Goal: Complete application form

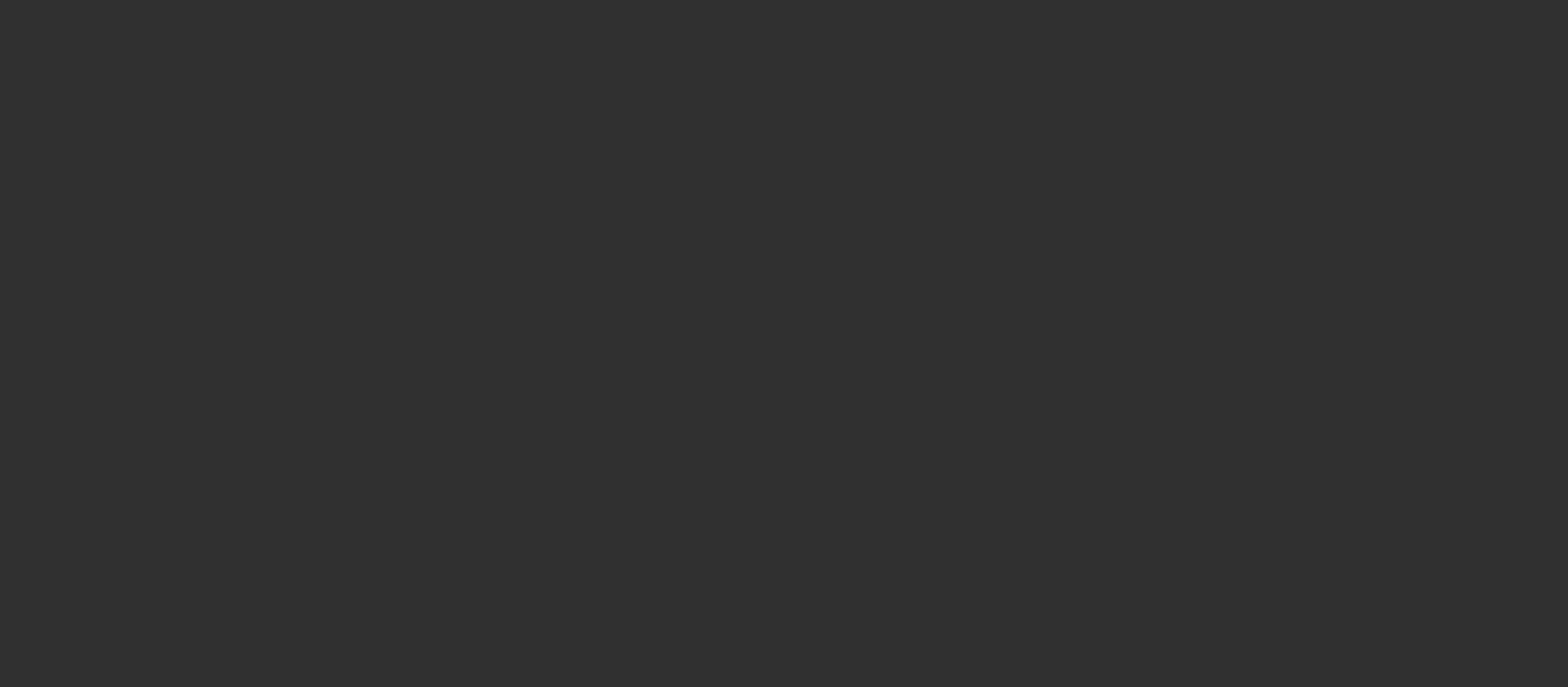
click at [851, 267] on div at bounding box center [784, 344] width 1568 height 687
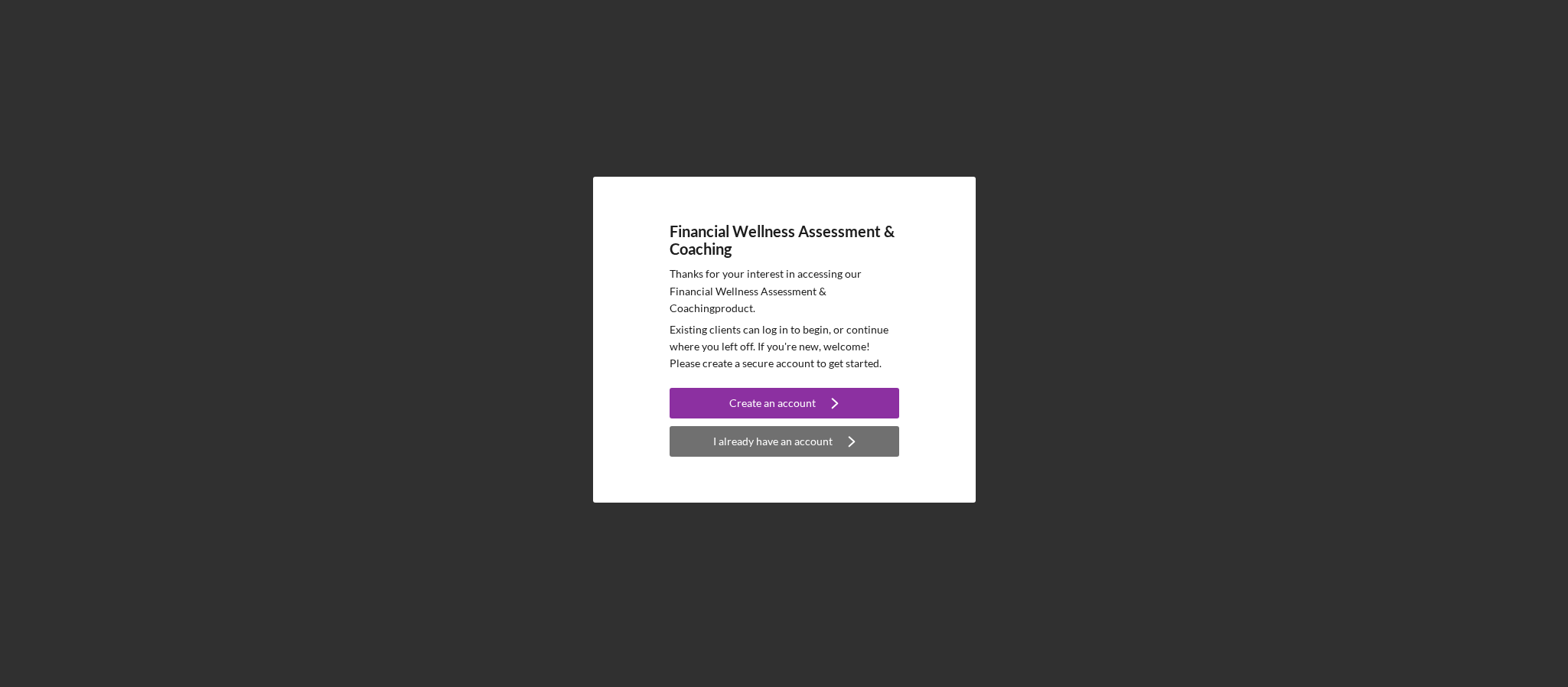
click at [741, 440] on div "I already have an account" at bounding box center [772, 441] width 119 height 31
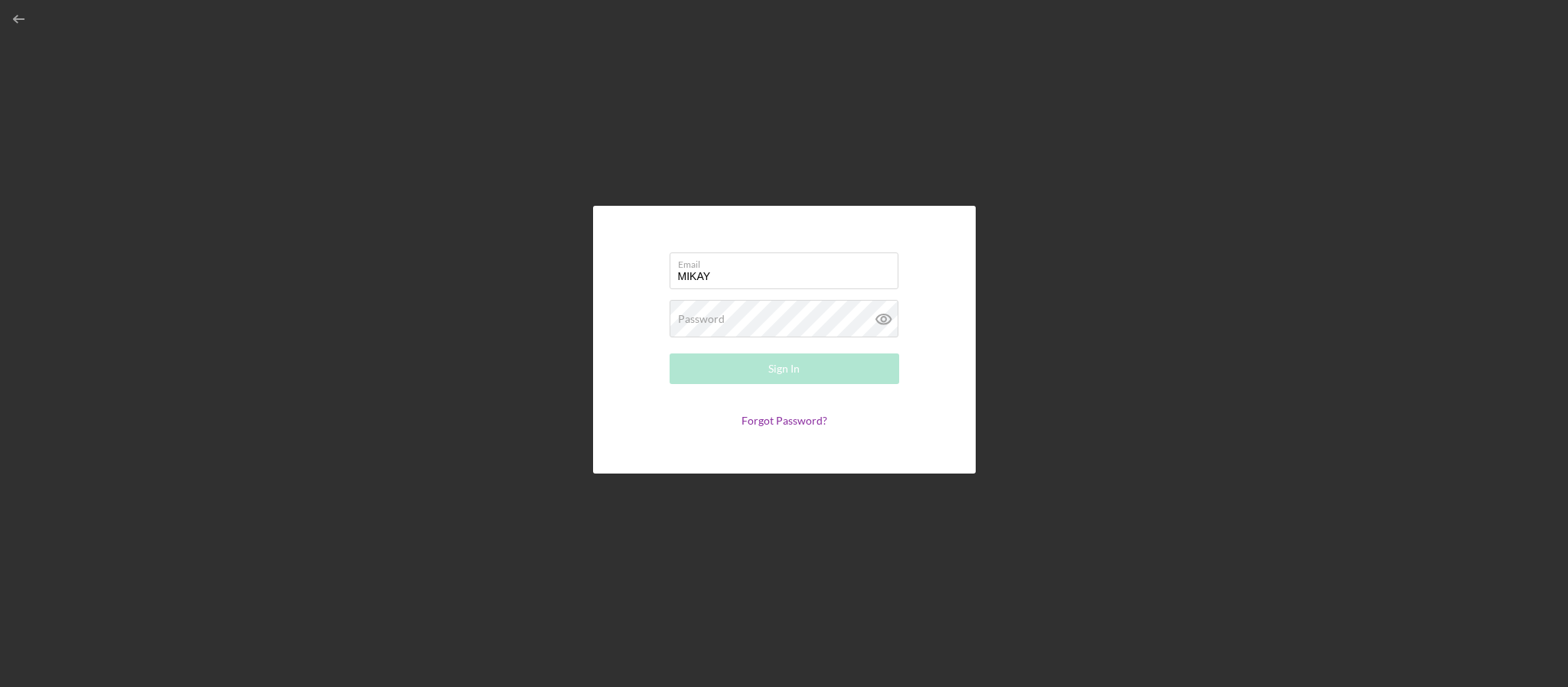
type input "[EMAIL_ADDRESS][DOMAIN_NAME]"
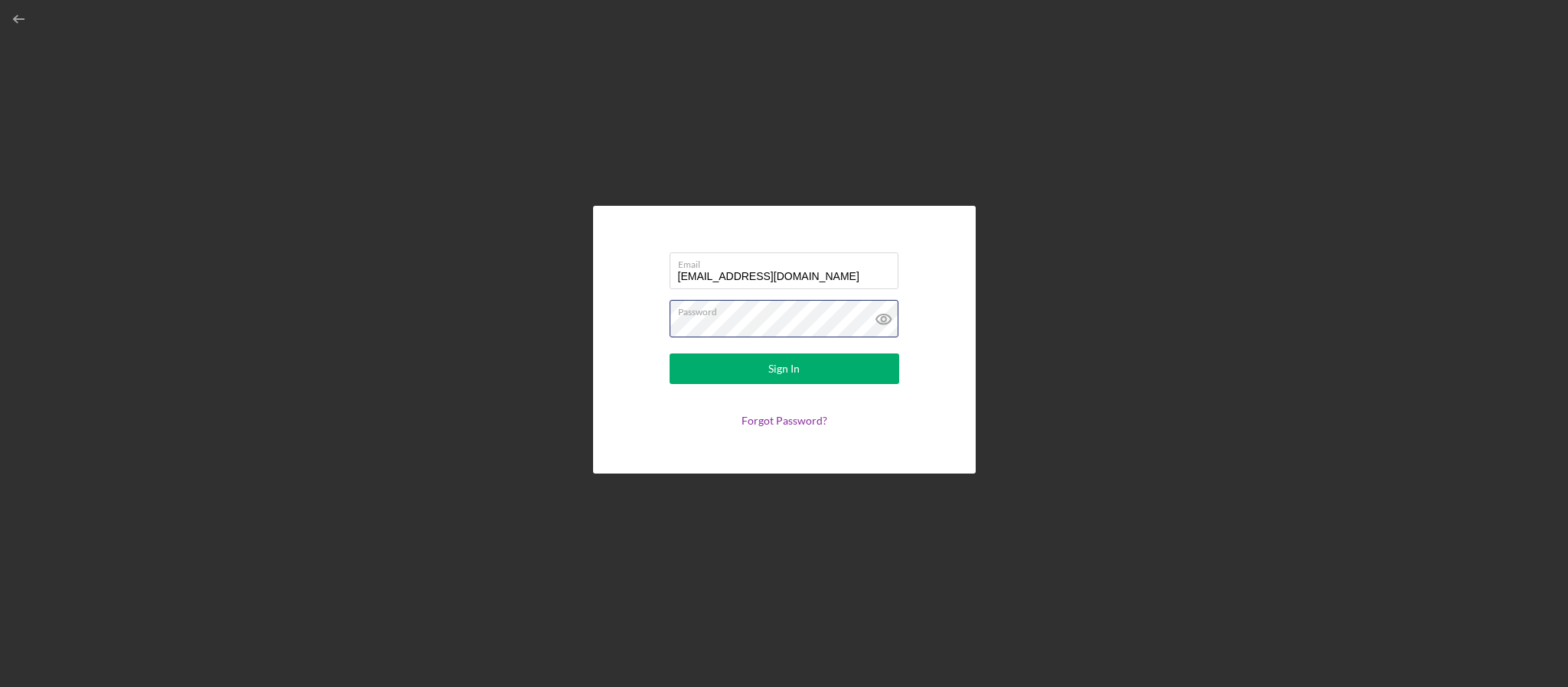
click at [670, 354] on button "Sign In" at bounding box center [784, 369] width 230 height 31
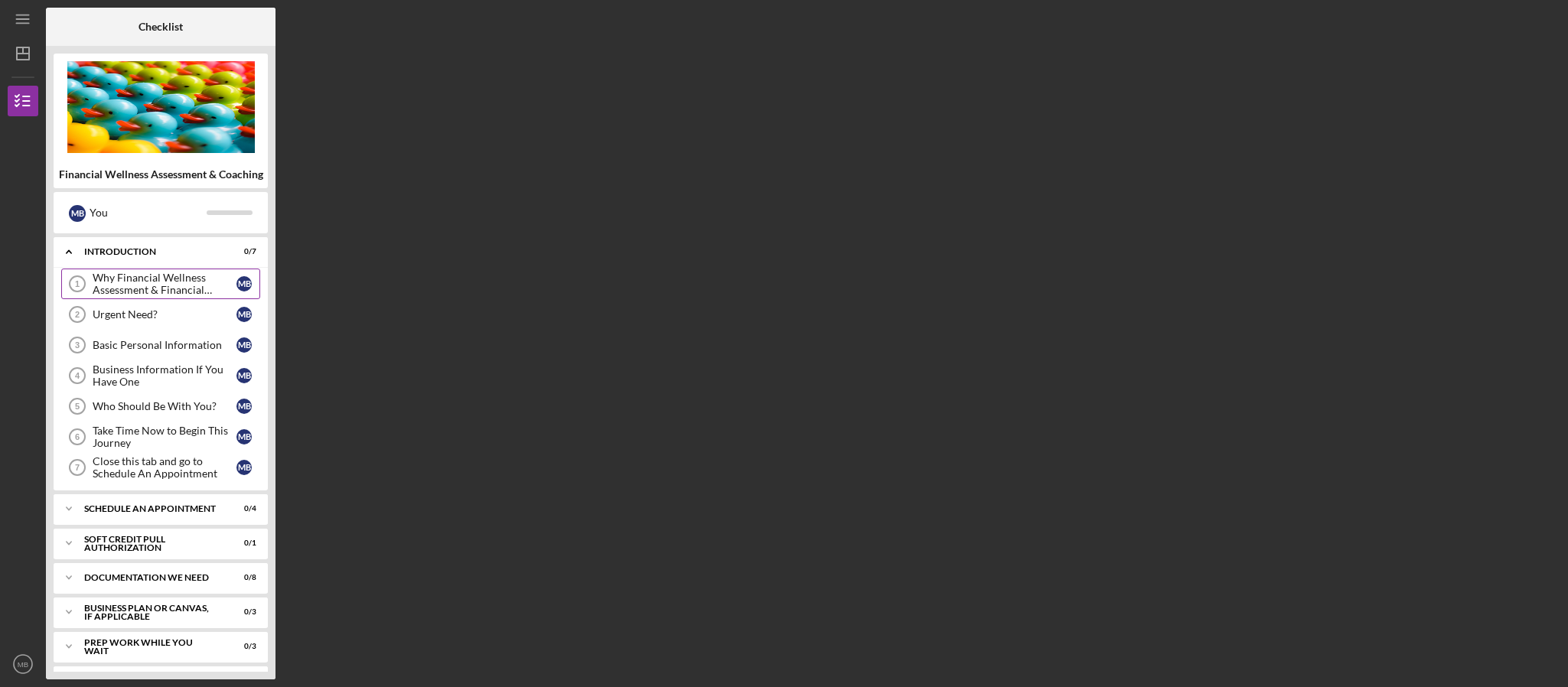
click at [174, 289] on div "Why Financial Wellness Assessment & Financial Coaching?" at bounding box center [164, 284] width 144 height 24
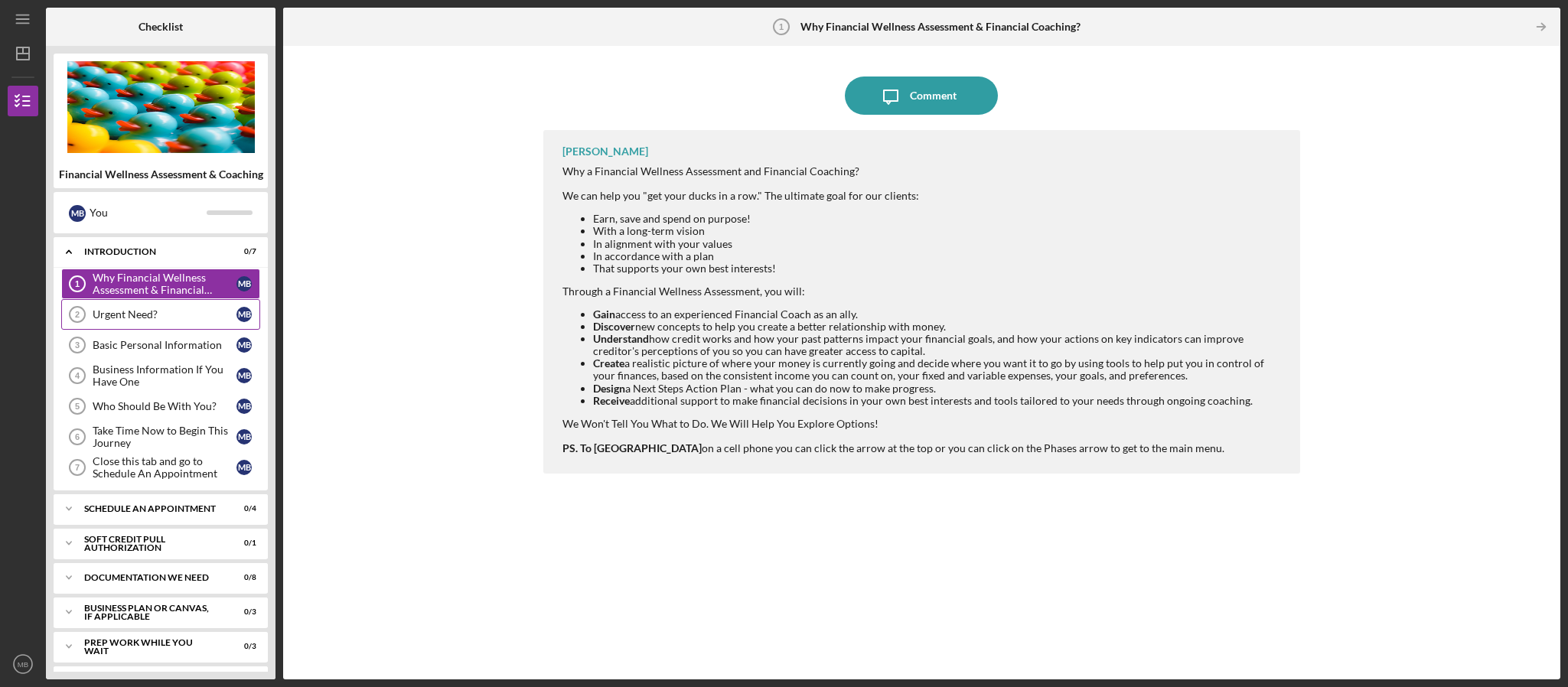
click at [129, 303] on link "Urgent Need? 2 Urgent Need? M B" at bounding box center [160, 314] width 198 height 31
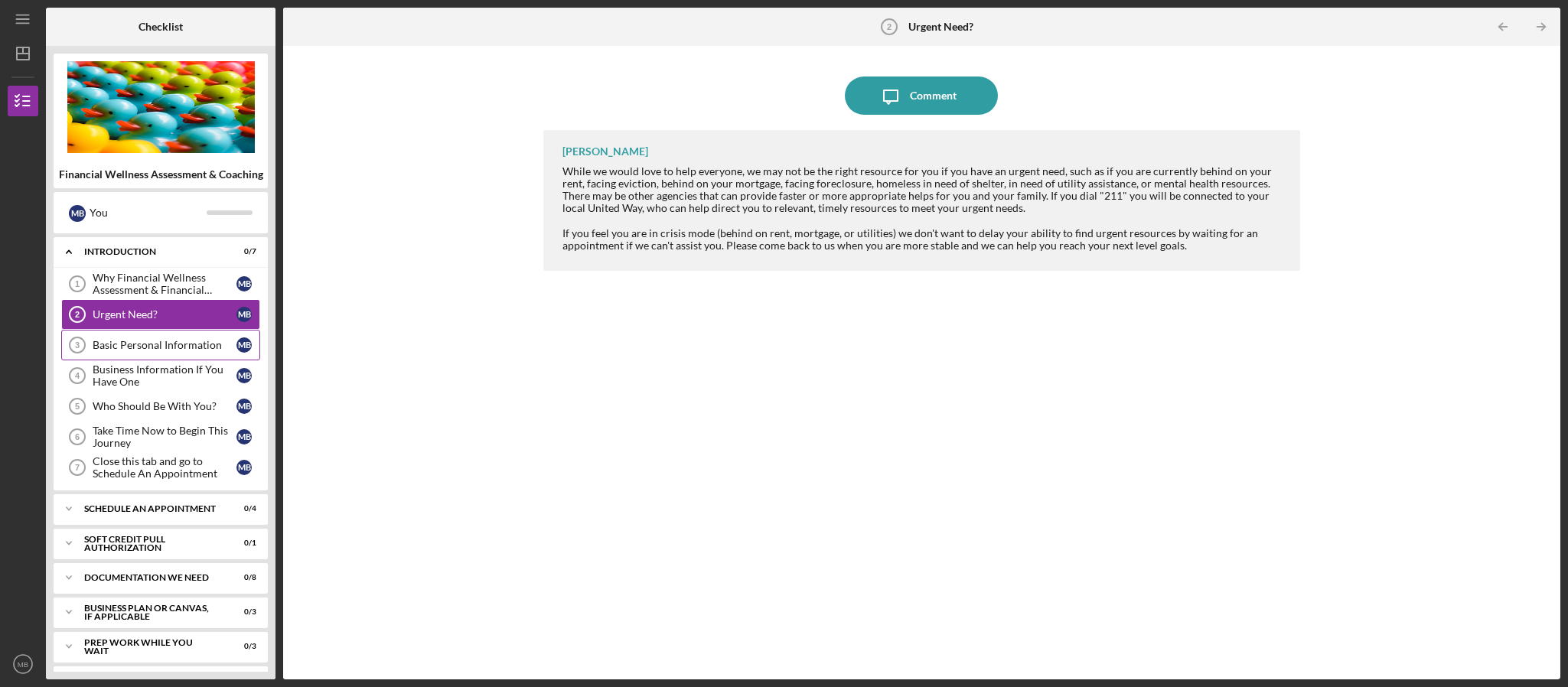
click at [150, 347] on div "Basic Personal Information" at bounding box center [164, 344] width 144 height 12
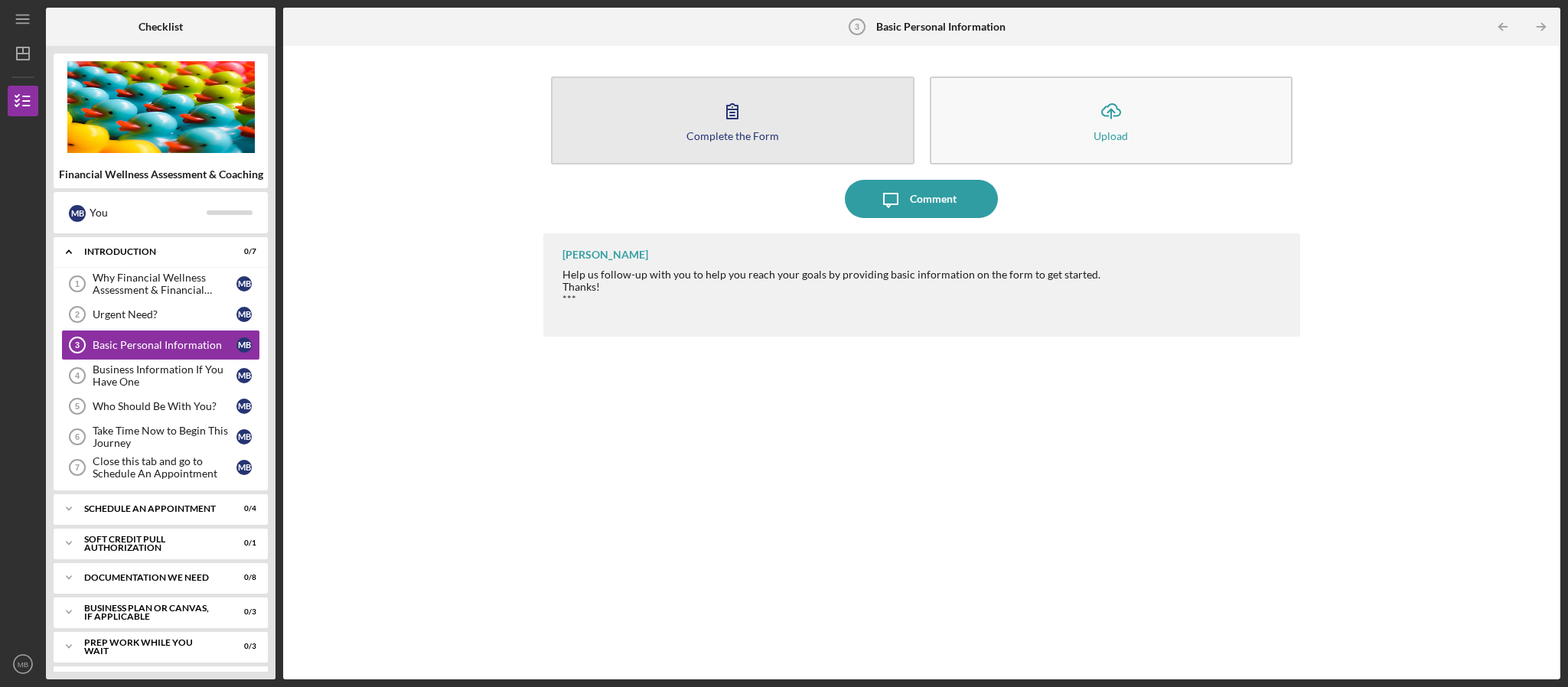
click at [744, 122] on icon "button" at bounding box center [732, 111] width 39 height 39
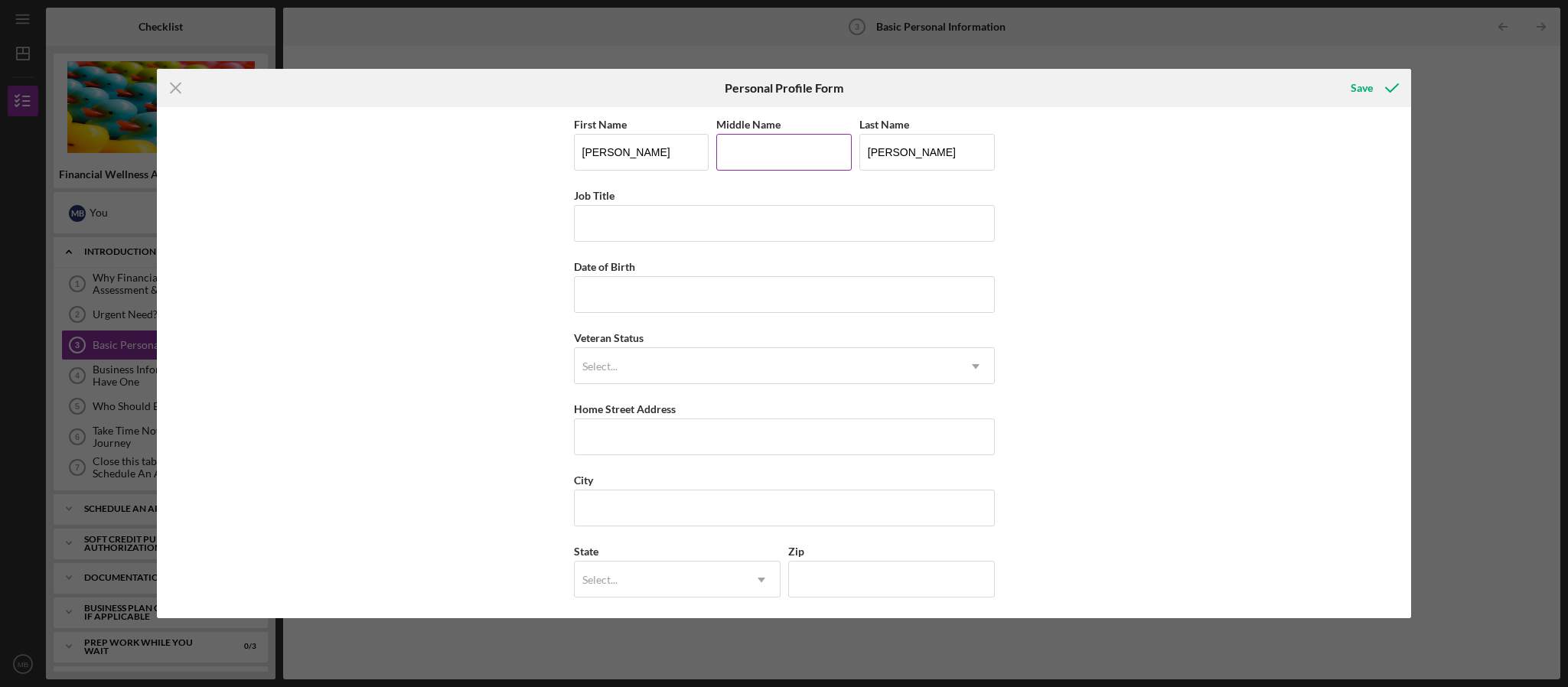
click at [817, 158] on input "Middle Name" at bounding box center [784, 152] width 135 height 37
type input "Cheyanne"
type input "CSC"
type input "[DATE]"
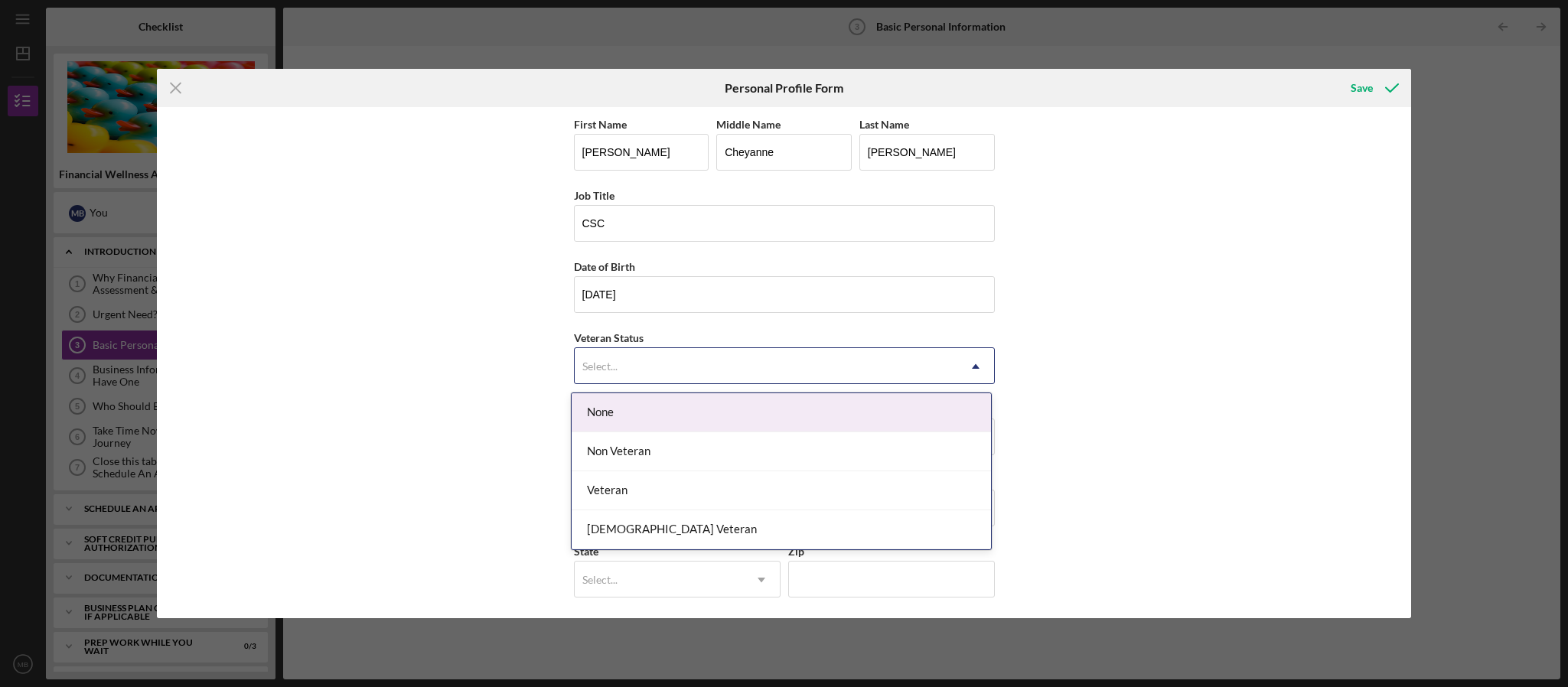
click at [709, 373] on div "Select..." at bounding box center [766, 366] width 383 height 35
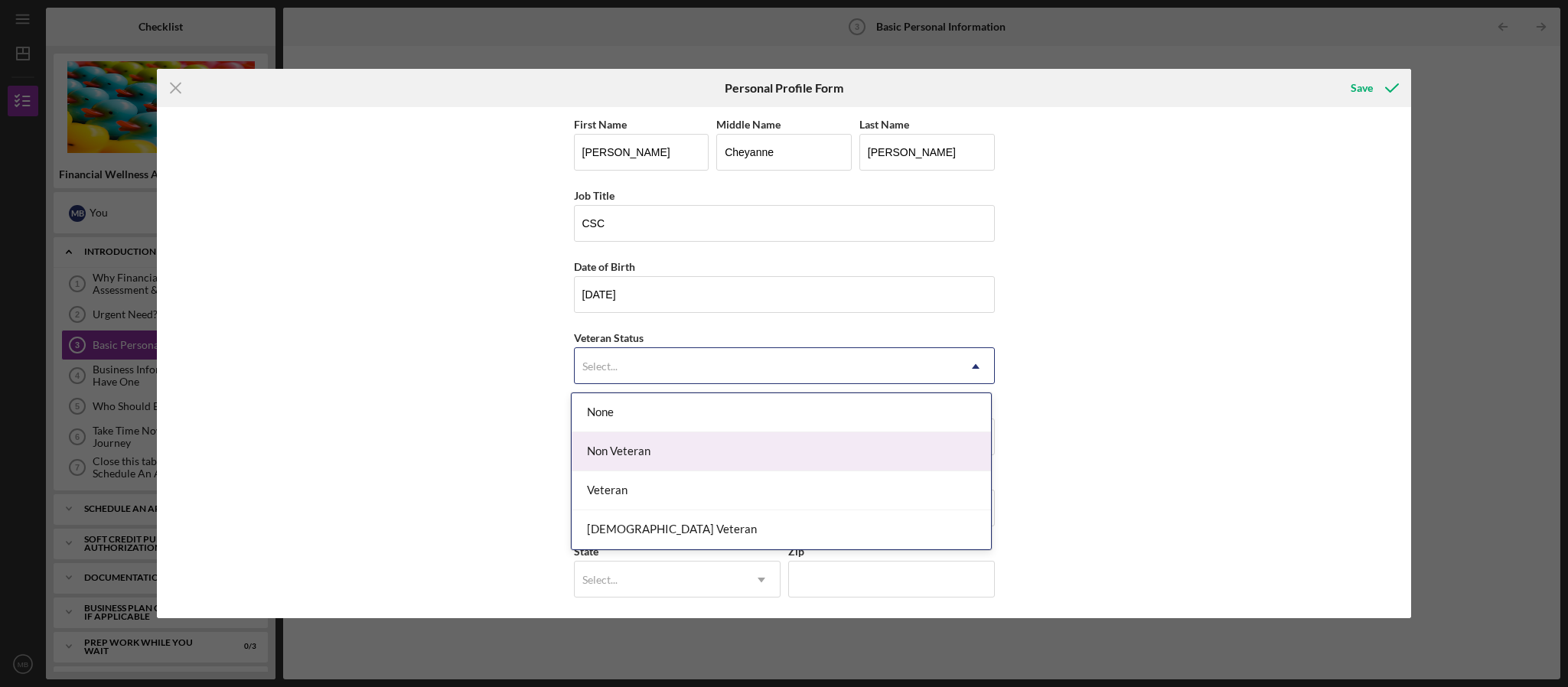
click at [698, 457] on div "Non Veteran" at bounding box center [782, 452] width 420 height 39
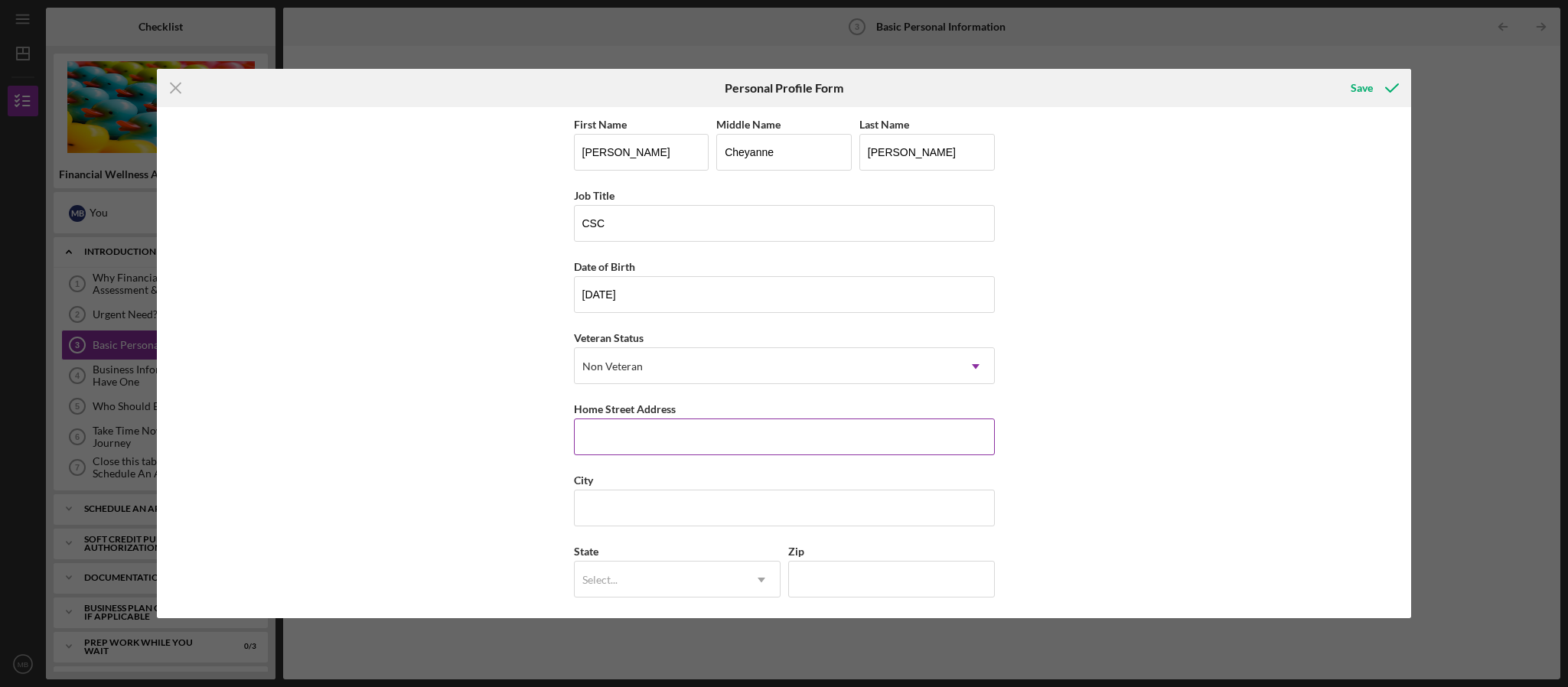
click at [629, 437] on input "Home Street Address" at bounding box center [784, 437] width 420 height 37
type input "[STREET_ADDRESS]"
type input "Laurens"
type input "[US_STATE]"
type input "29360"
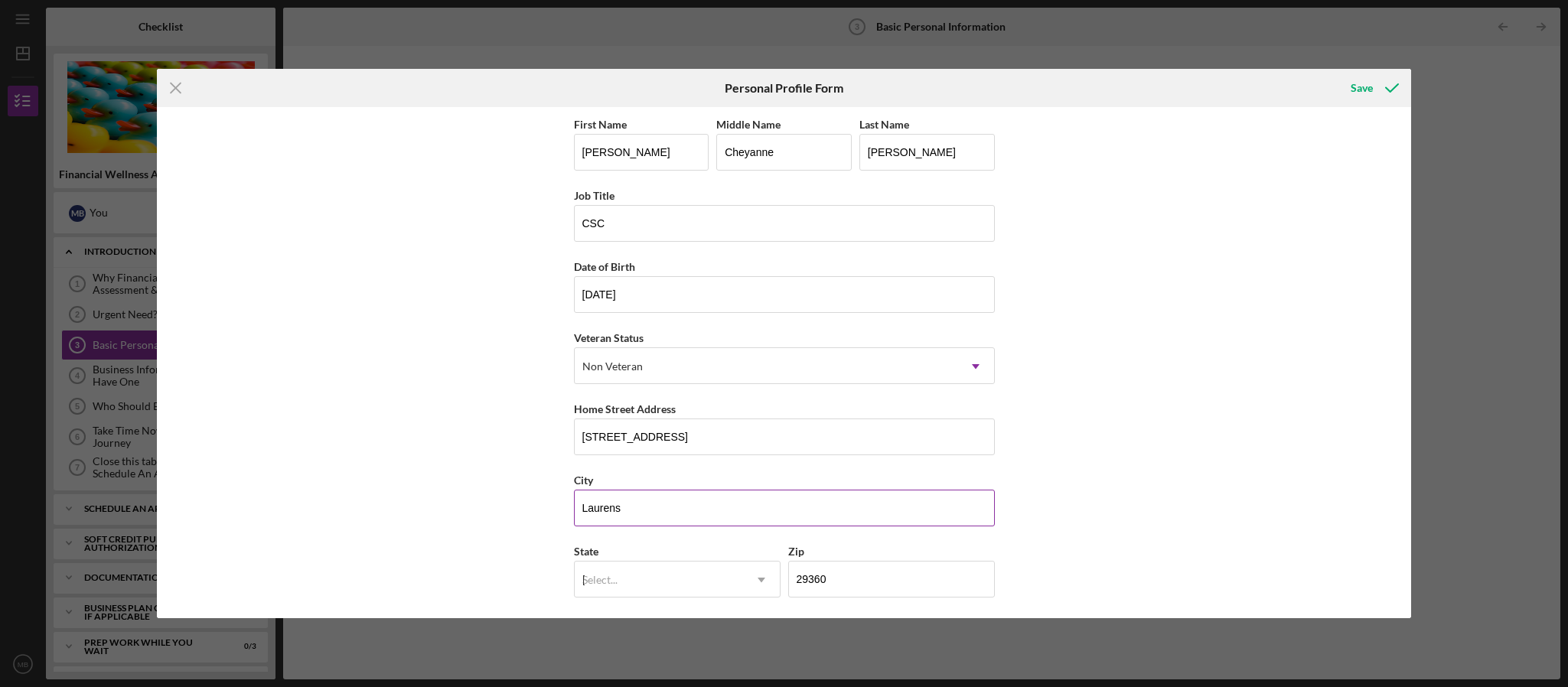
type input "[GEOGRAPHIC_DATA]"
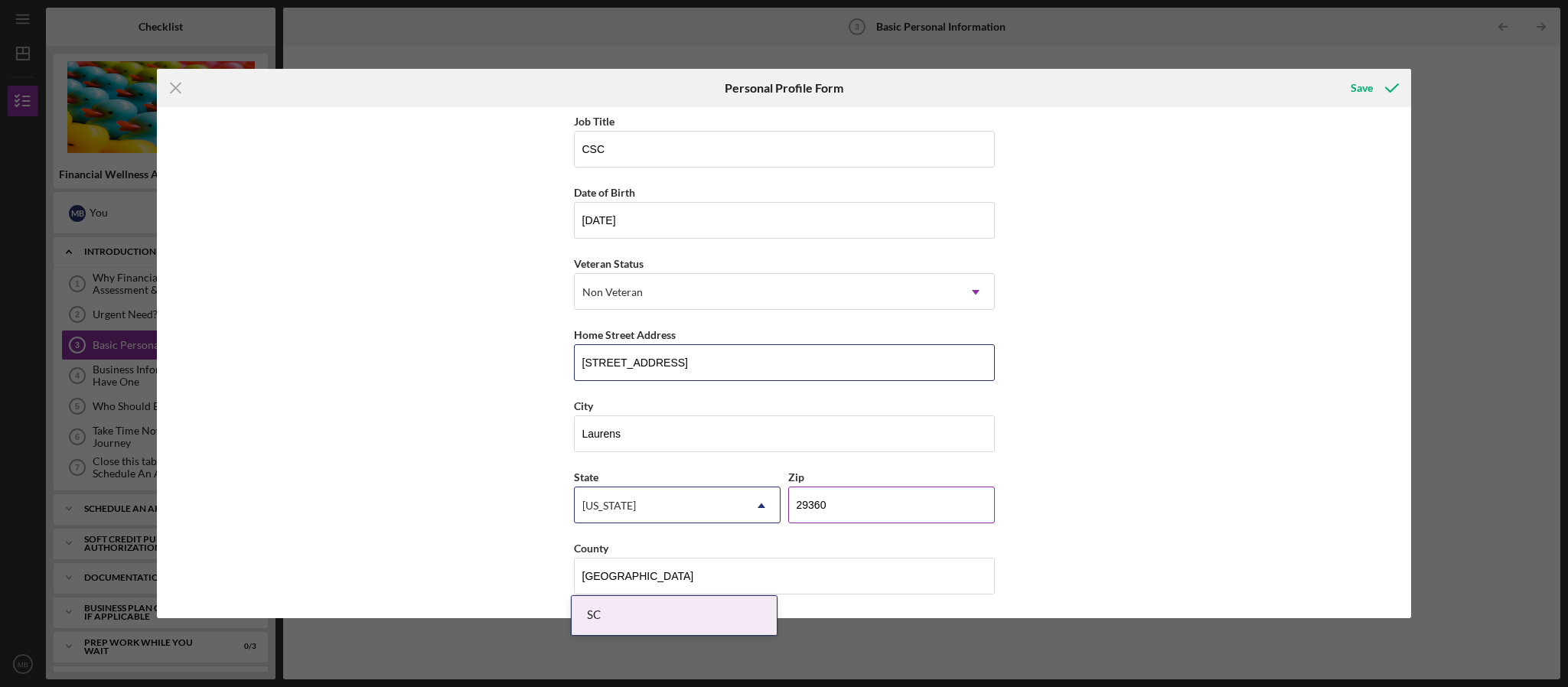
scroll to position [78, 0]
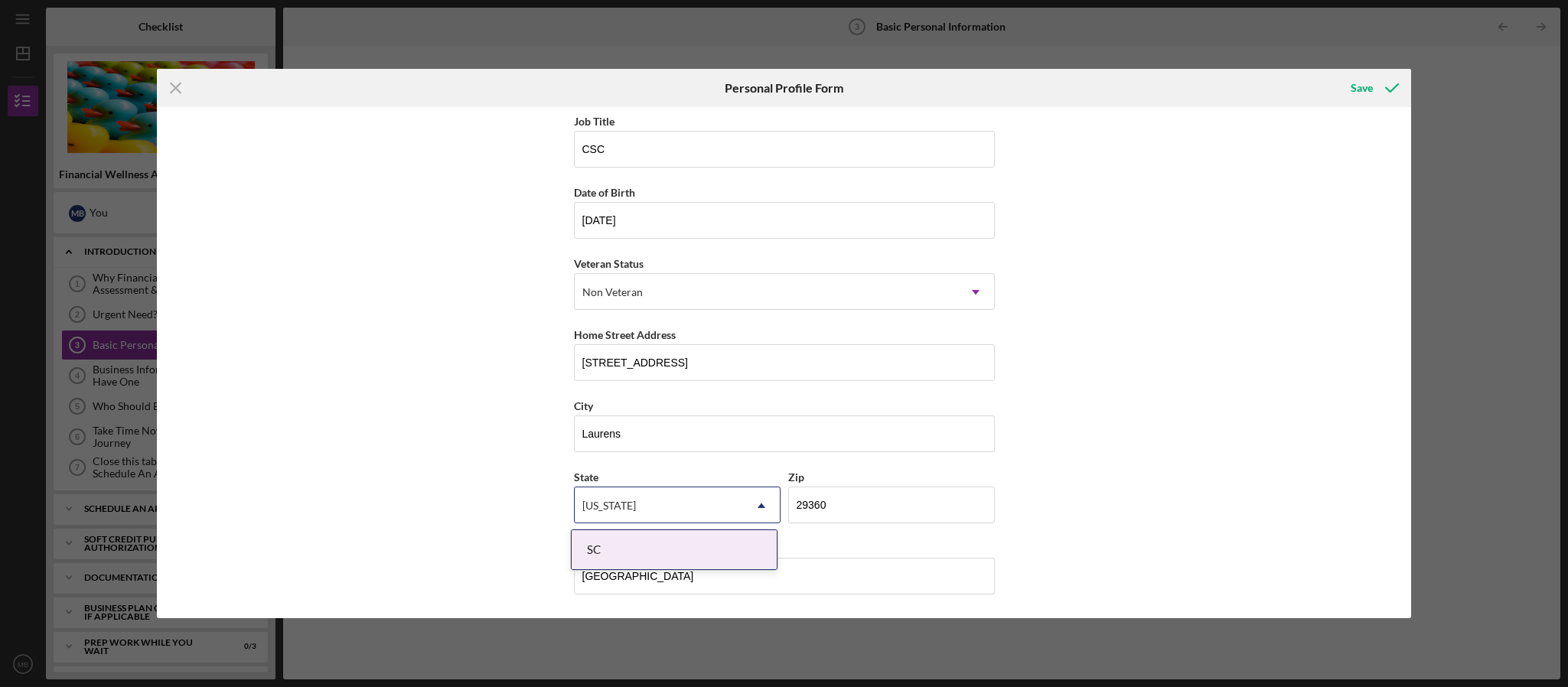
click at [680, 549] on div "SC" at bounding box center [674, 550] width 205 height 39
click at [1354, 76] on div "Save" at bounding box center [1362, 88] width 23 height 31
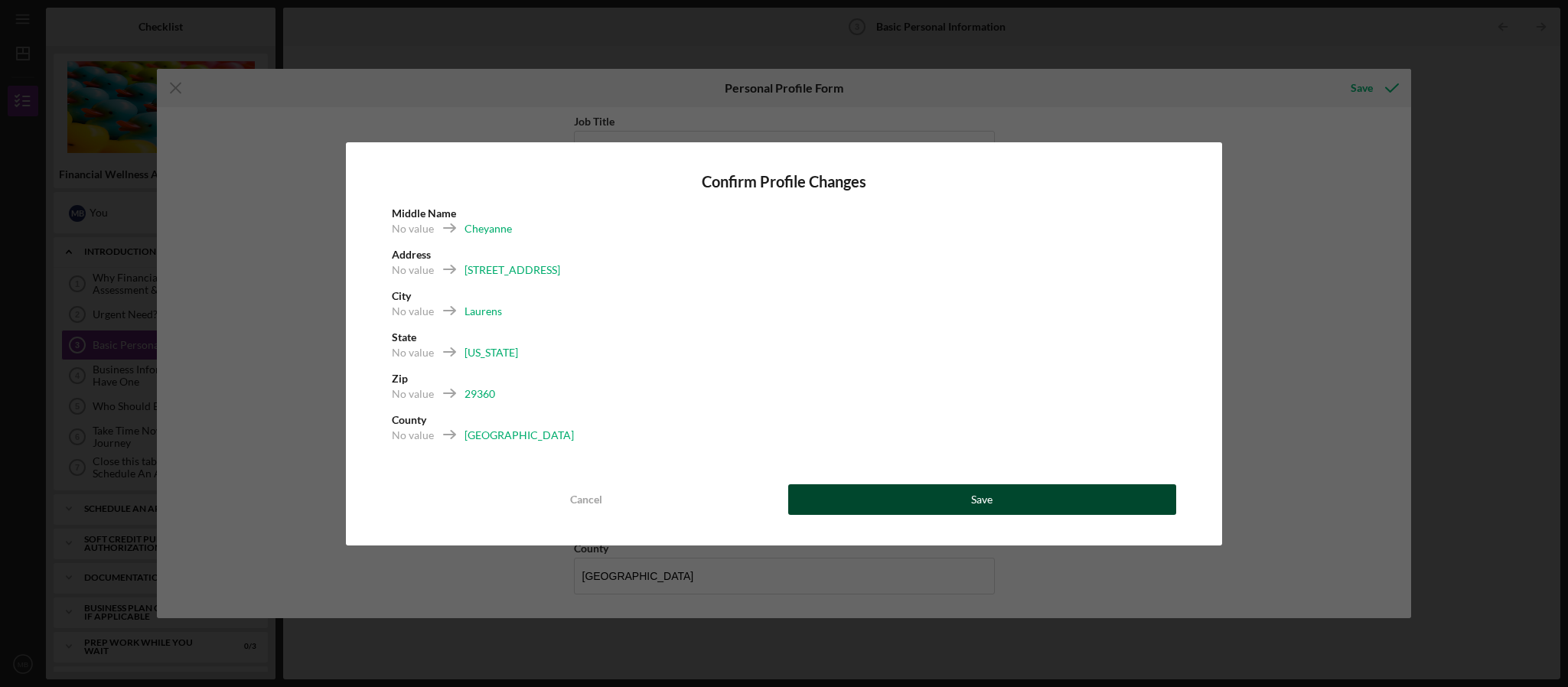
click at [975, 497] on div "Save" at bounding box center [981, 500] width 22 height 31
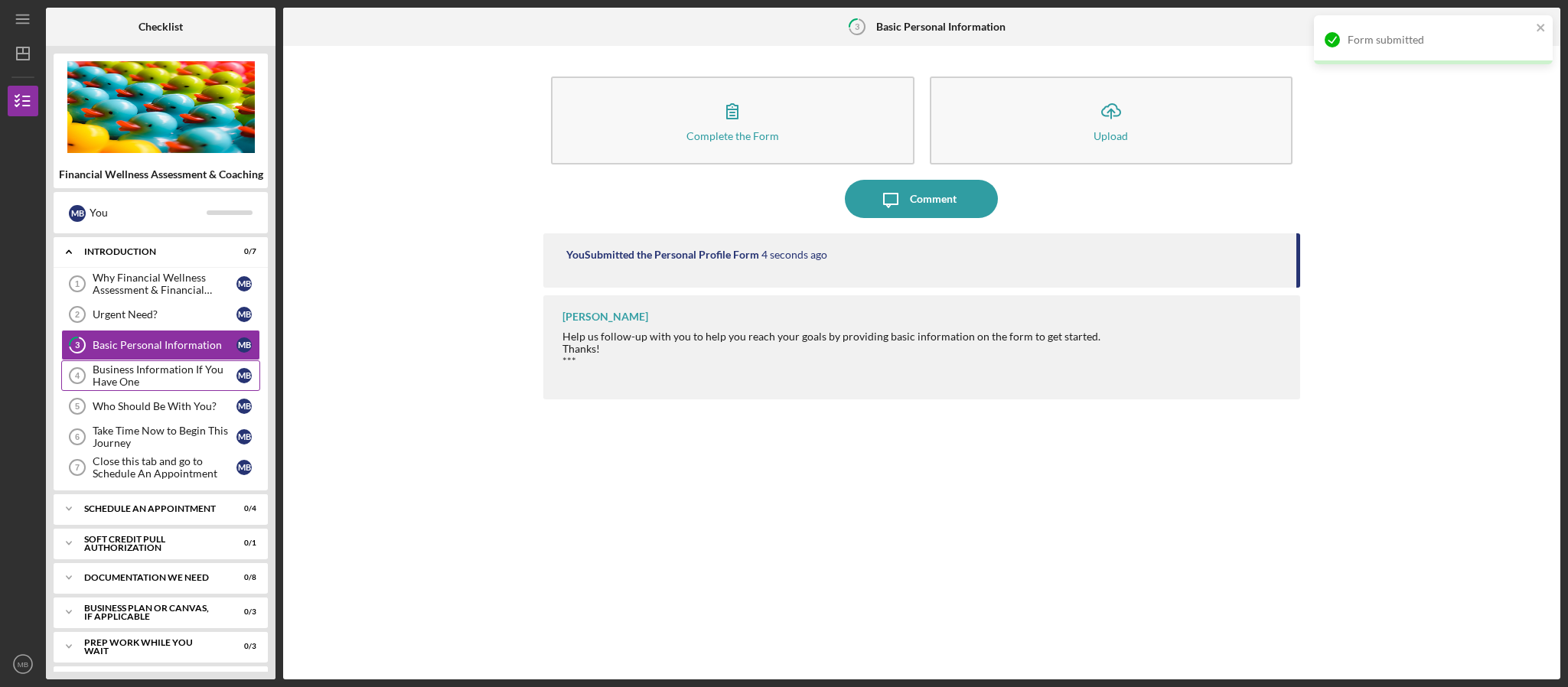
click at [148, 384] on div "Business Information If You Have One" at bounding box center [164, 375] width 144 height 24
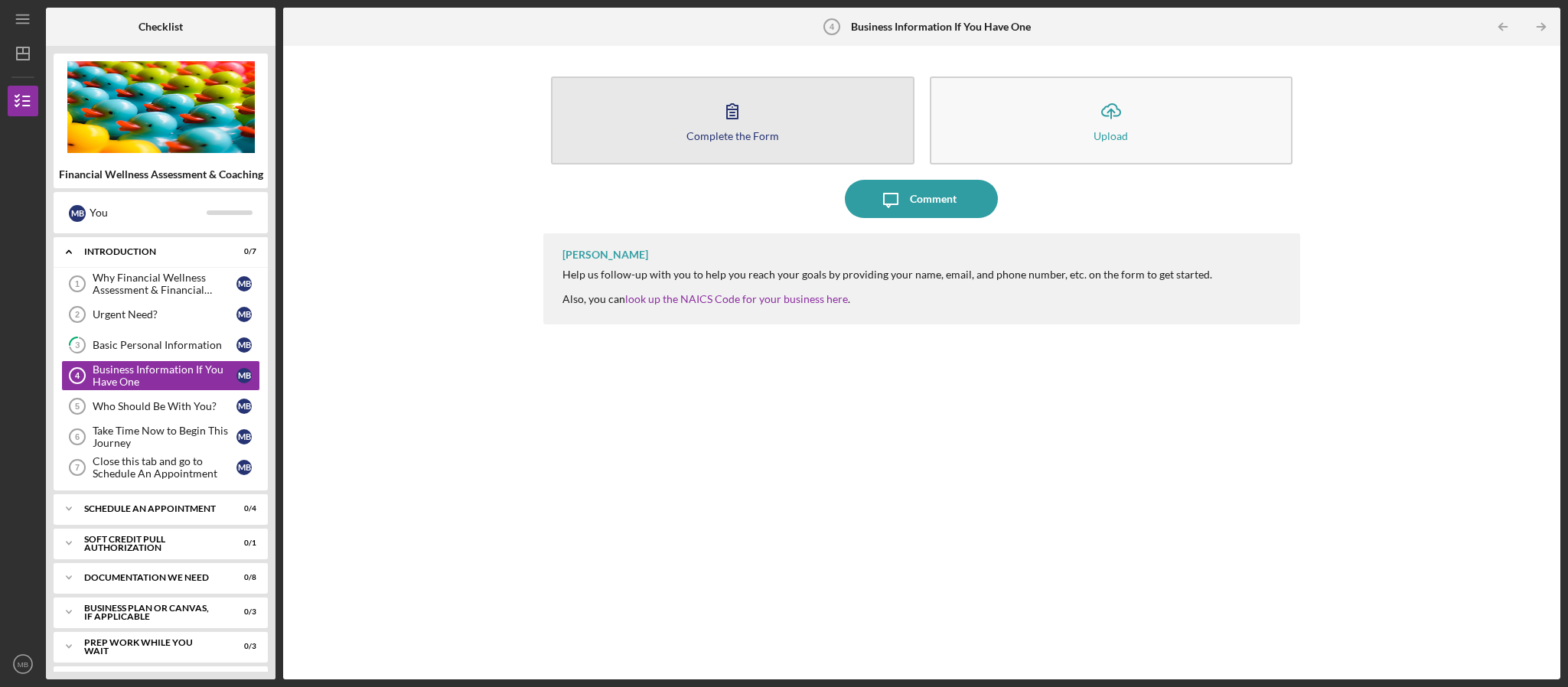
click at [753, 108] on button "Complete the Form Form" at bounding box center [733, 120] width 363 height 88
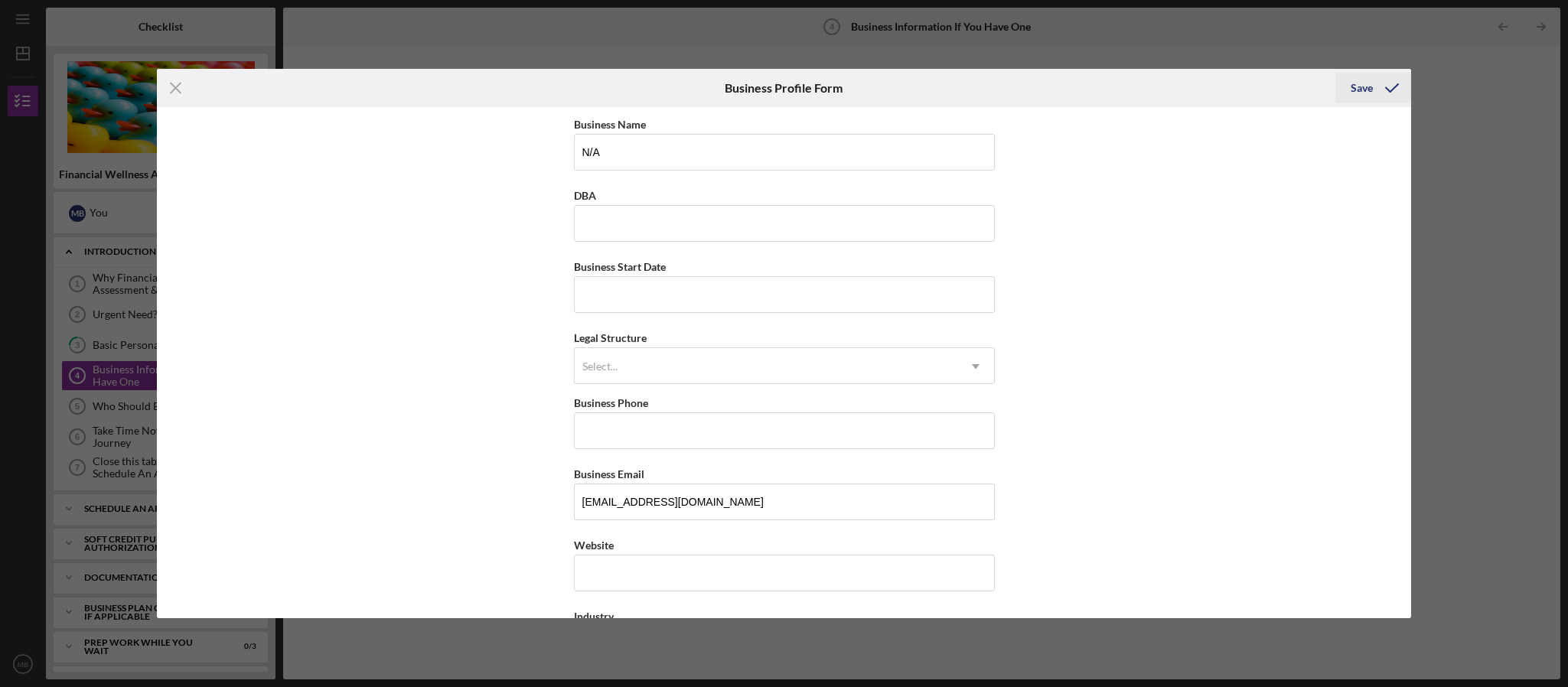
click at [1345, 81] on button "Save" at bounding box center [1372, 88] width 76 height 31
click at [1509, 147] on div "Icon/Menu Close Business Profile Form Saving Business Name N/A DBA Business Sta…" at bounding box center [784, 344] width 1568 height 687
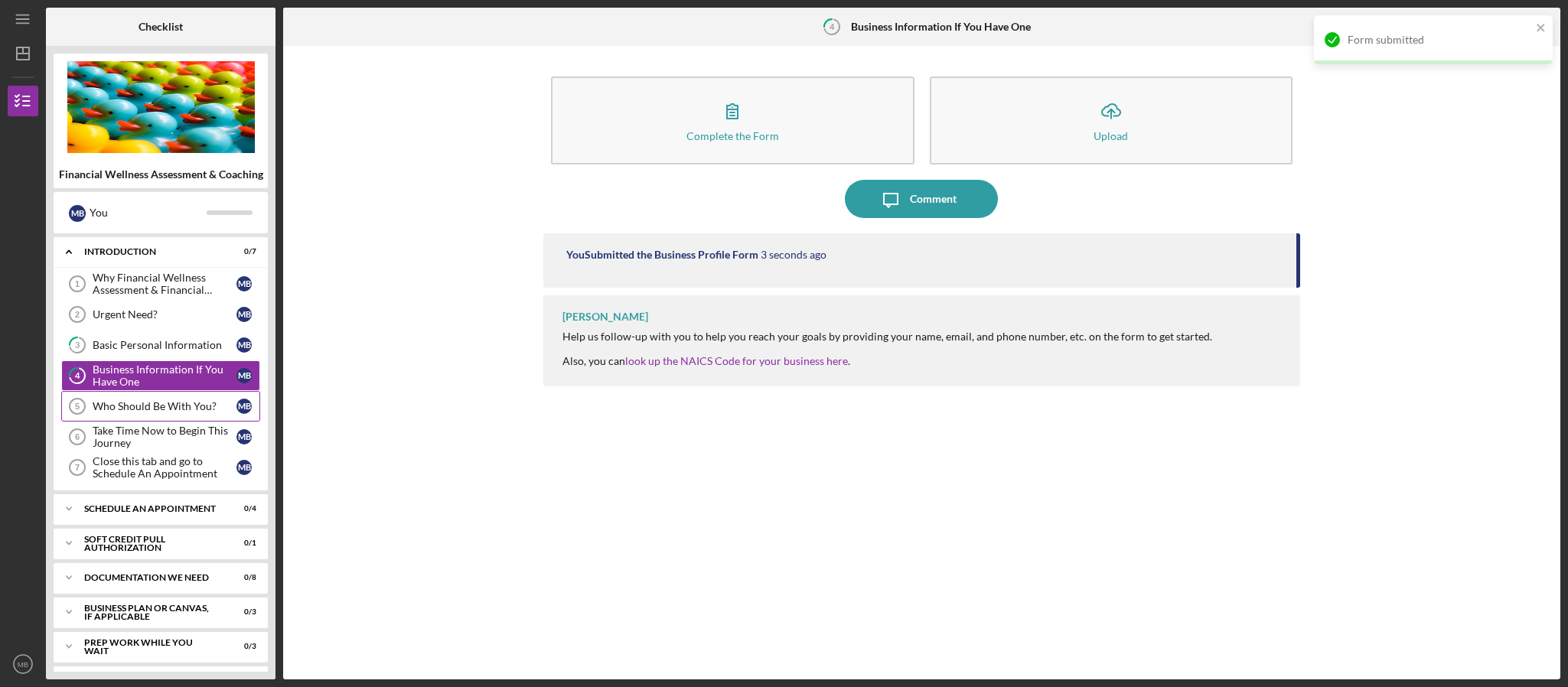
click at [127, 407] on div "Who Should Be With You?" at bounding box center [164, 406] width 144 height 12
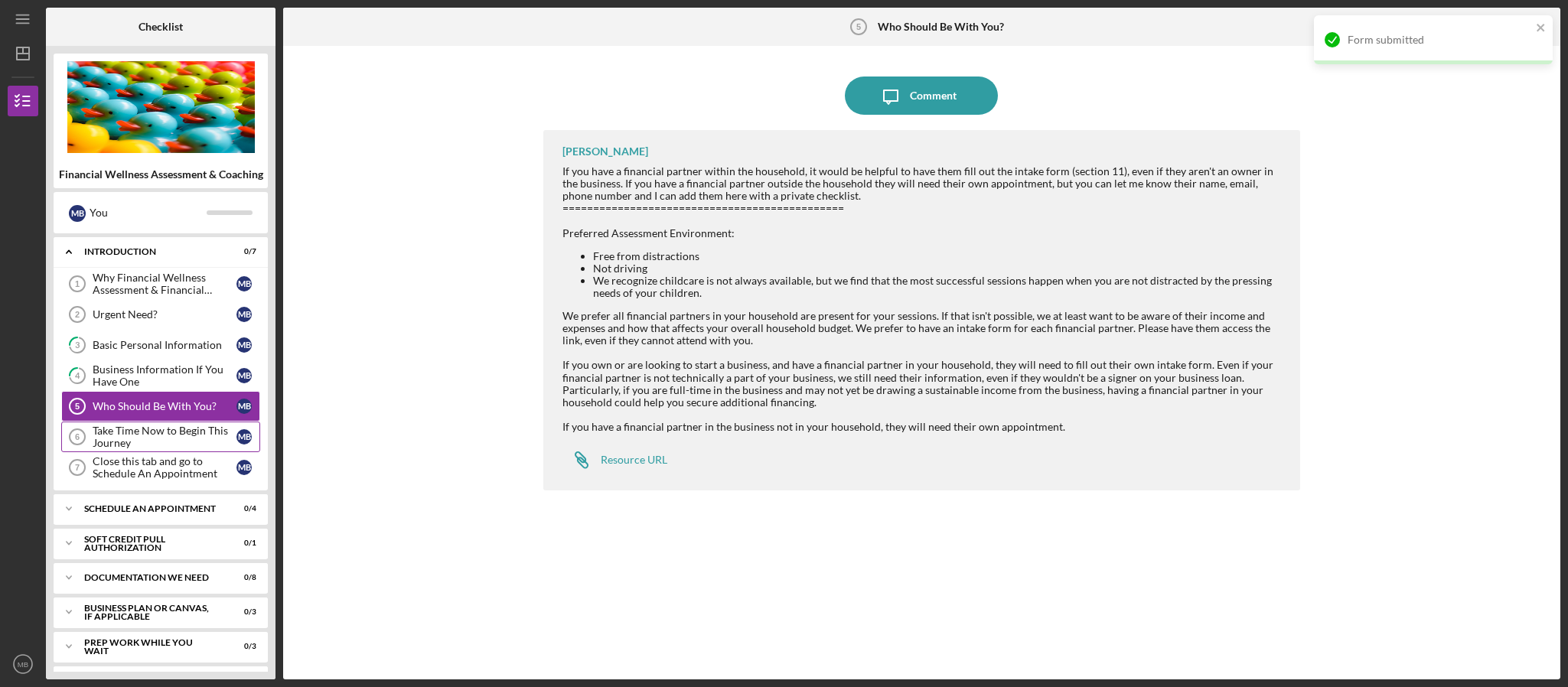
click at [135, 440] on div "Take Time Now to Begin This Journey" at bounding box center [164, 437] width 144 height 24
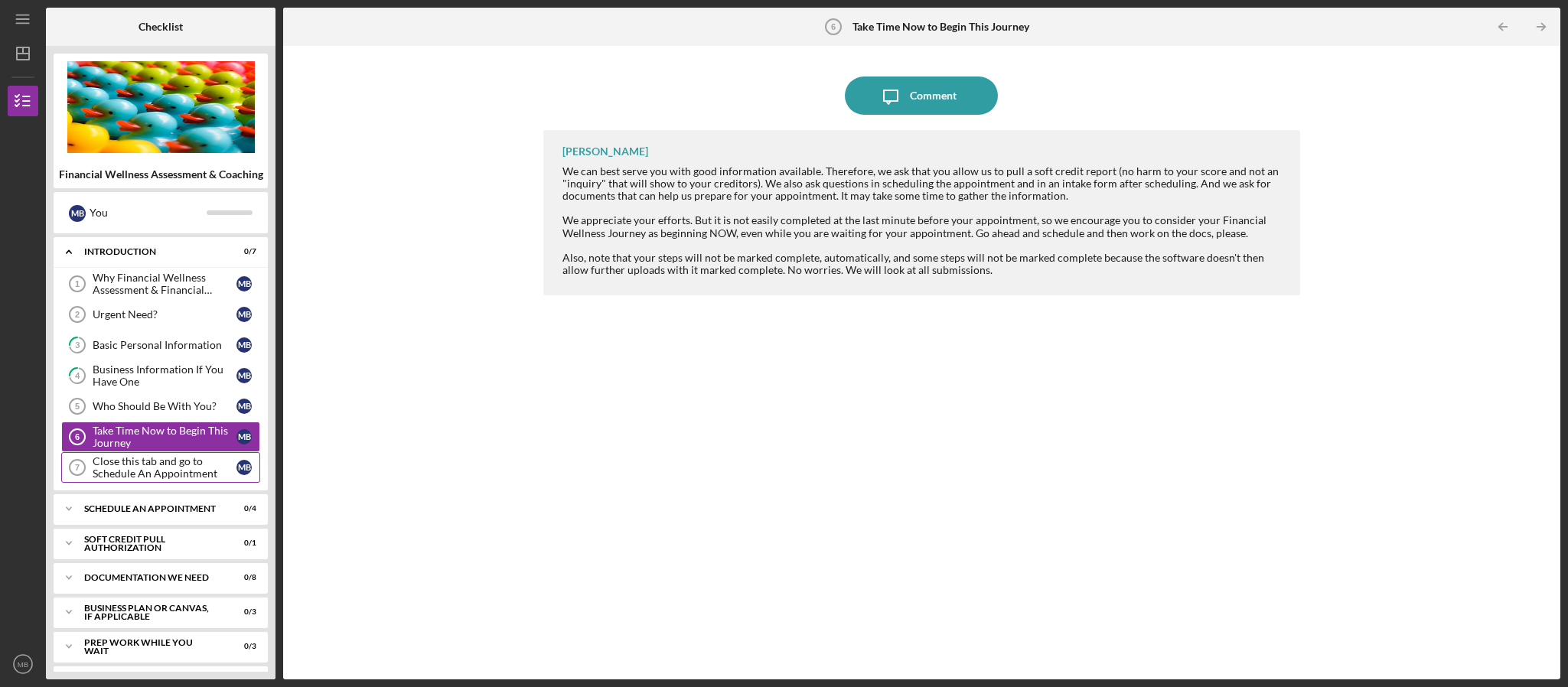
click at [142, 478] on div "Close this tab and go to Schedule An Appointment" at bounding box center [164, 468] width 144 height 24
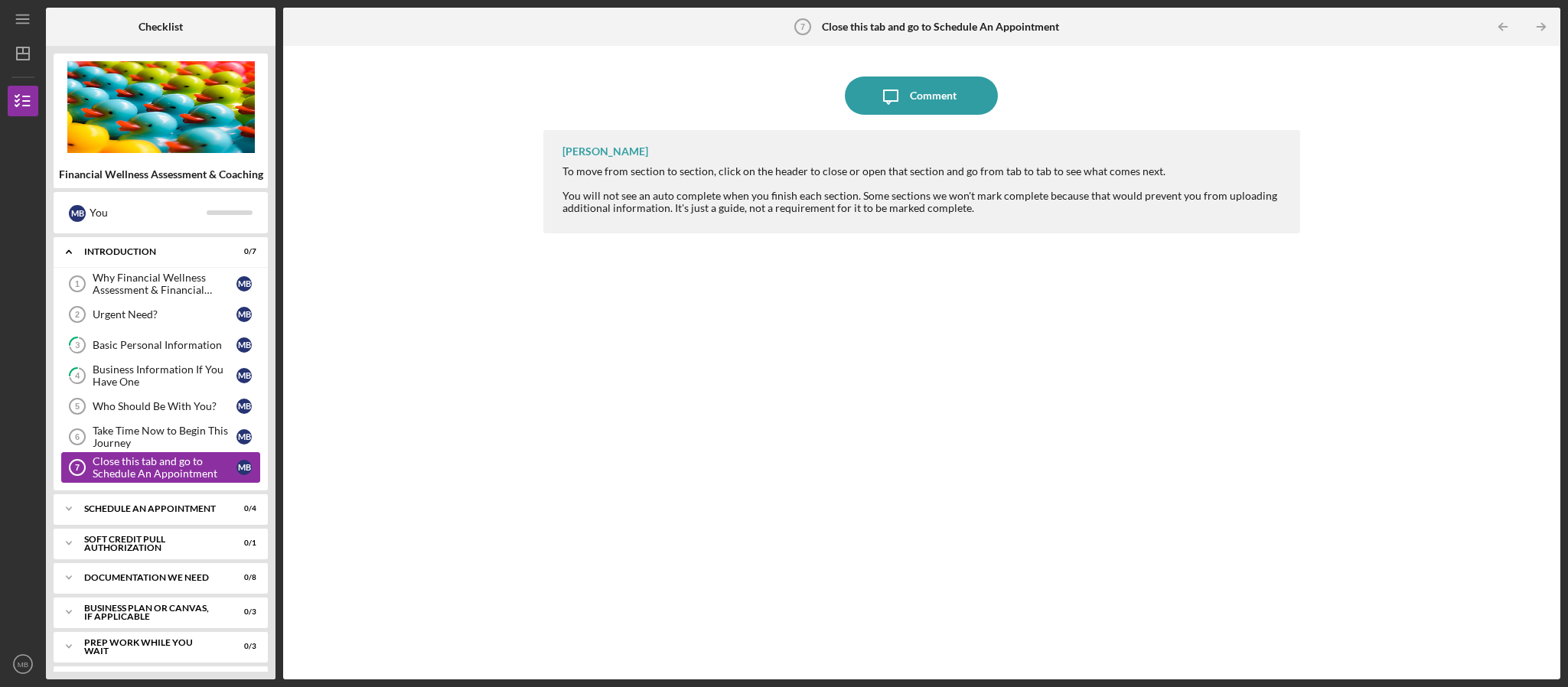
scroll to position [106, 0]
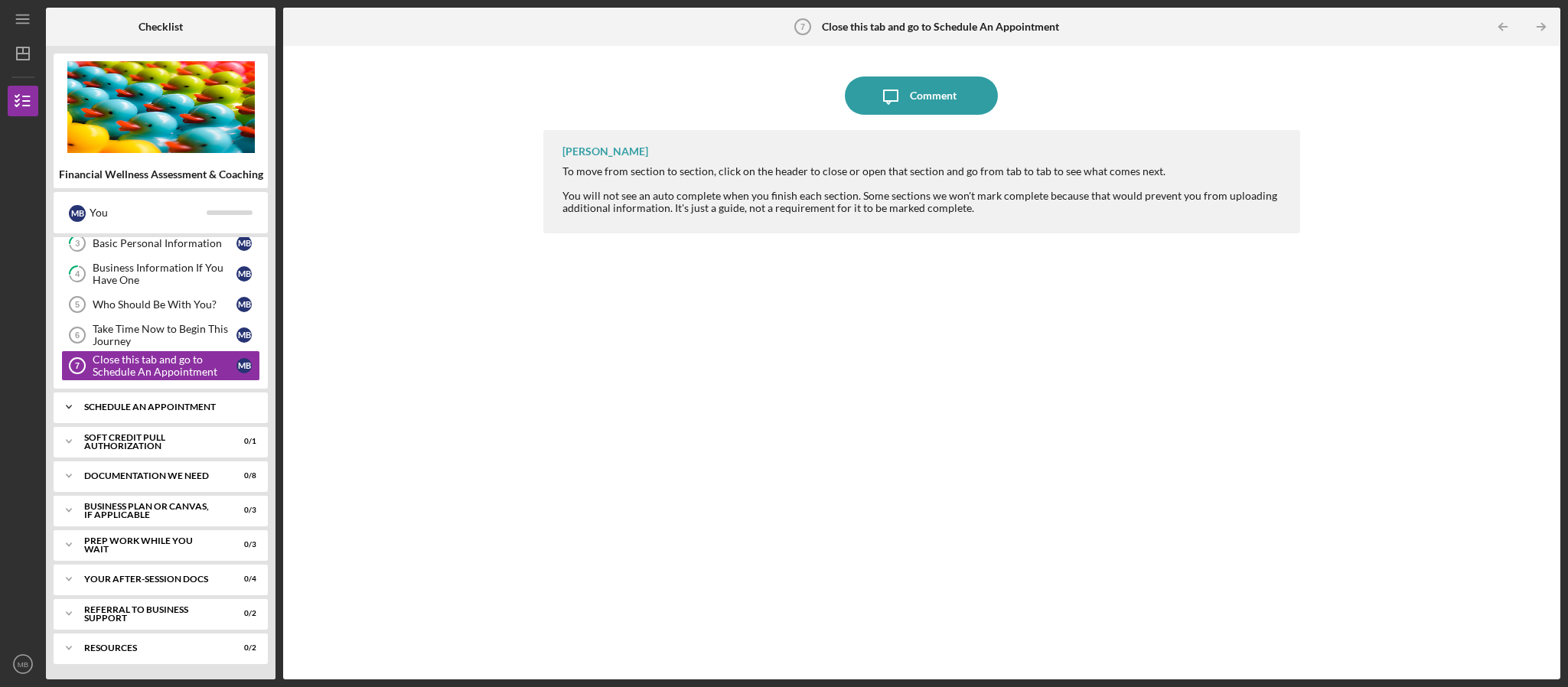
click at [122, 405] on div "Schedule An Appointment" at bounding box center [166, 407] width 165 height 9
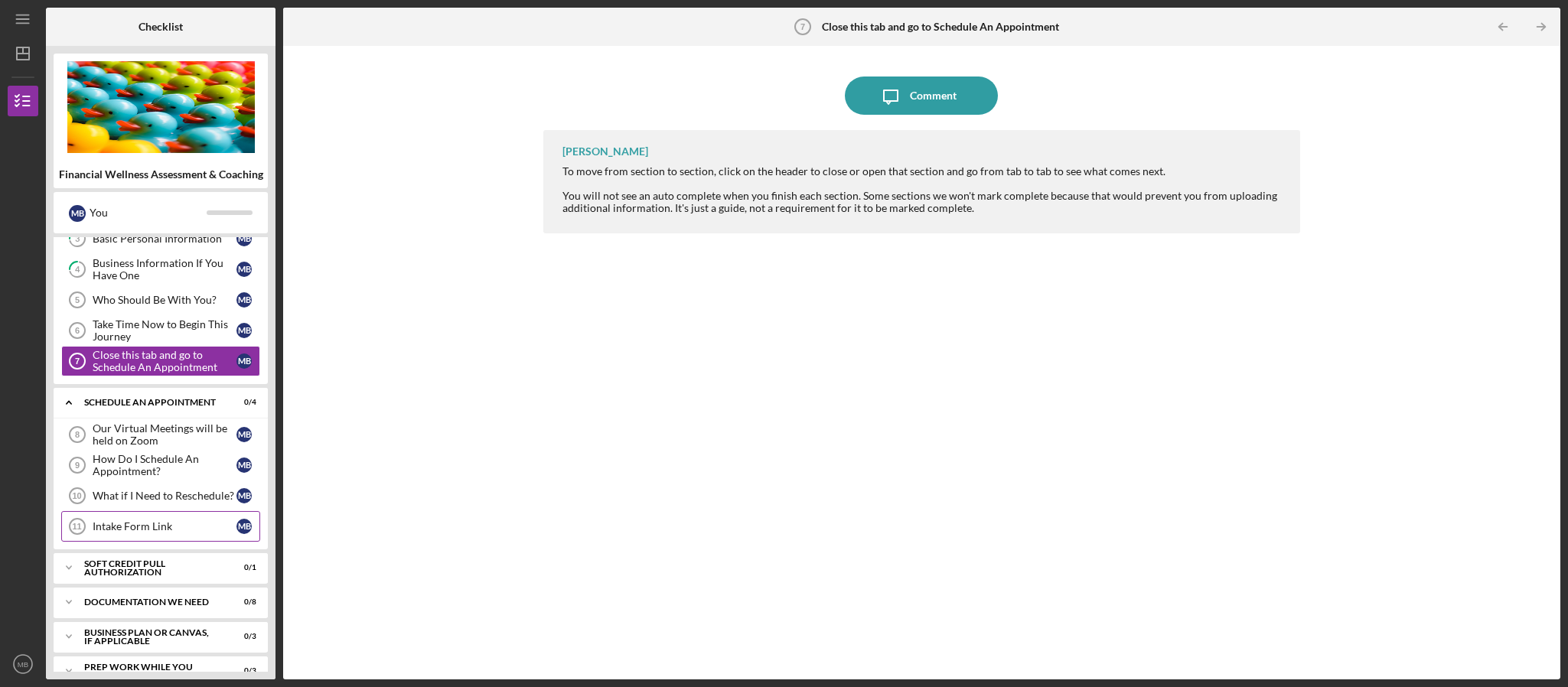
click at [150, 533] on div "Intake Form Link" at bounding box center [164, 526] width 144 height 12
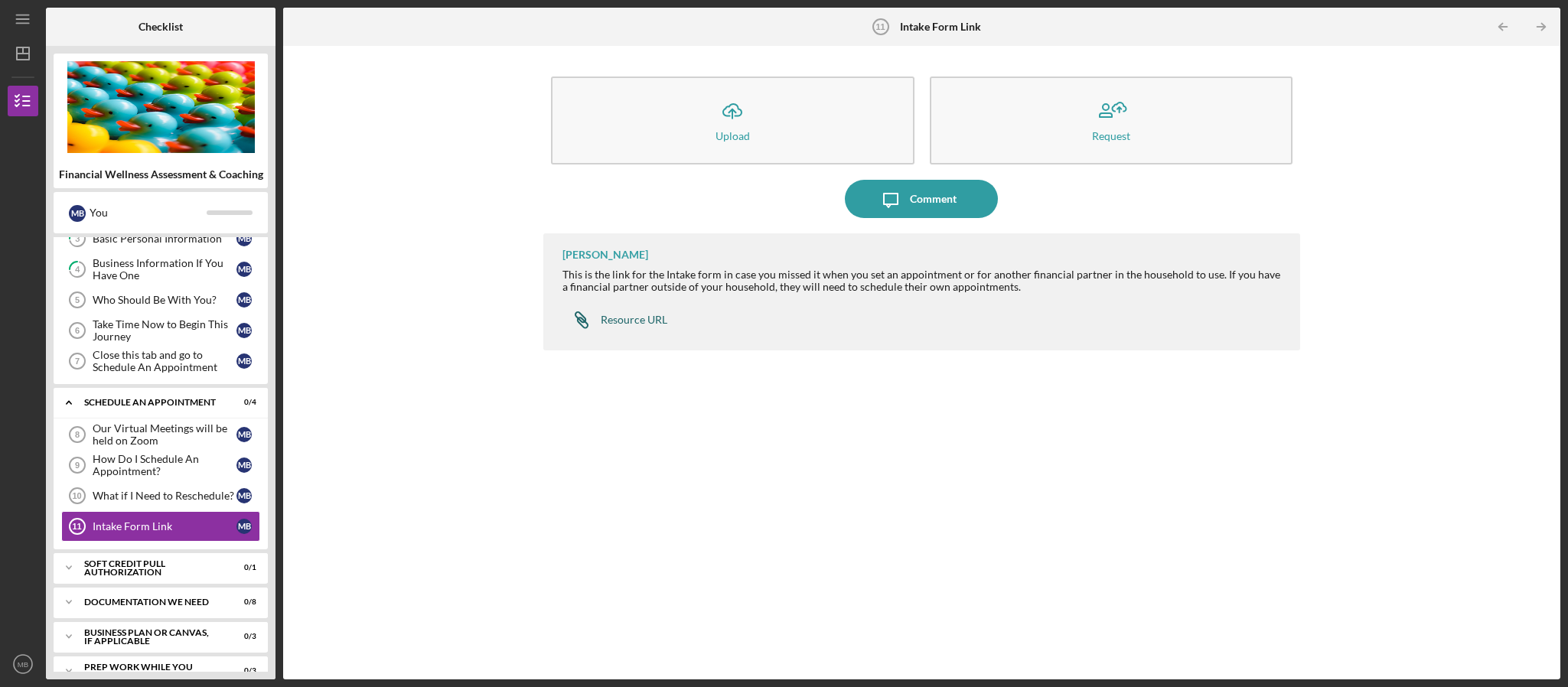
click at [659, 320] on div "Resource URL" at bounding box center [633, 319] width 67 height 12
click at [129, 572] on div "Soft Credit Pull Authorization" at bounding box center [166, 568] width 165 height 9
click at [134, 606] on div "Credit Authorization" at bounding box center [164, 599] width 144 height 12
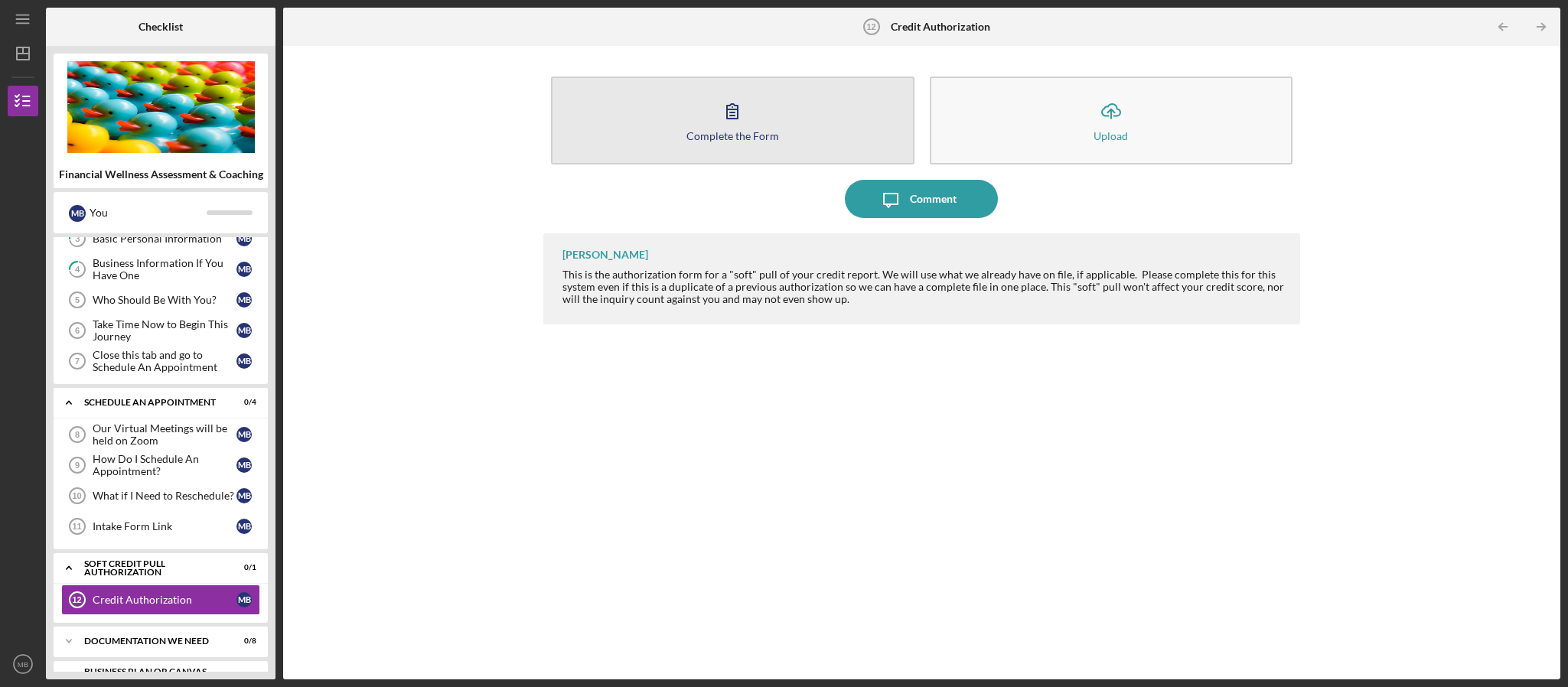
click at [783, 122] on button "Complete the Form Form" at bounding box center [733, 120] width 363 height 88
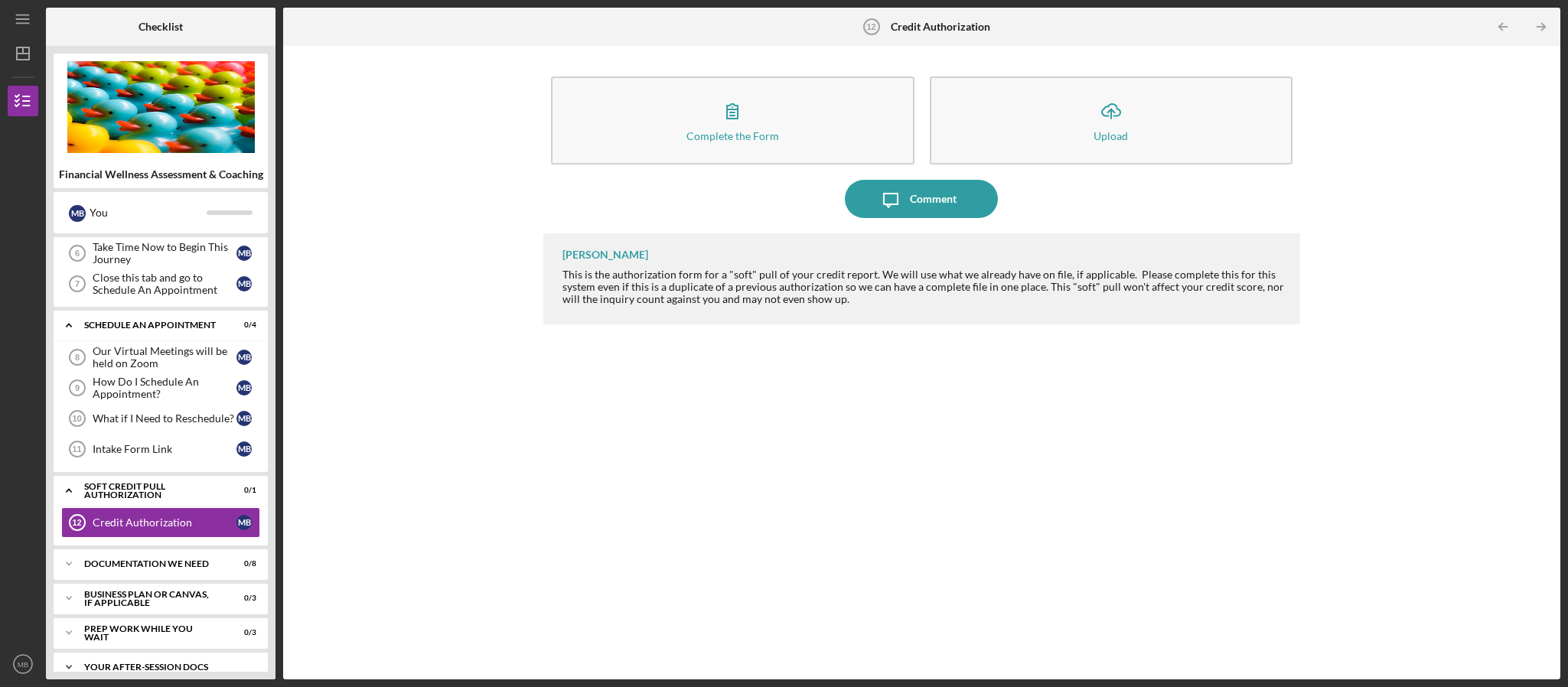
scroll to position [280, 0]
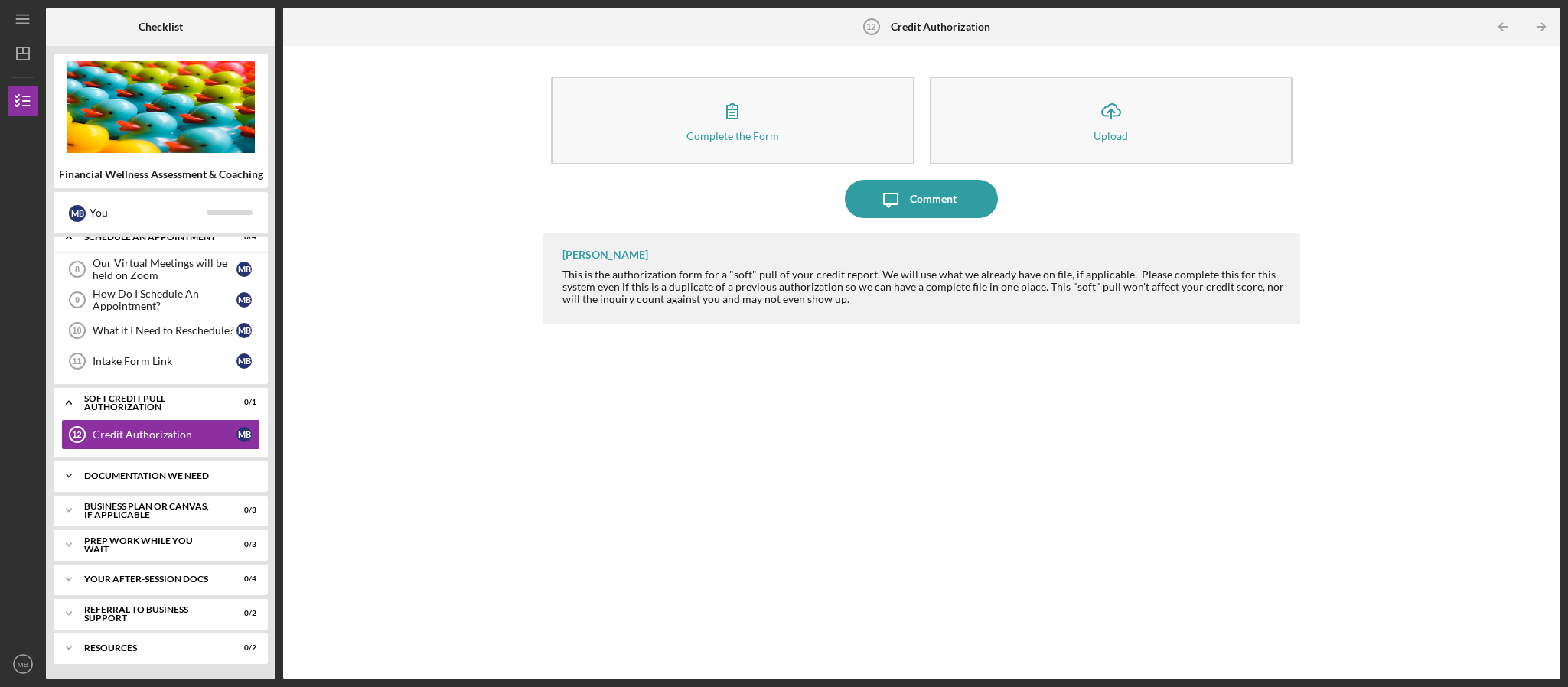
click at [88, 471] on div "Documentation We Need" at bounding box center [166, 476] width 165 height 9
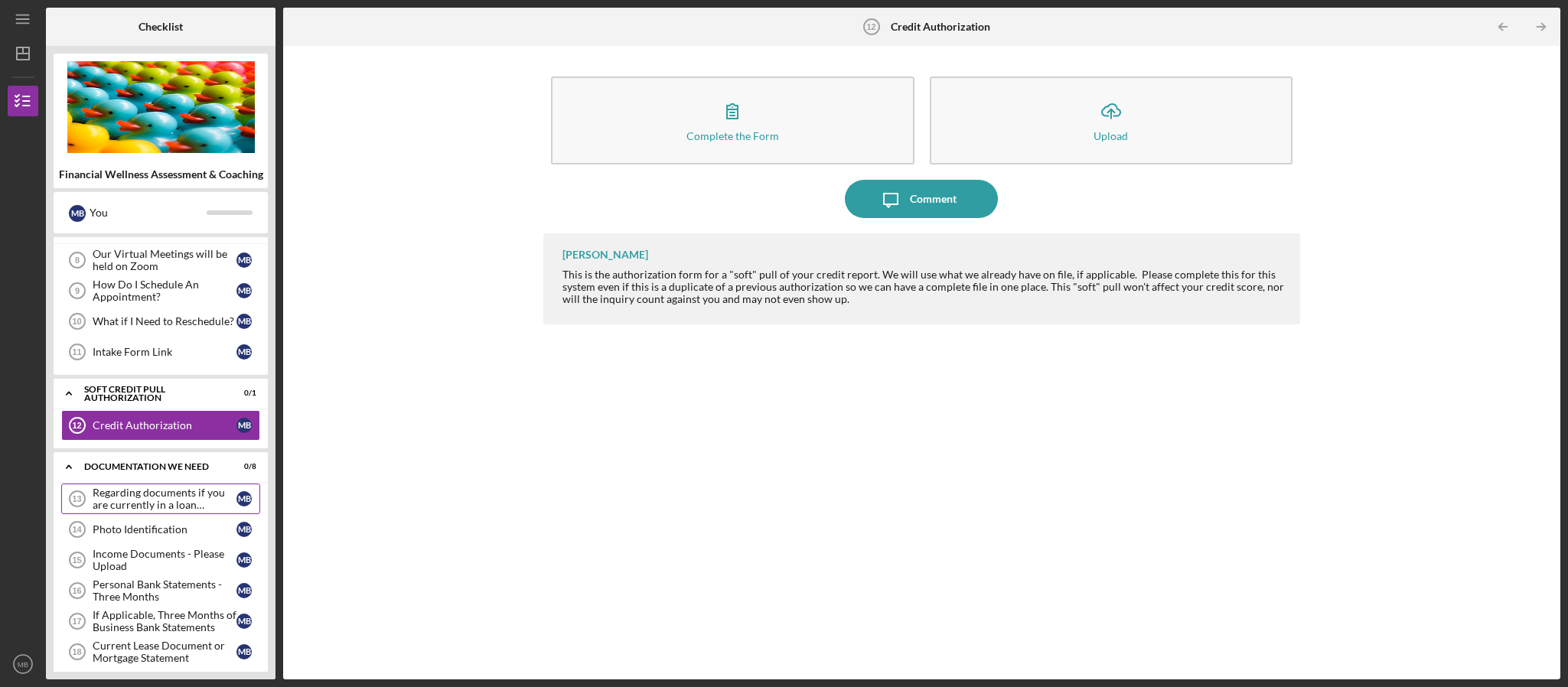
click at [161, 505] on div "Regarding documents if you are currently in a loan application" at bounding box center [164, 499] width 144 height 24
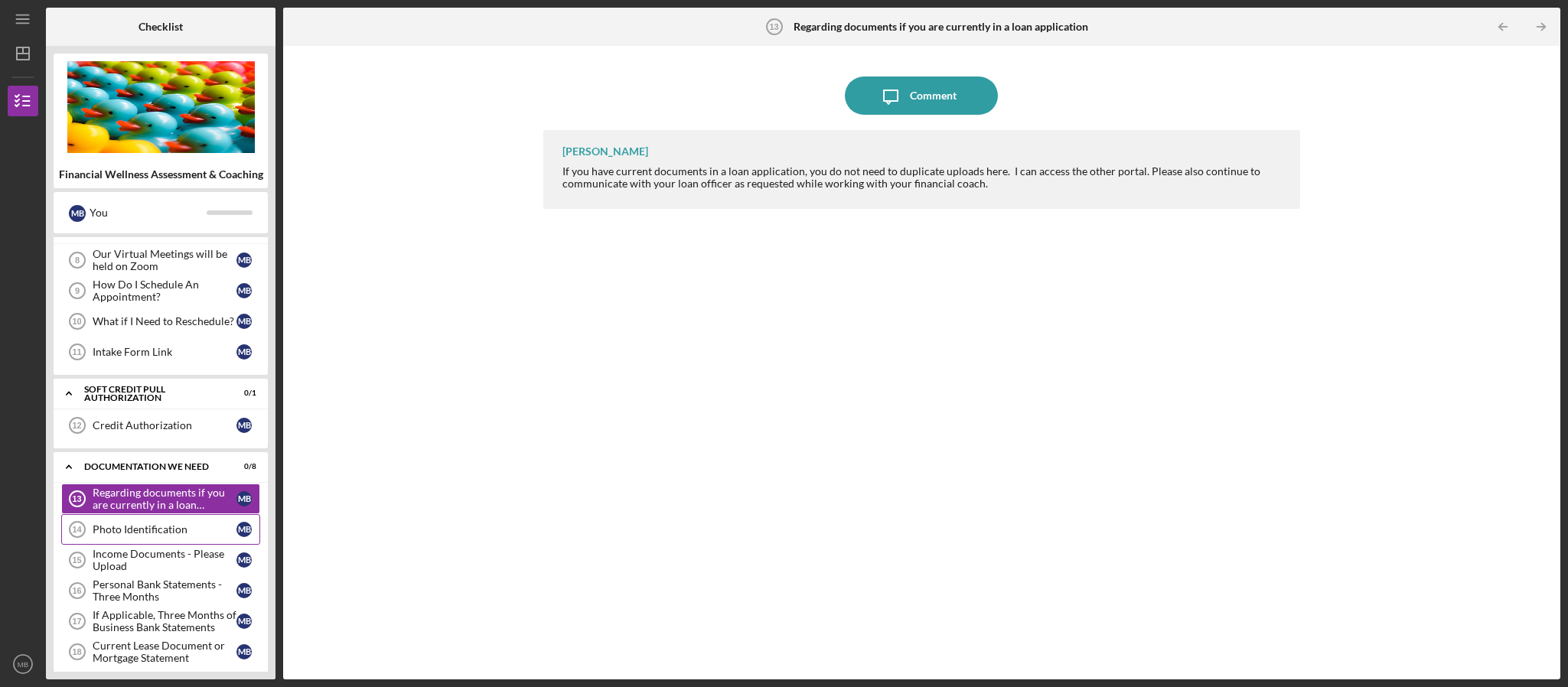
click at [146, 545] on link "Photo Identification 14 Photo Identification M B" at bounding box center [160, 530] width 198 height 31
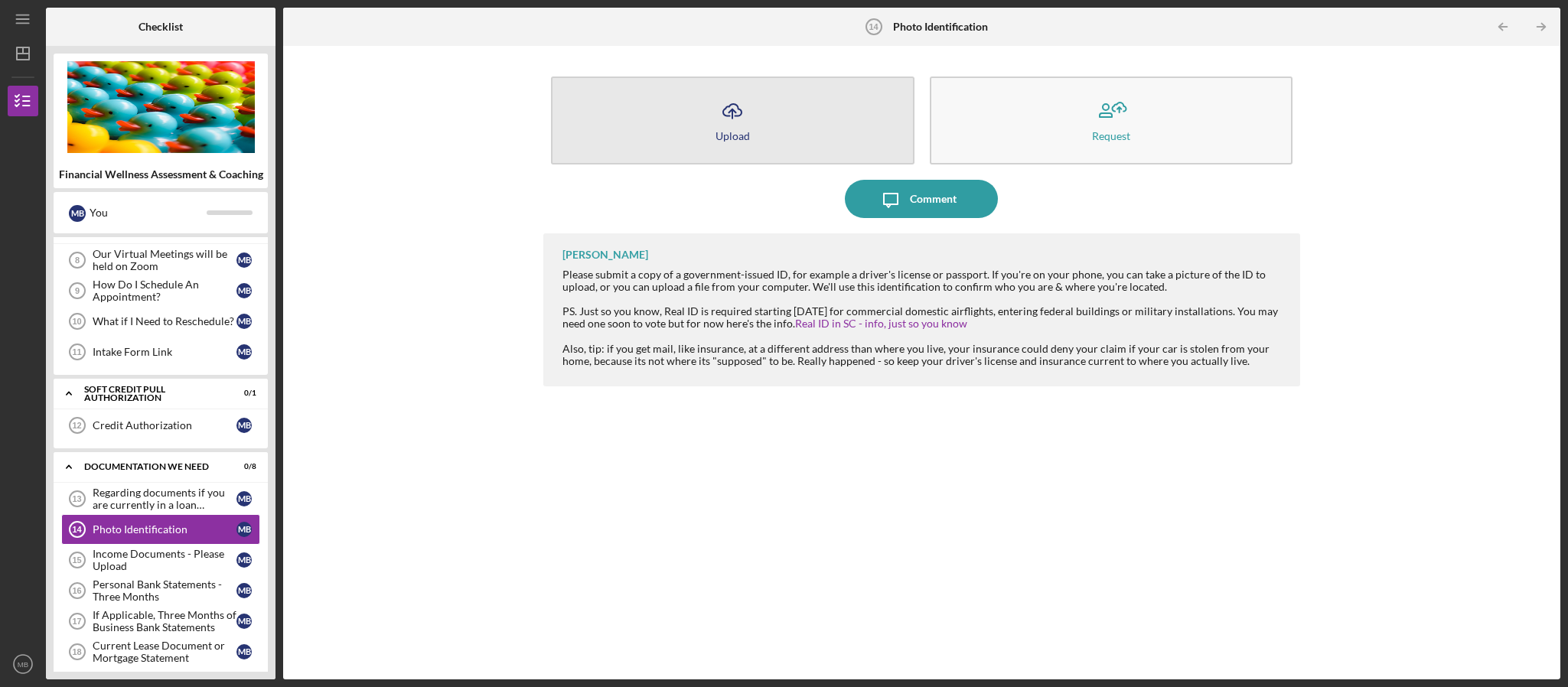
click at [717, 105] on icon "Icon/Upload" at bounding box center [732, 111] width 39 height 39
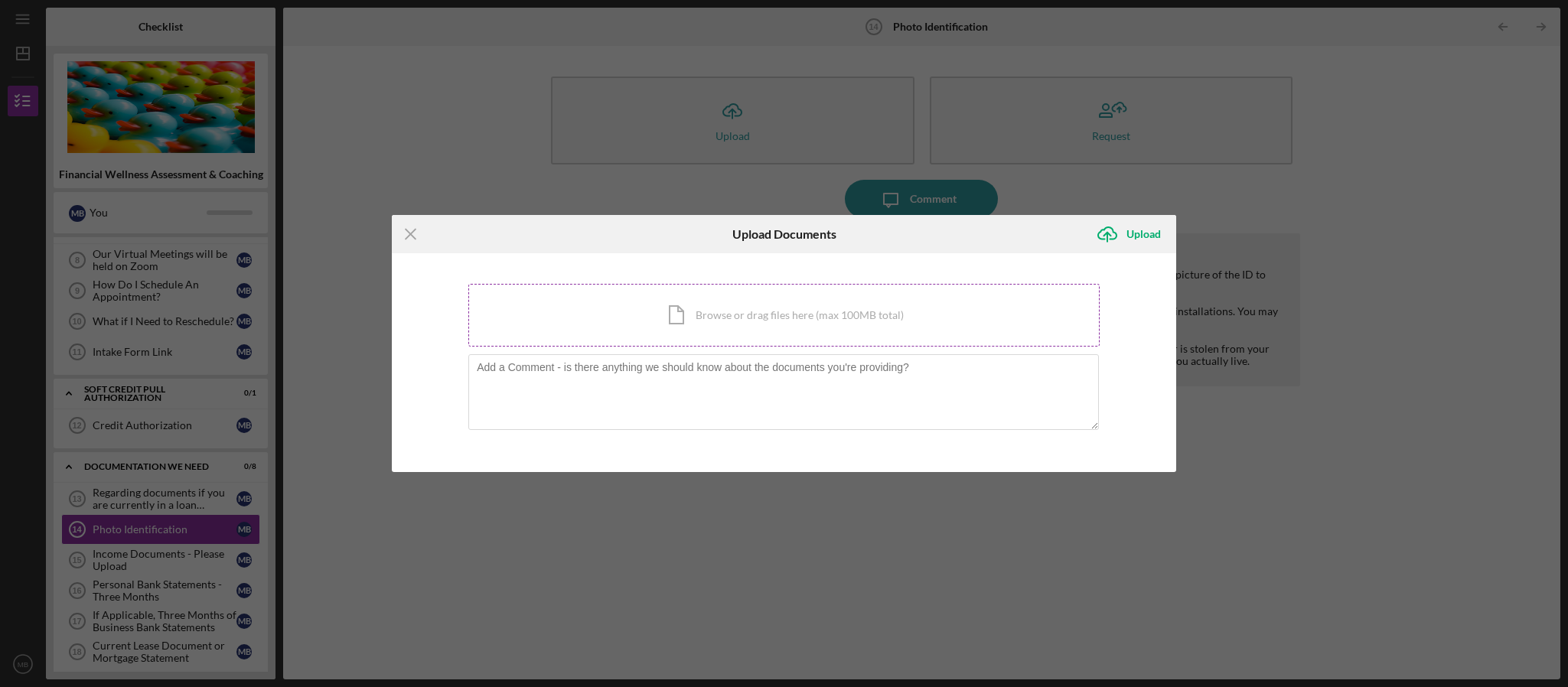
click at [736, 306] on div "Icon/Document Browse or drag files here (max 100MB total) Tap to choose files o…" at bounding box center [784, 315] width 631 height 63
click at [413, 239] on icon "Icon/Menu Close" at bounding box center [410, 234] width 39 height 39
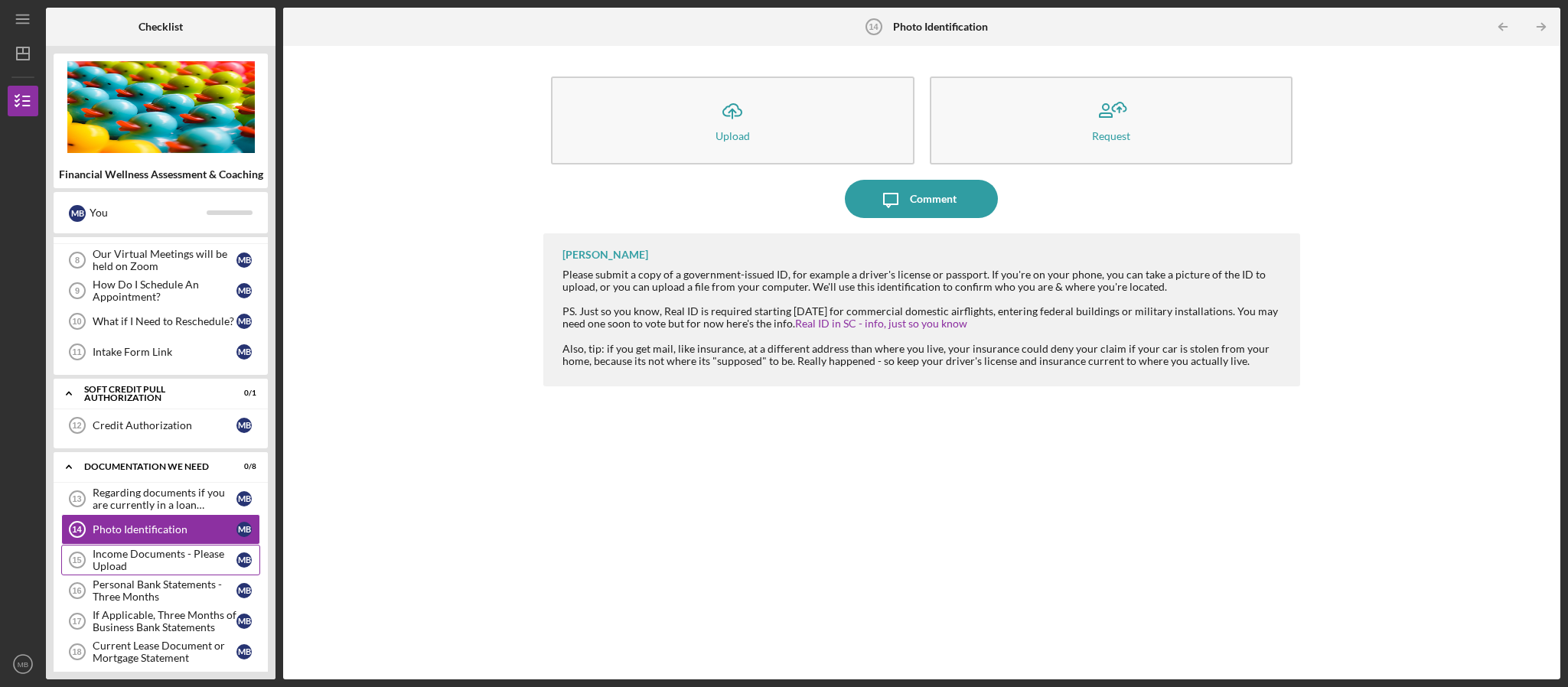
click at [166, 563] on div "Income Documents - Please Upload" at bounding box center [164, 560] width 144 height 24
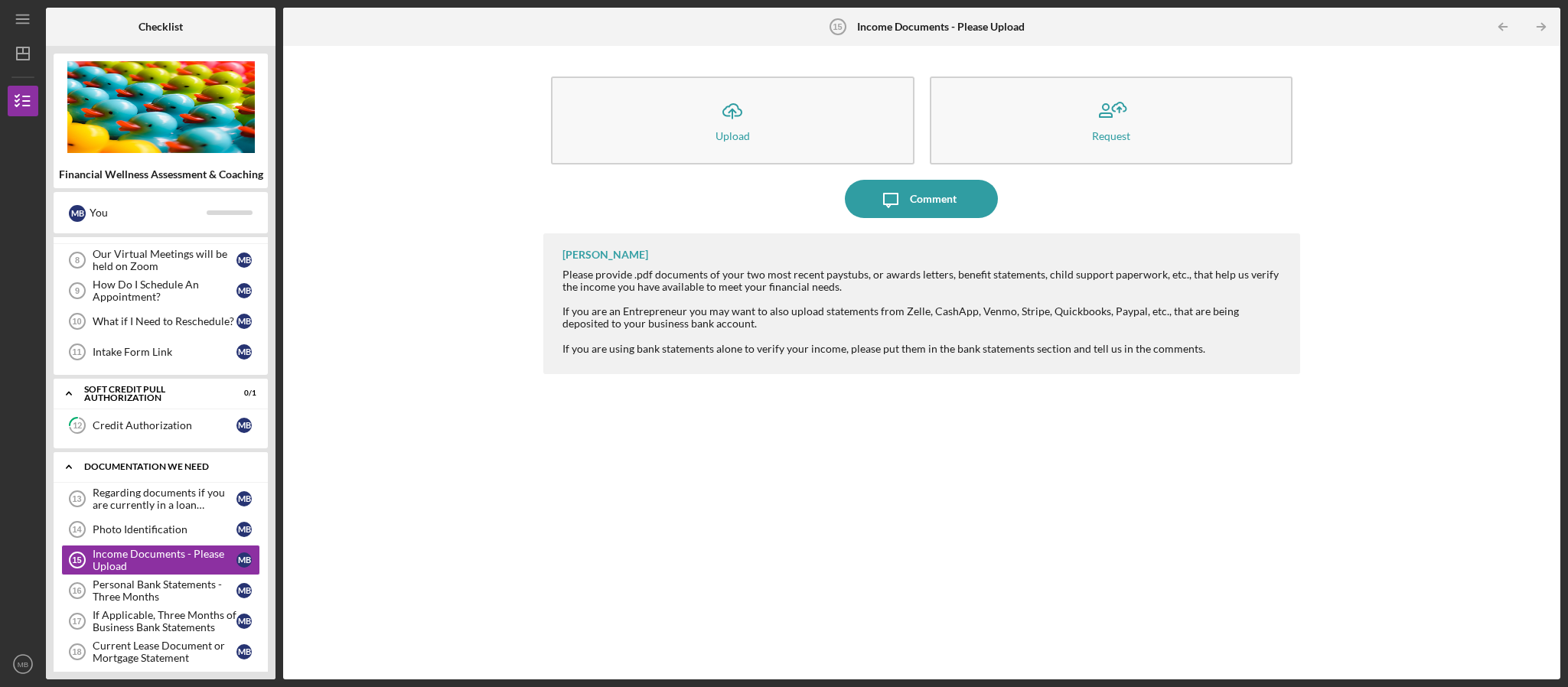
scroll to position [395, 0]
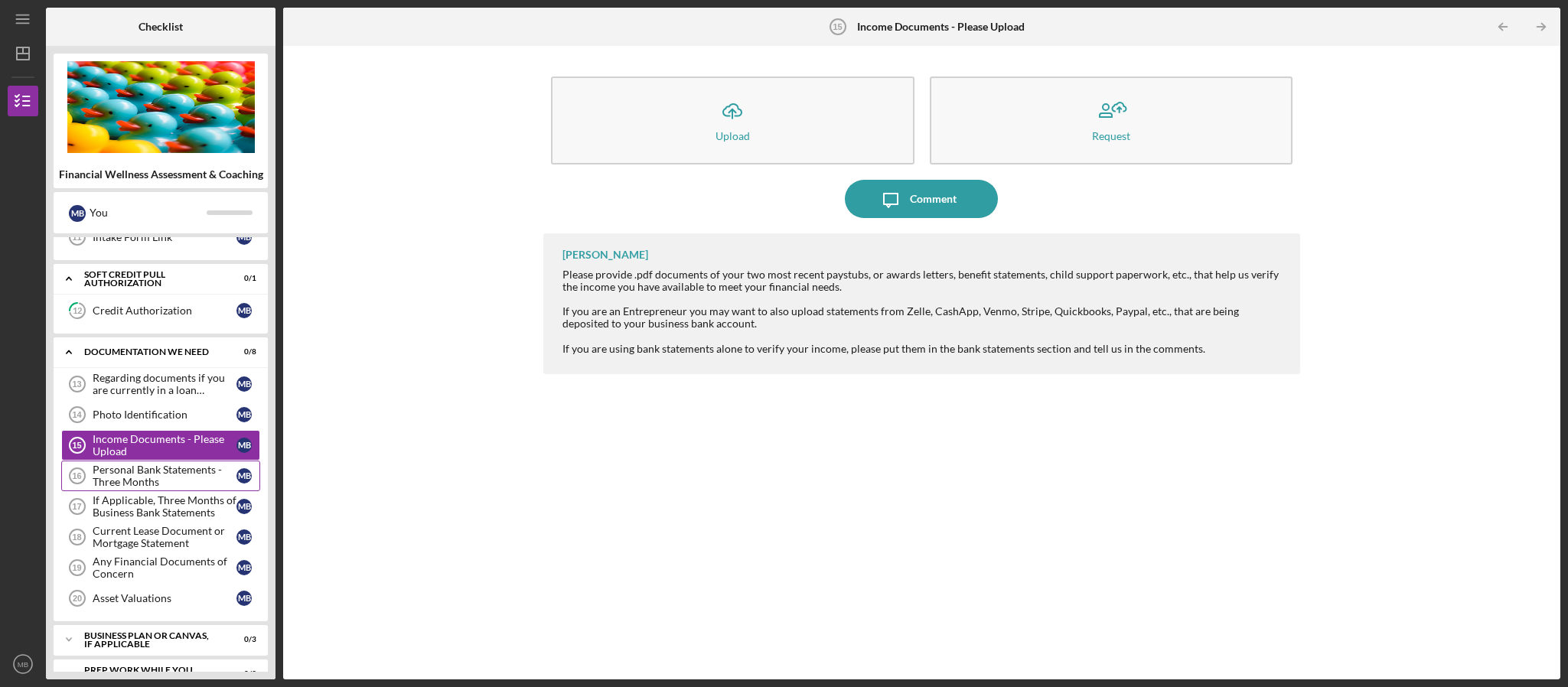
click at [173, 487] on div "Personal Bank Statements - Three Months" at bounding box center [164, 476] width 144 height 24
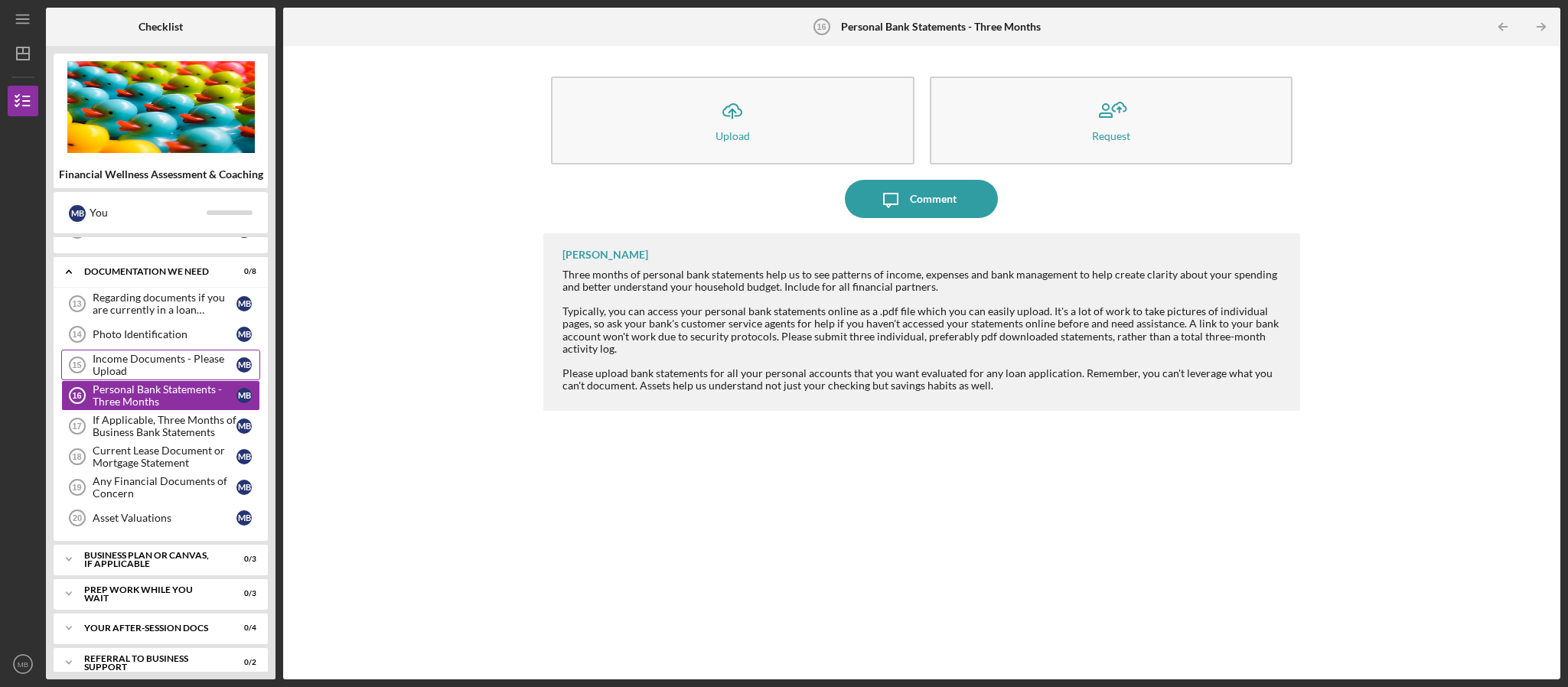
scroll to position [510, 0]
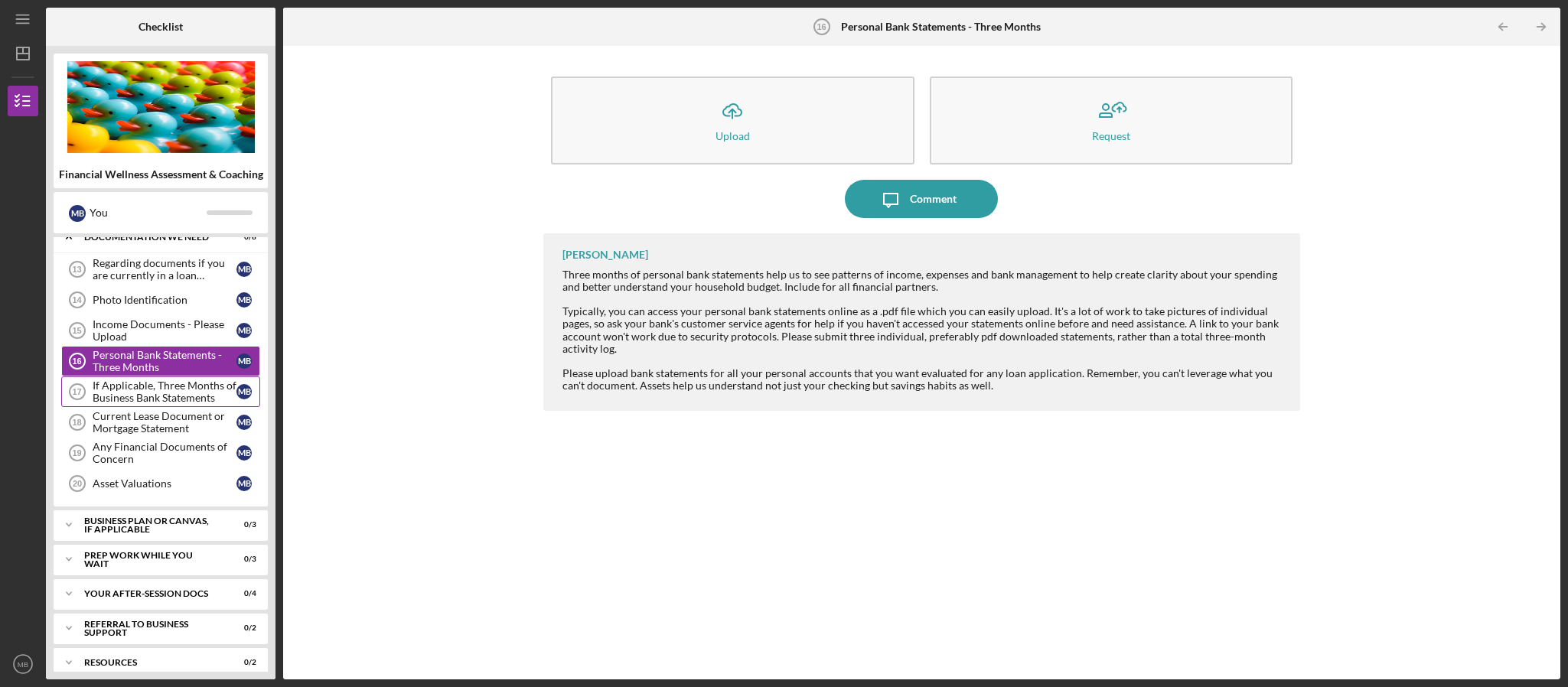
click at [182, 404] on div "If Applicable, Three Months of Business Bank Statements" at bounding box center [164, 391] width 144 height 24
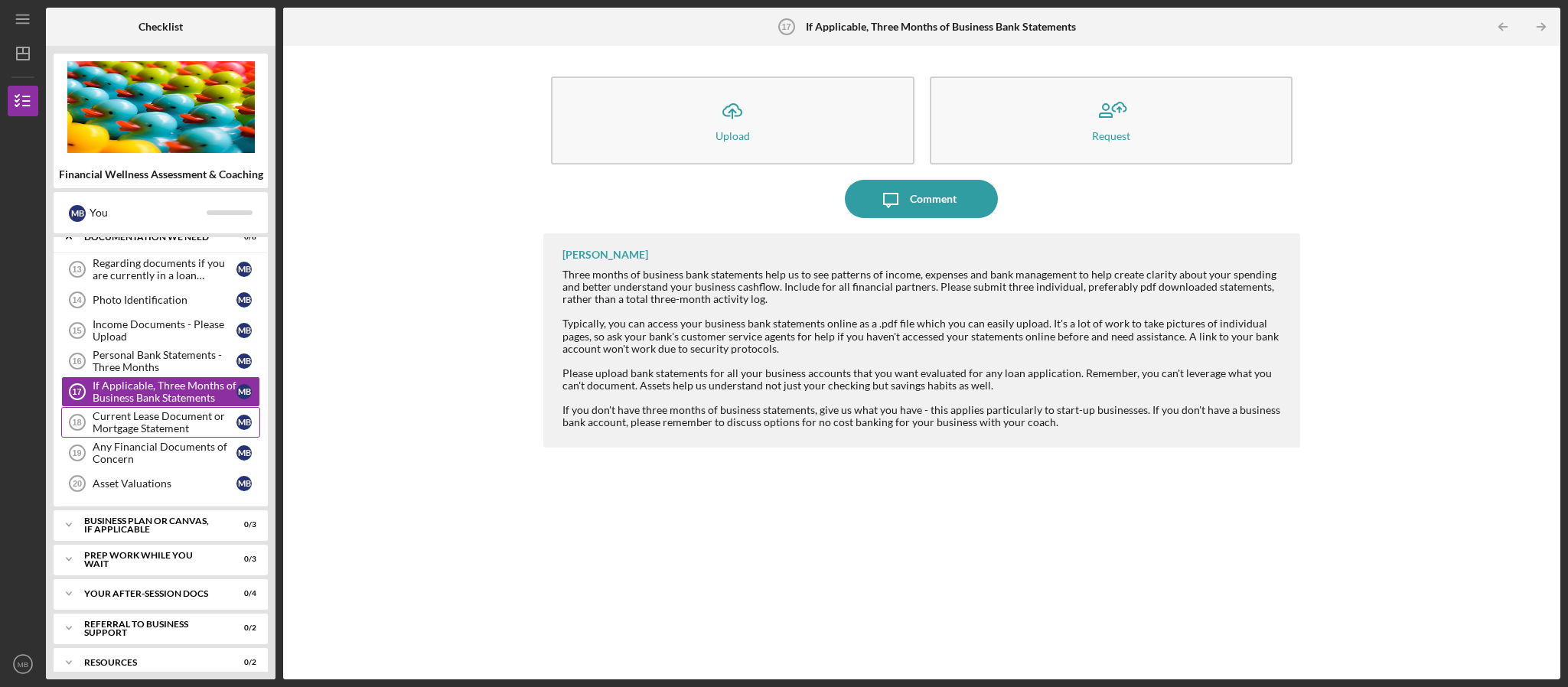
click at [173, 435] on div "Current Lease Document or Mortgage Statement" at bounding box center [164, 423] width 144 height 24
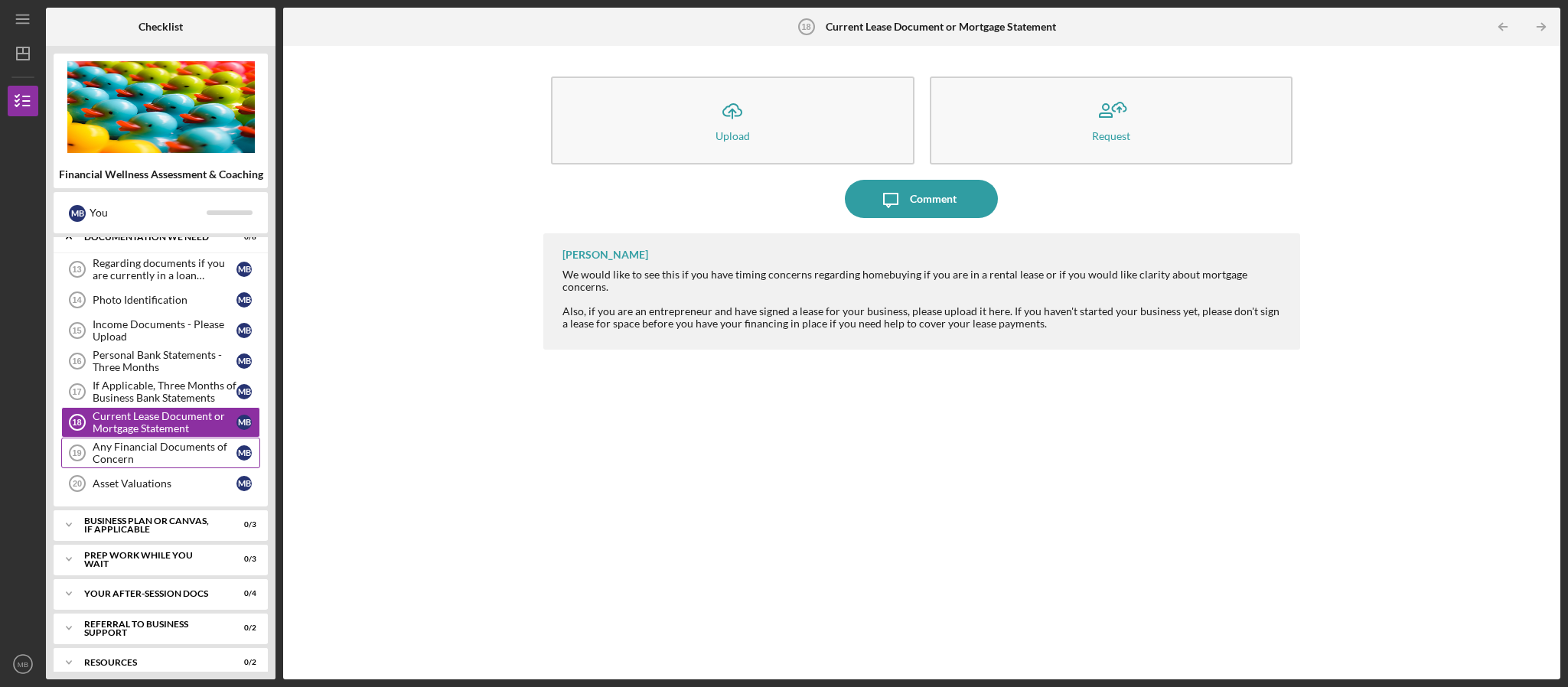
click at [177, 459] on div "Any Financial Documents of Concern" at bounding box center [164, 453] width 144 height 24
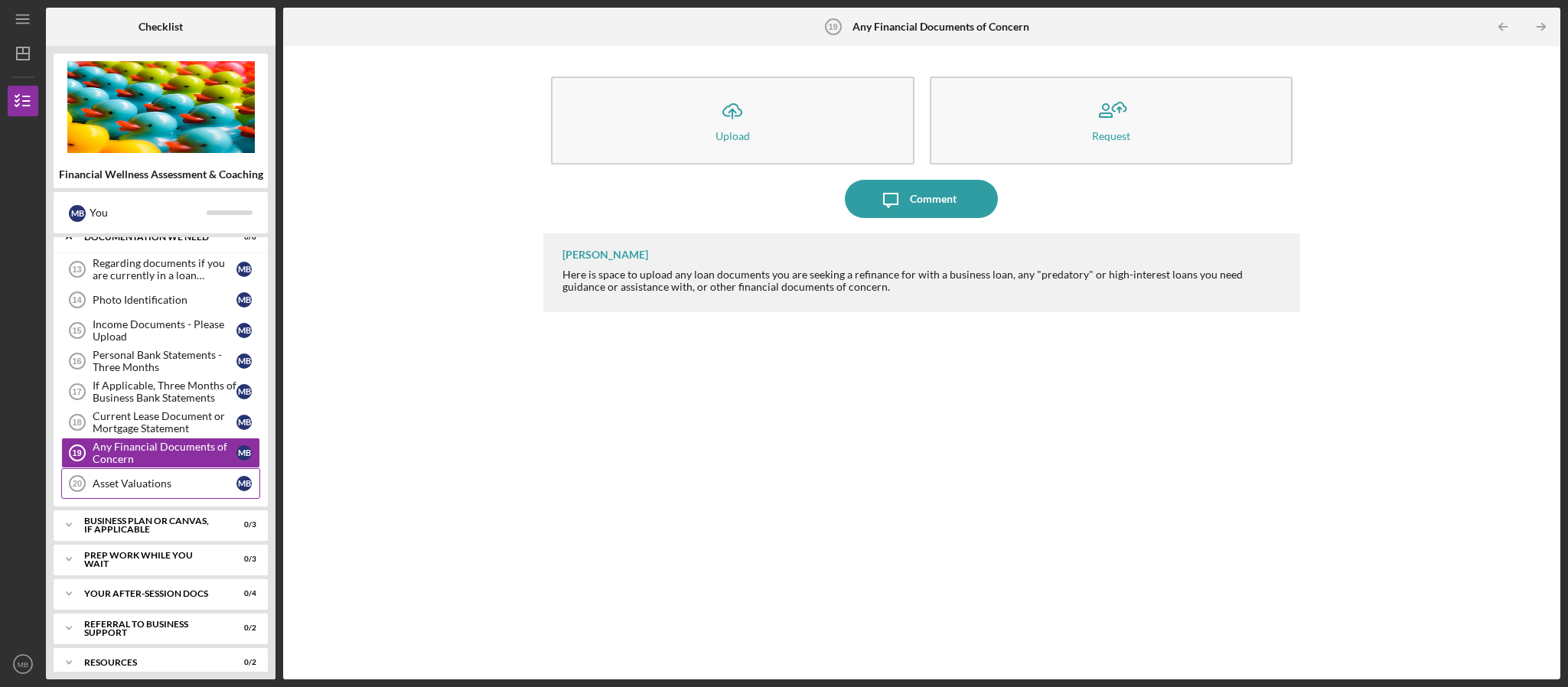
click at [170, 491] on link "Asset Valuations 20 Asset Valuations M B" at bounding box center [160, 484] width 198 height 31
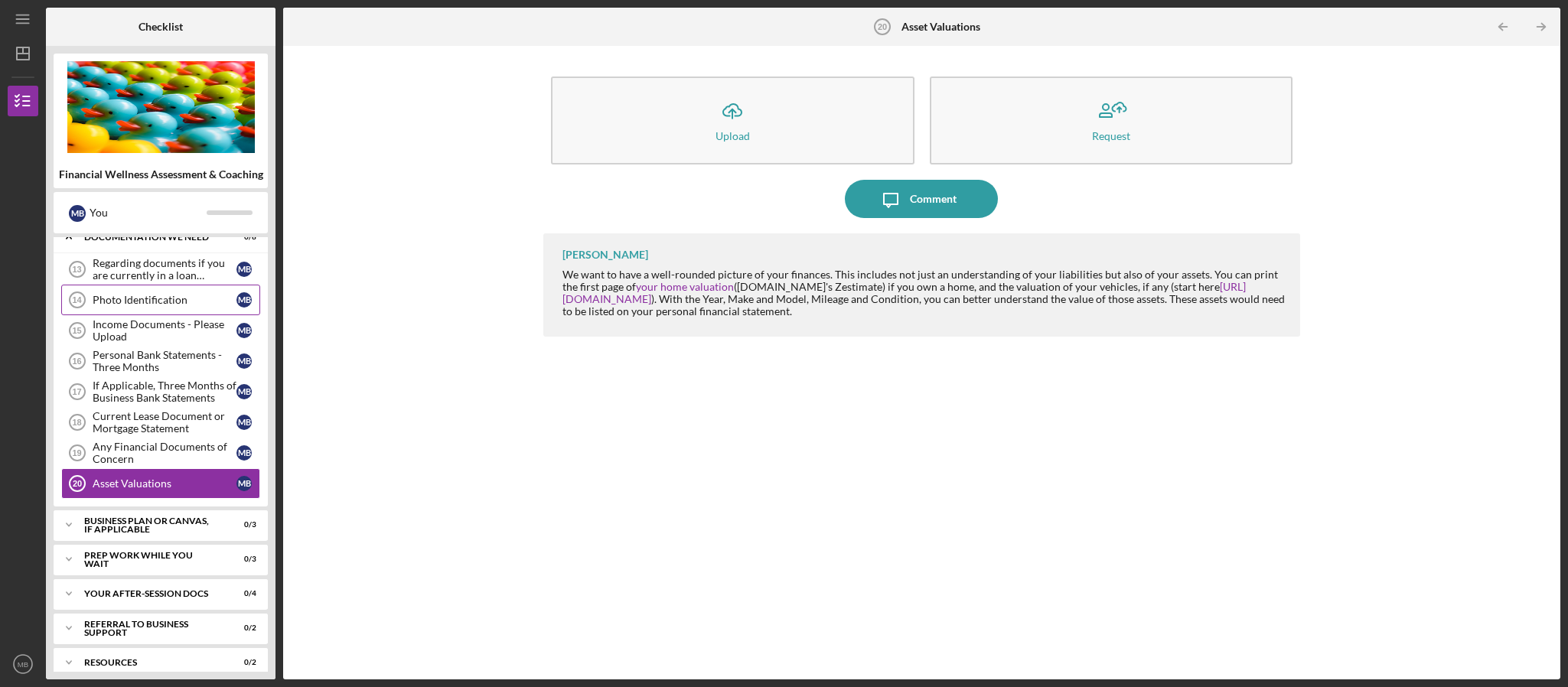
click at [164, 306] on div "Photo Identification" at bounding box center [164, 299] width 144 height 12
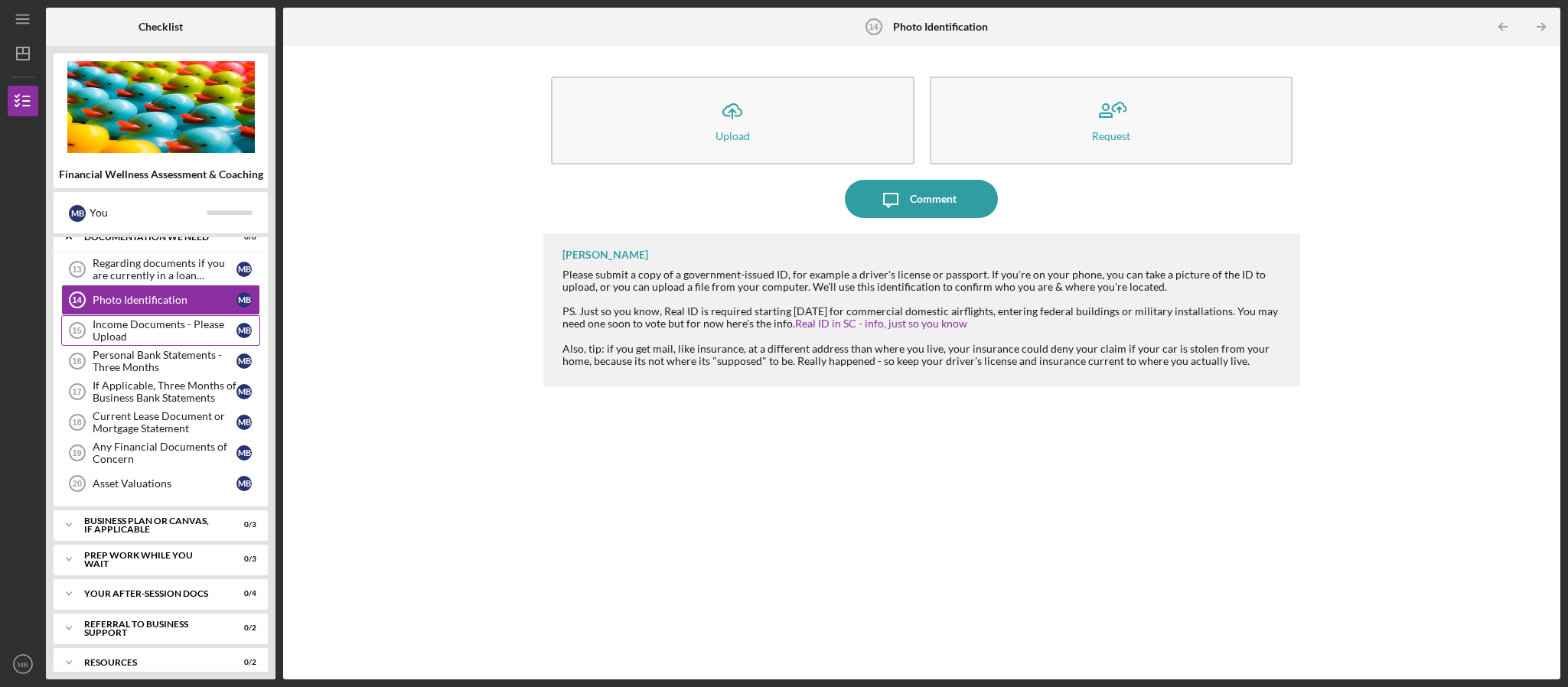
click at [174, 343] on div "Income Documents - Please Upload" at bounding box center [164, 330] width 144 height 24
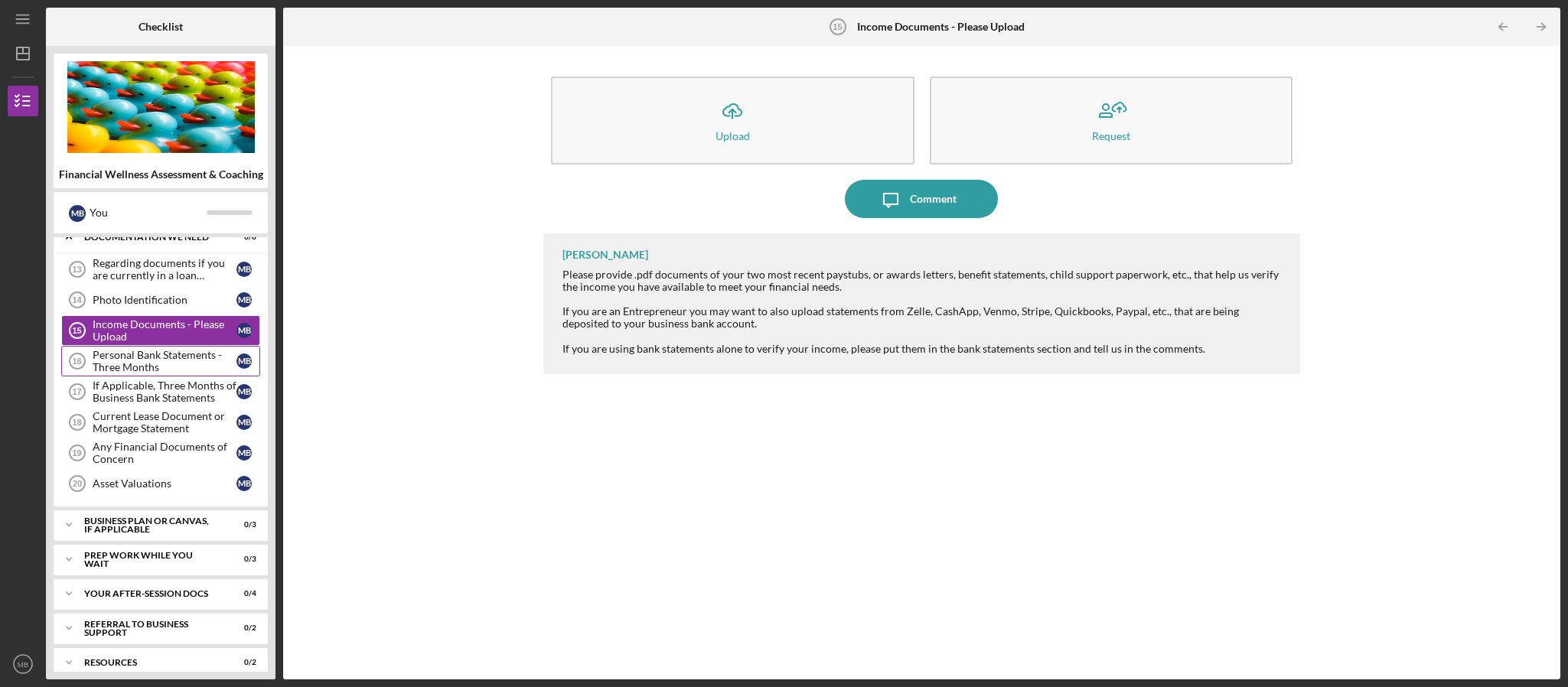
click at [182, 370] on div "Personal Bank Statements - Three Months" at bounding box center [164, 361] width 144 height 24
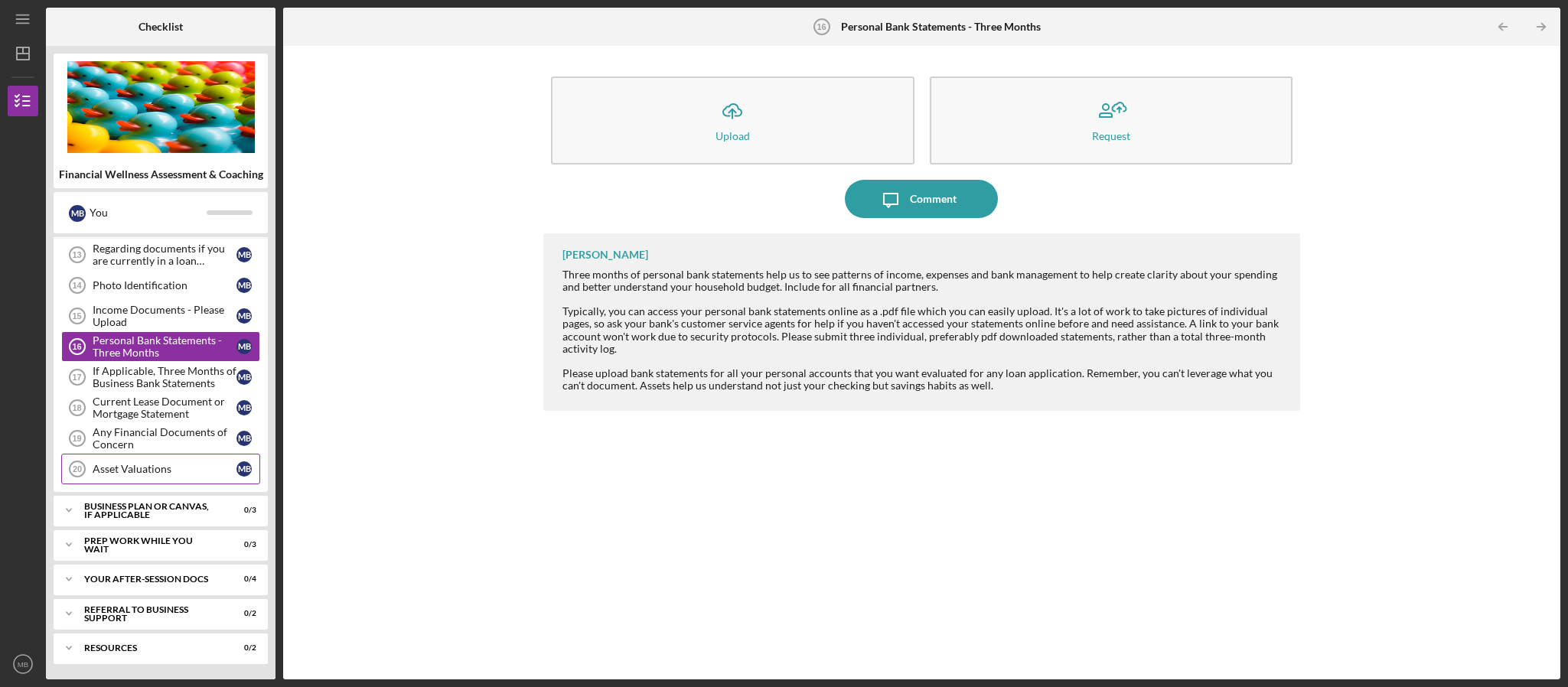
scroll to position [540, 0]
click at [151, 551] on div "Icon/Expander Prep Work While You Wait 0 / 3" at bounding box center [161, 545] width 214 height 31
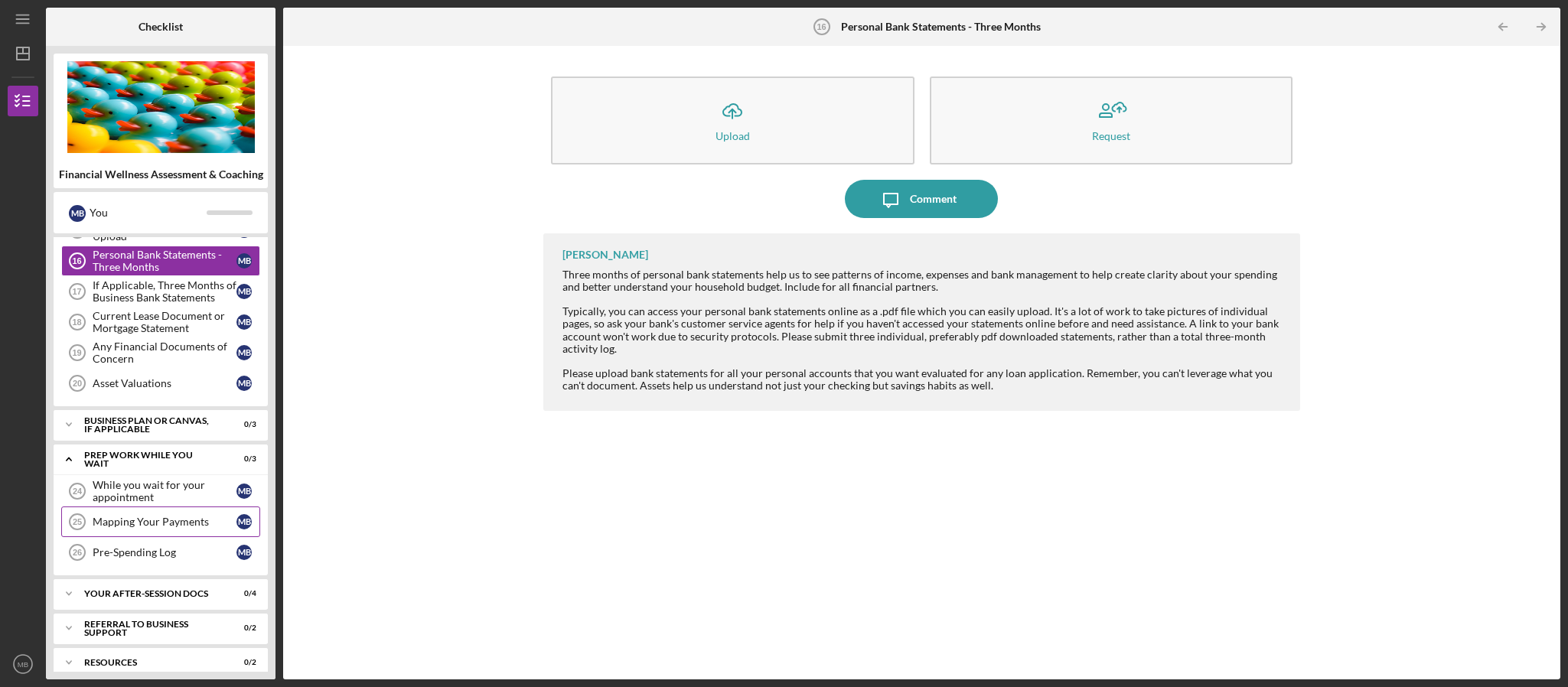
scroll to position [644, 0]
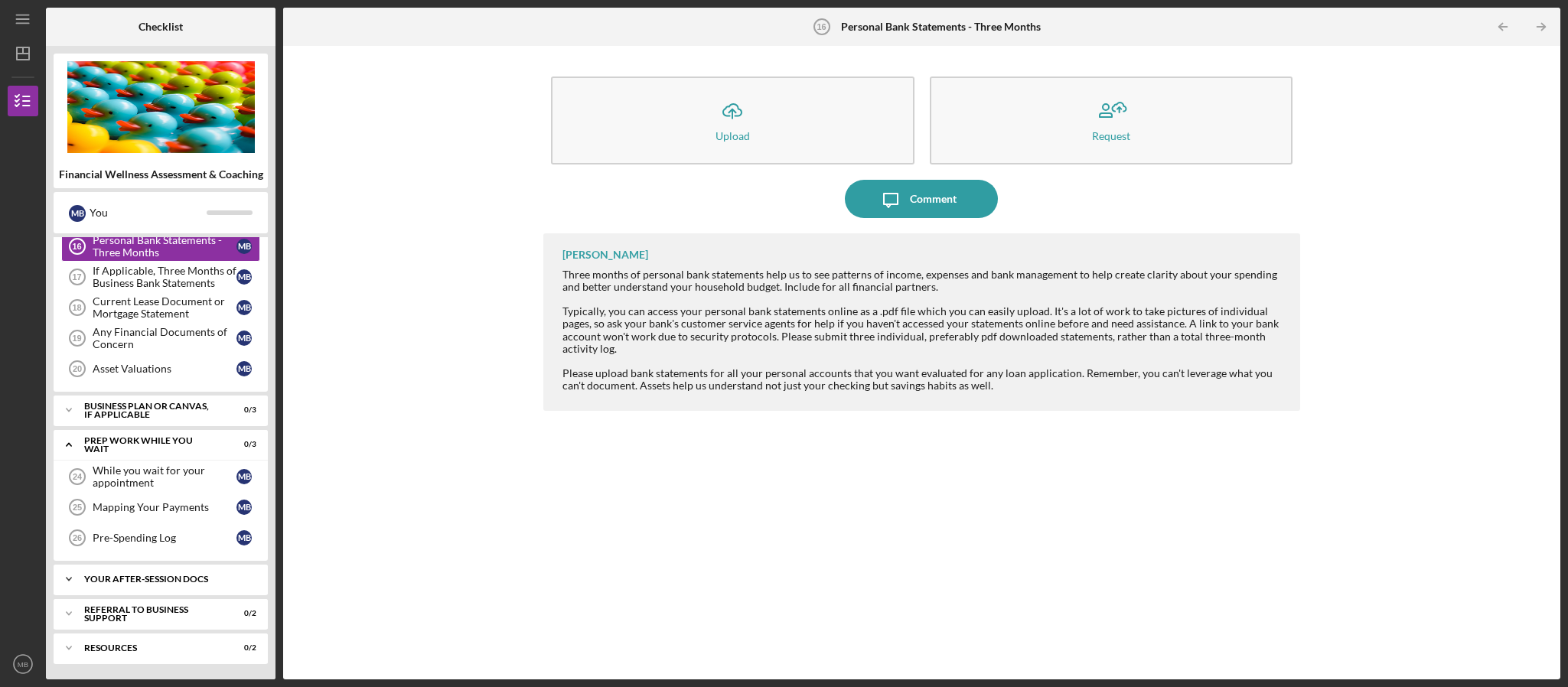
click at [163, 576] on div "Your After-Session Docs" at bounding box center [166, 580] width 165 height 9
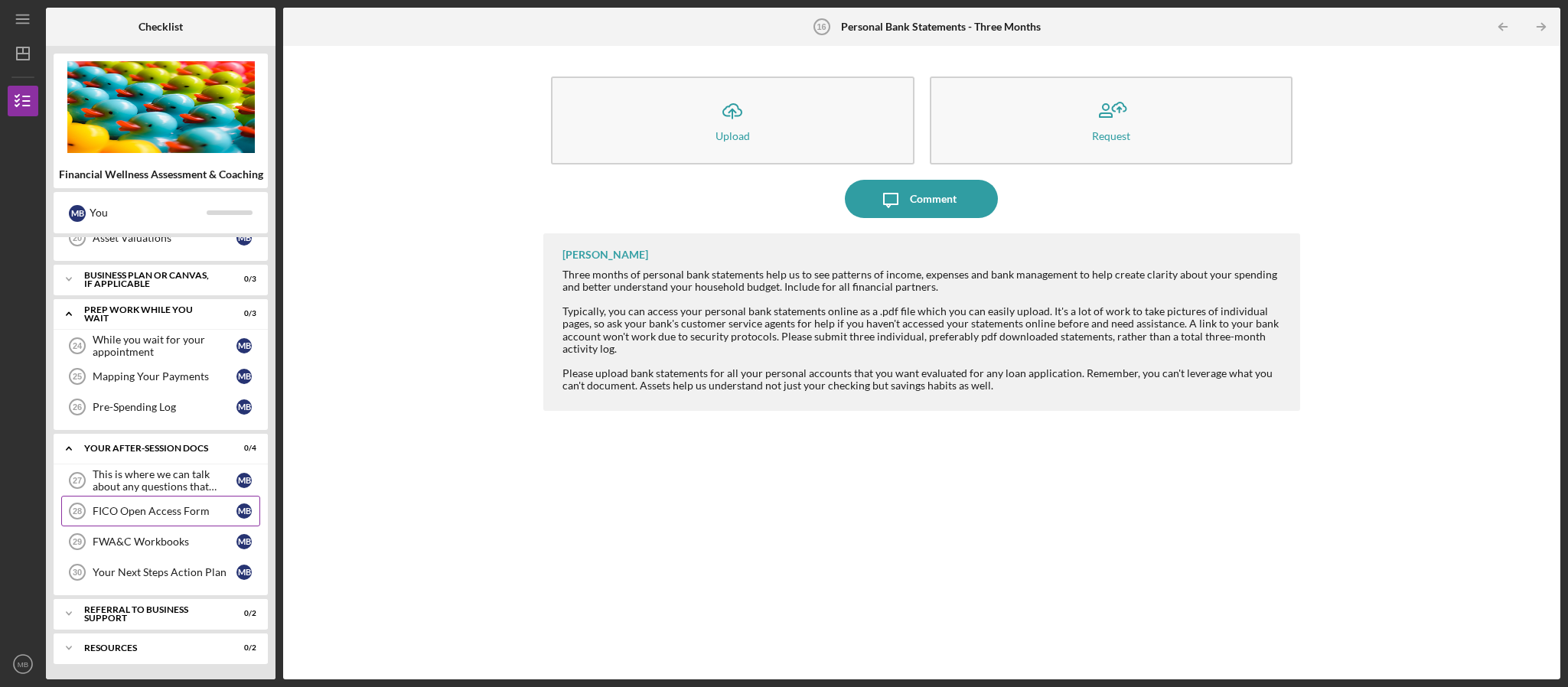
scroll to position [778, 0]
click at [163, 607] on div "Icon/Expander Referral to Business Support 0 / 2" at bounding box center [161, 614] width 214 height 31
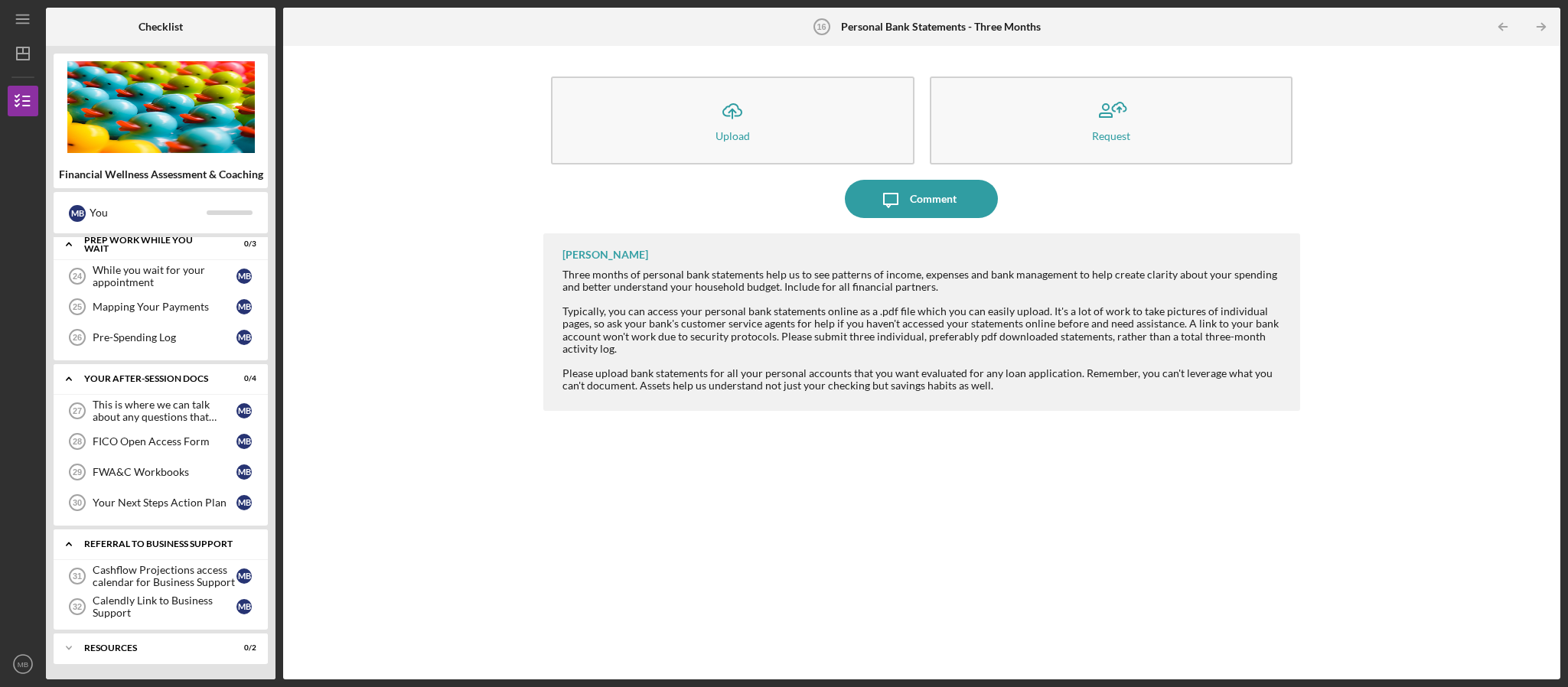
click at [105, 540] on div "Referral to Business Support" at bounding box center [166, 544] width 165 height 9
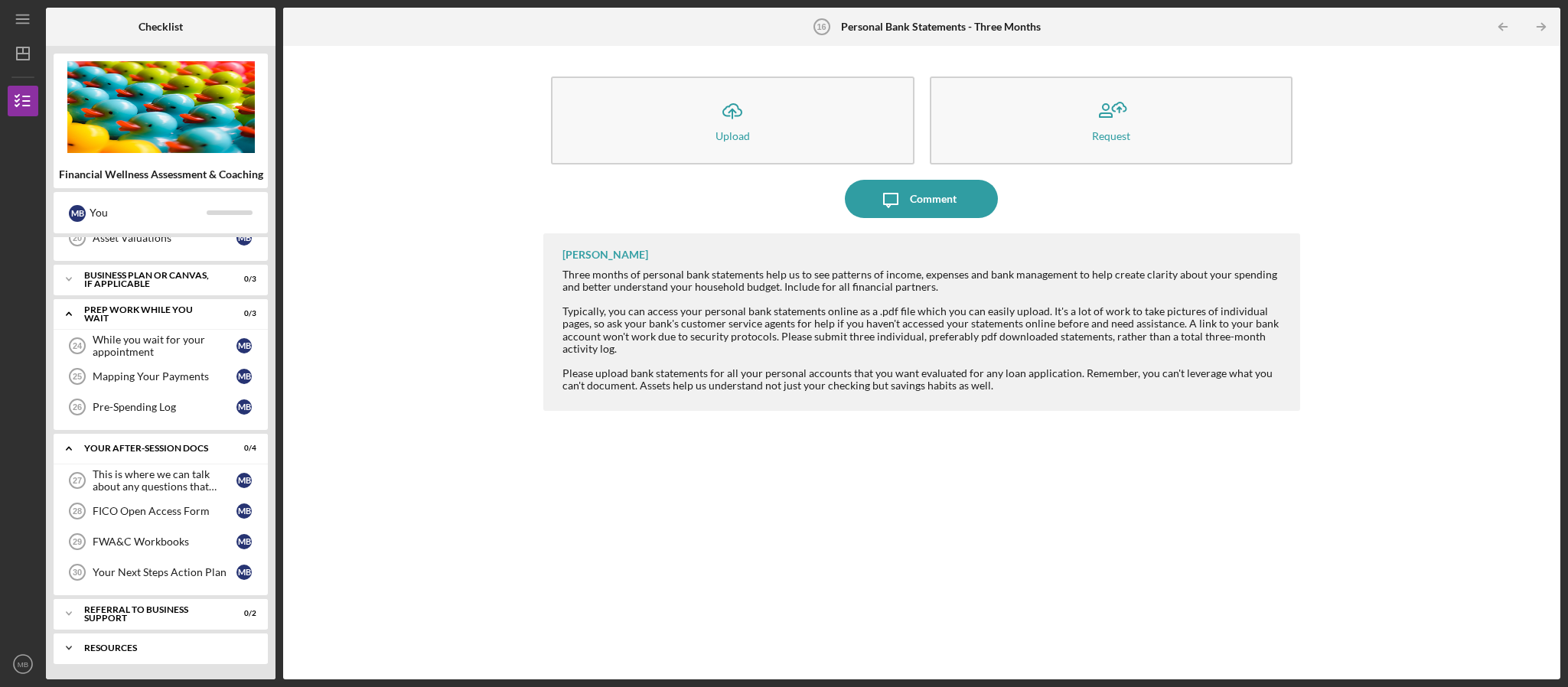
click at [111, 643] on div "Icon/Expander Resources 0 / 2" at bounding box center [161, 648] width 214 height 31
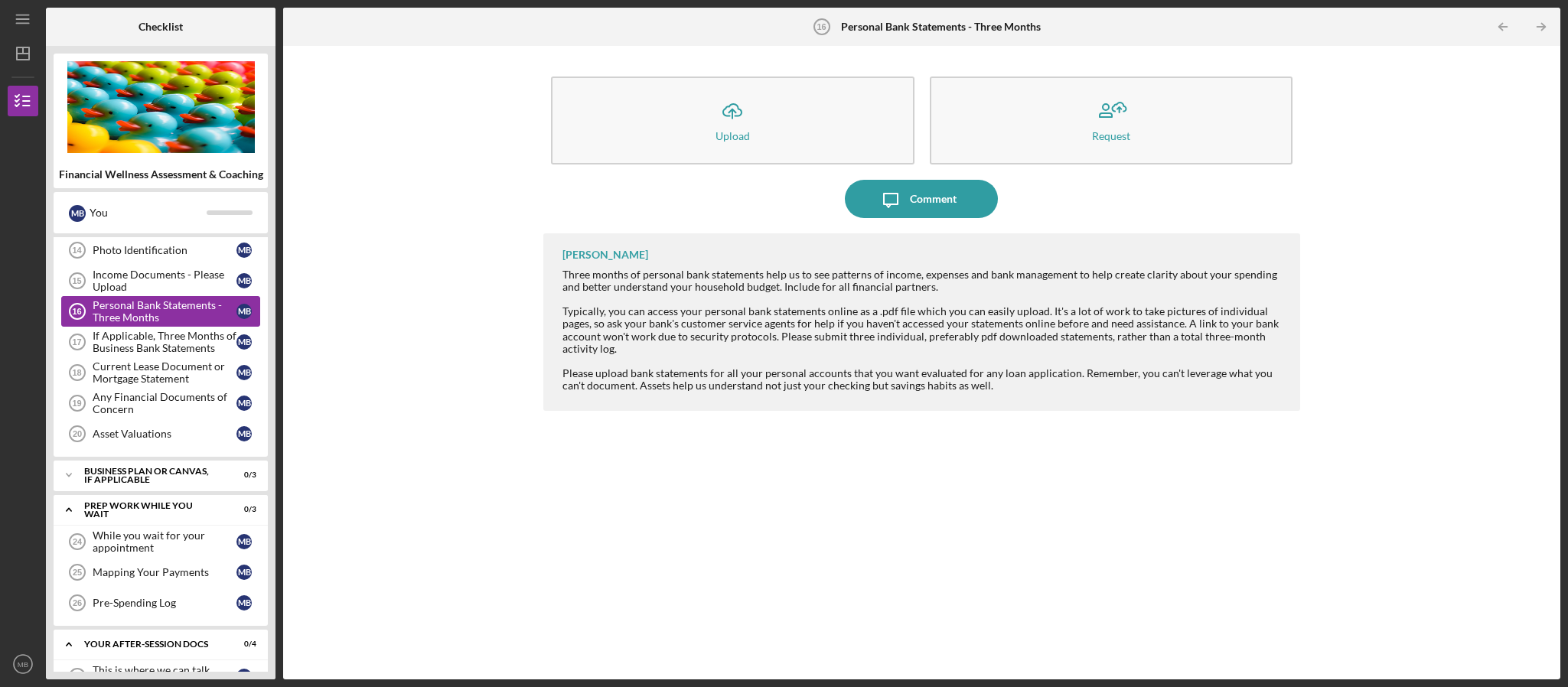
scroll to position [505, 0]
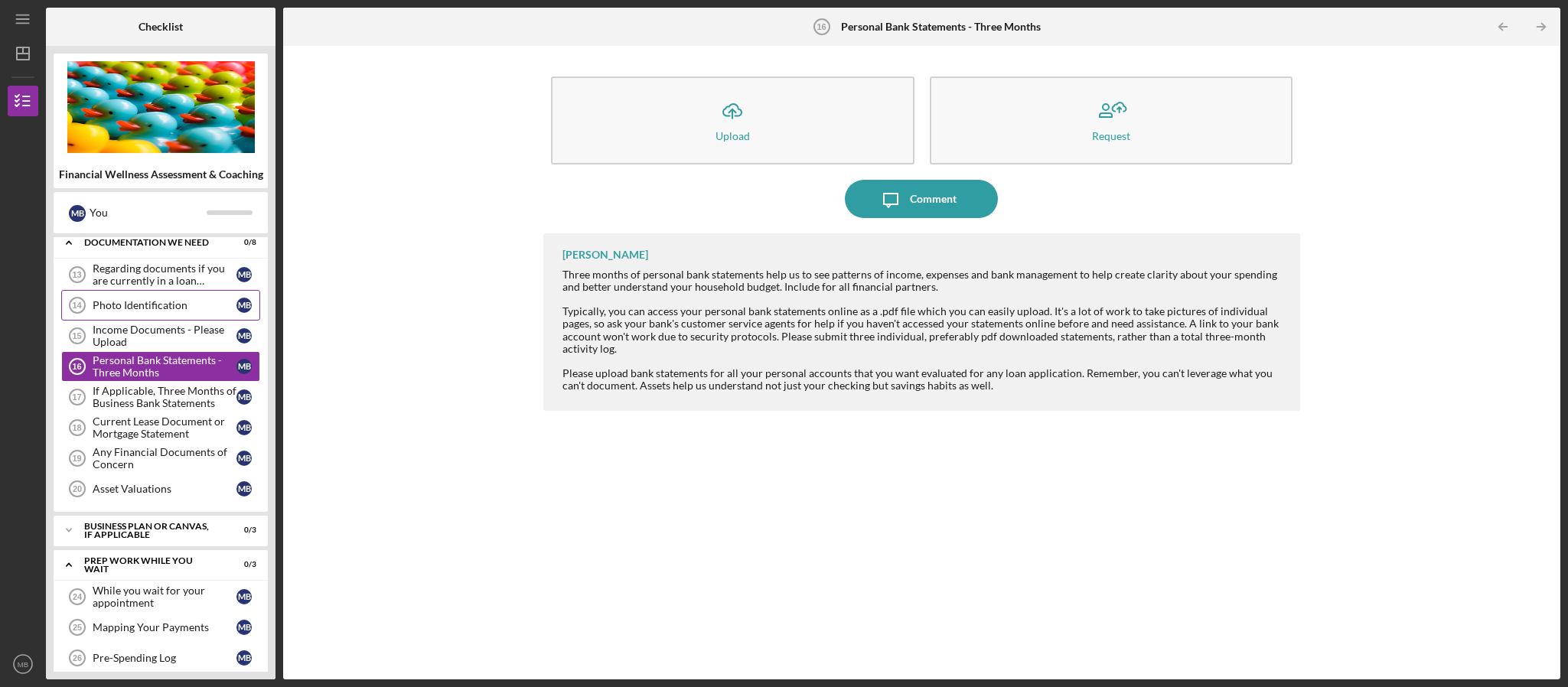
click at [145, 312] on div "Photo Identification" at bounding box center [164, 305] width 144 height 12
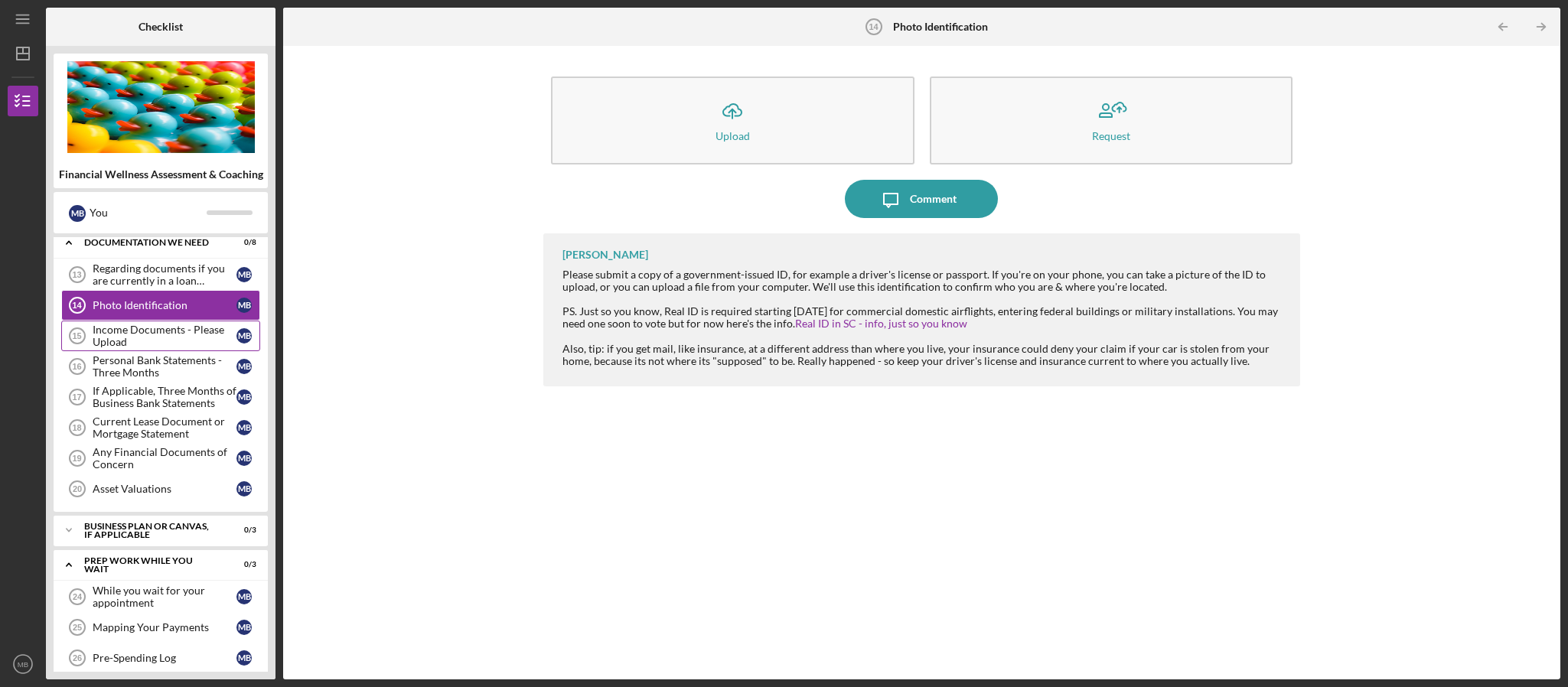
click at [194, 340] on div "Income Documents - Please Upload" at bounding box center [164, 336] width 144 height 24
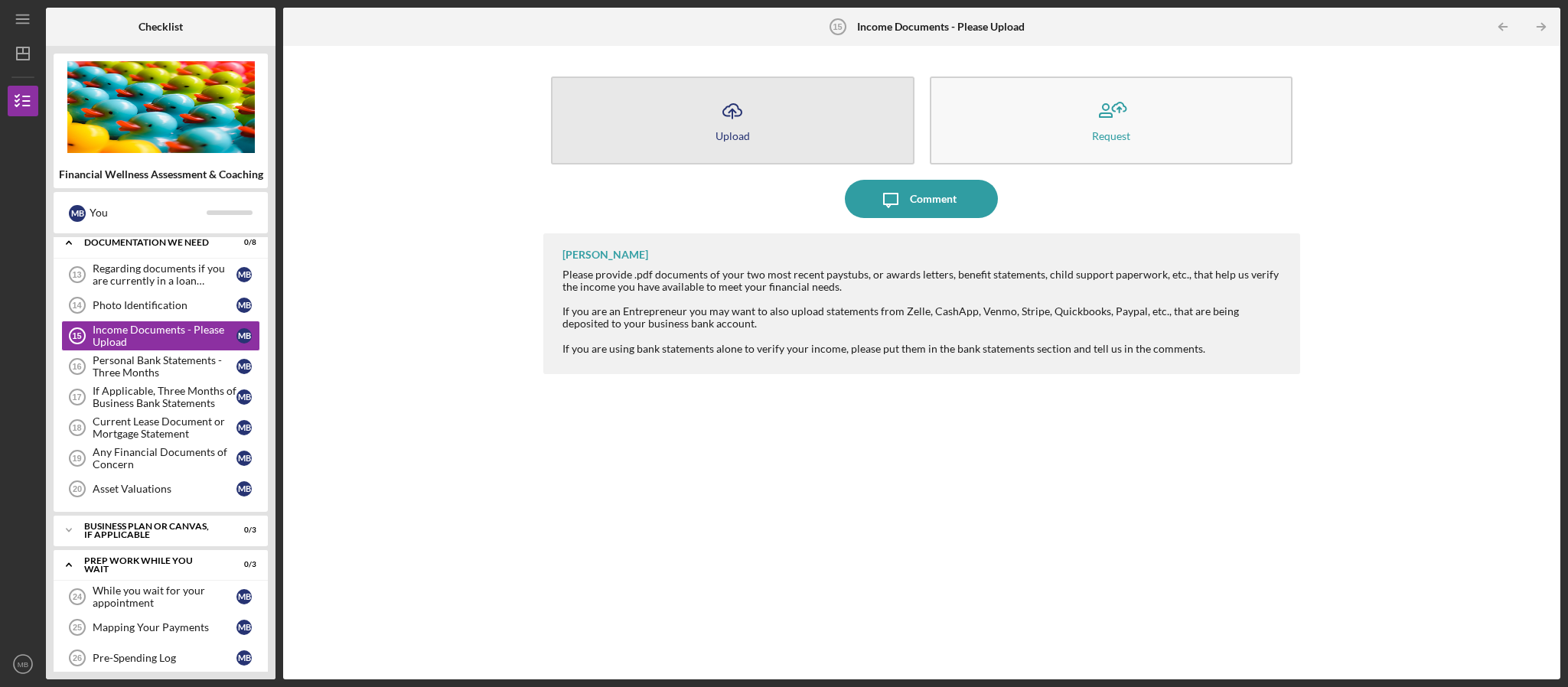
click at [727, 134] on div "Upload" at bounding box center [732, 136] width 35 height 11
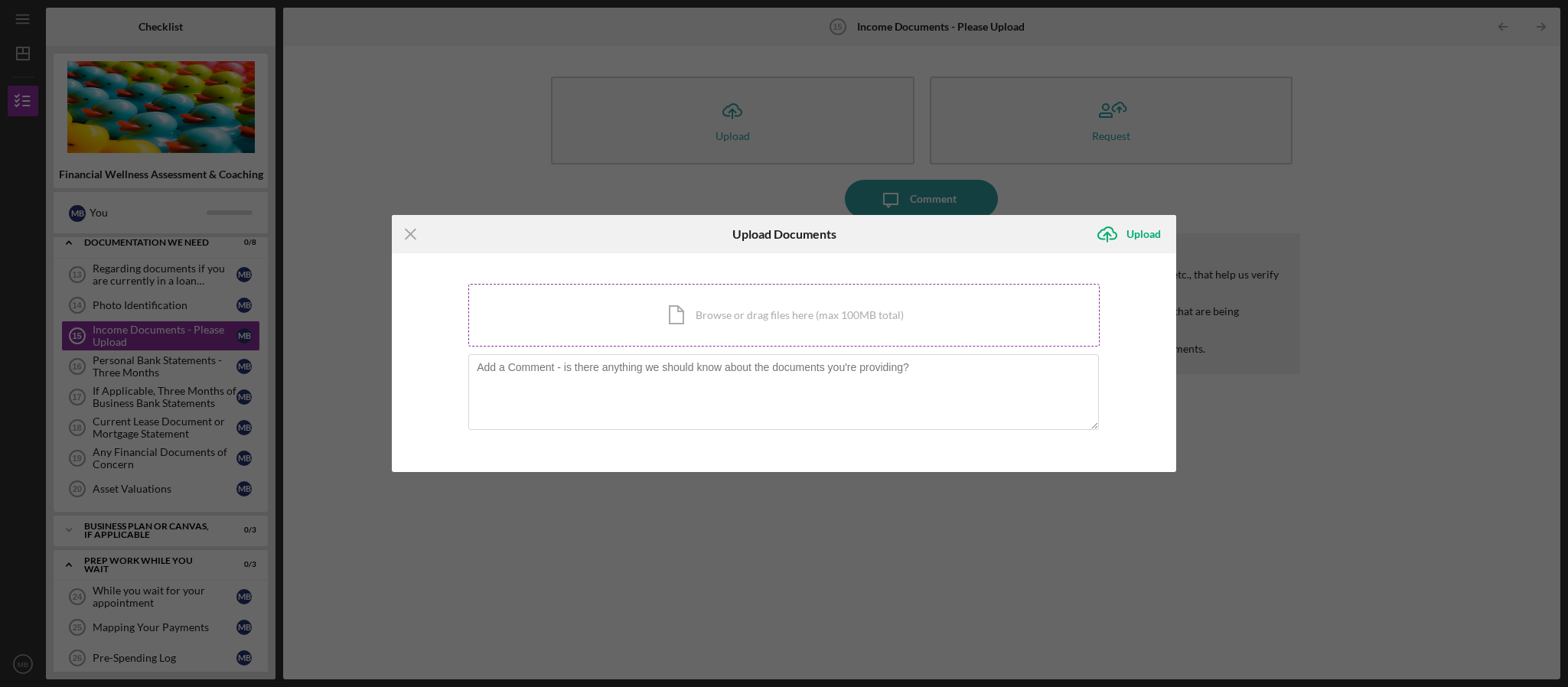
click at [687, 311] on div "Icon/Document Browse or drag files here (max 100MB total) Tap to choose files o…" at bounding box center [784, 315] width 631 height 63
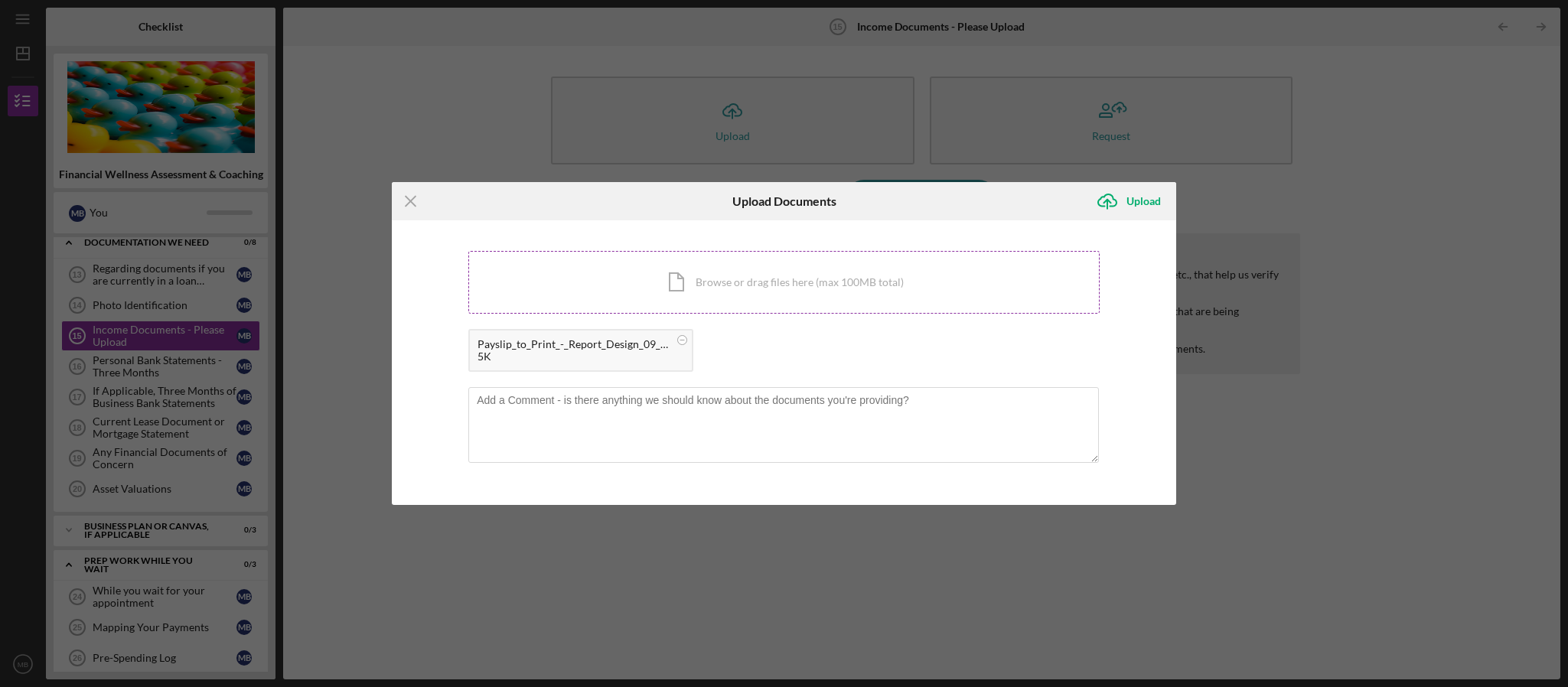
click at [678, 294] on div "Icon/Document Browse or drag files here (max 100MB total) Tap to choose files o…" at bounding box center [784, 282] width 631 height 63
click at [1101, 196] on icon "Icon/Upload" at bounding box center [1107, 201] width 39 height 39
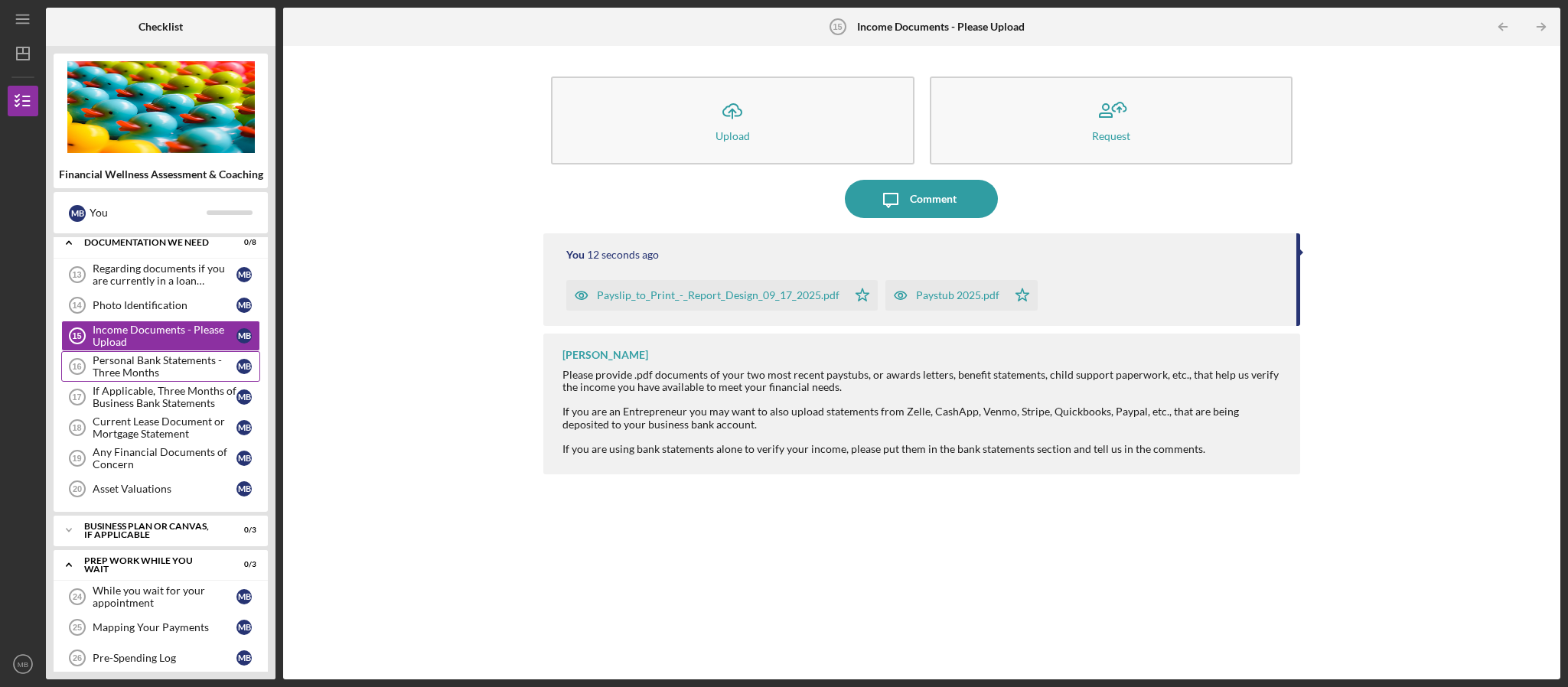
click at [179, 375] on div "Personal Bank Statements - Three Months" at bounding box center [164, 367] width 144 height 24
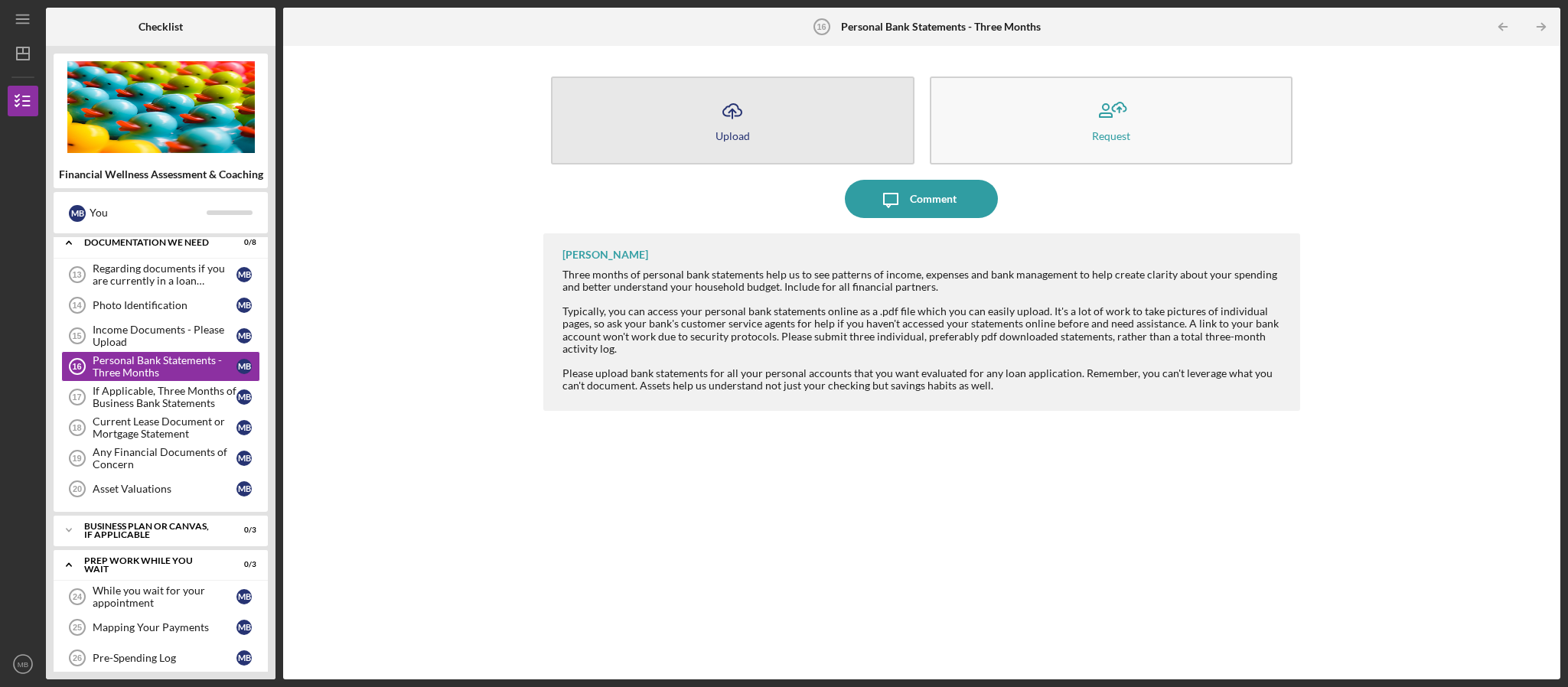
click at [721, 137] on div "Upload" at bounding box center [732, 136] width 35 height 11
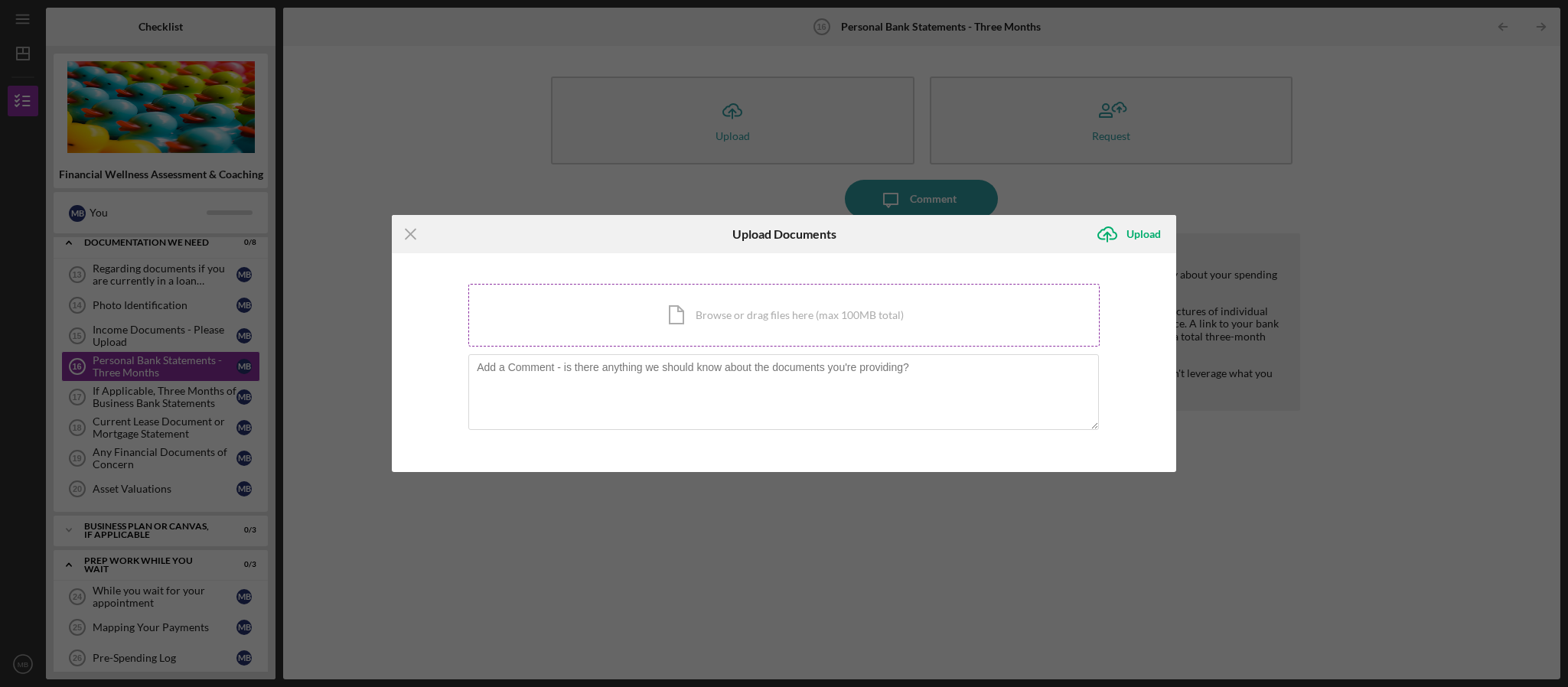
click at [696, 320] on div "Icon/Document Browse or drag files here (max 100MB total) Tap to choose files o…" at bounding box center [784, 315] width 631 height 63
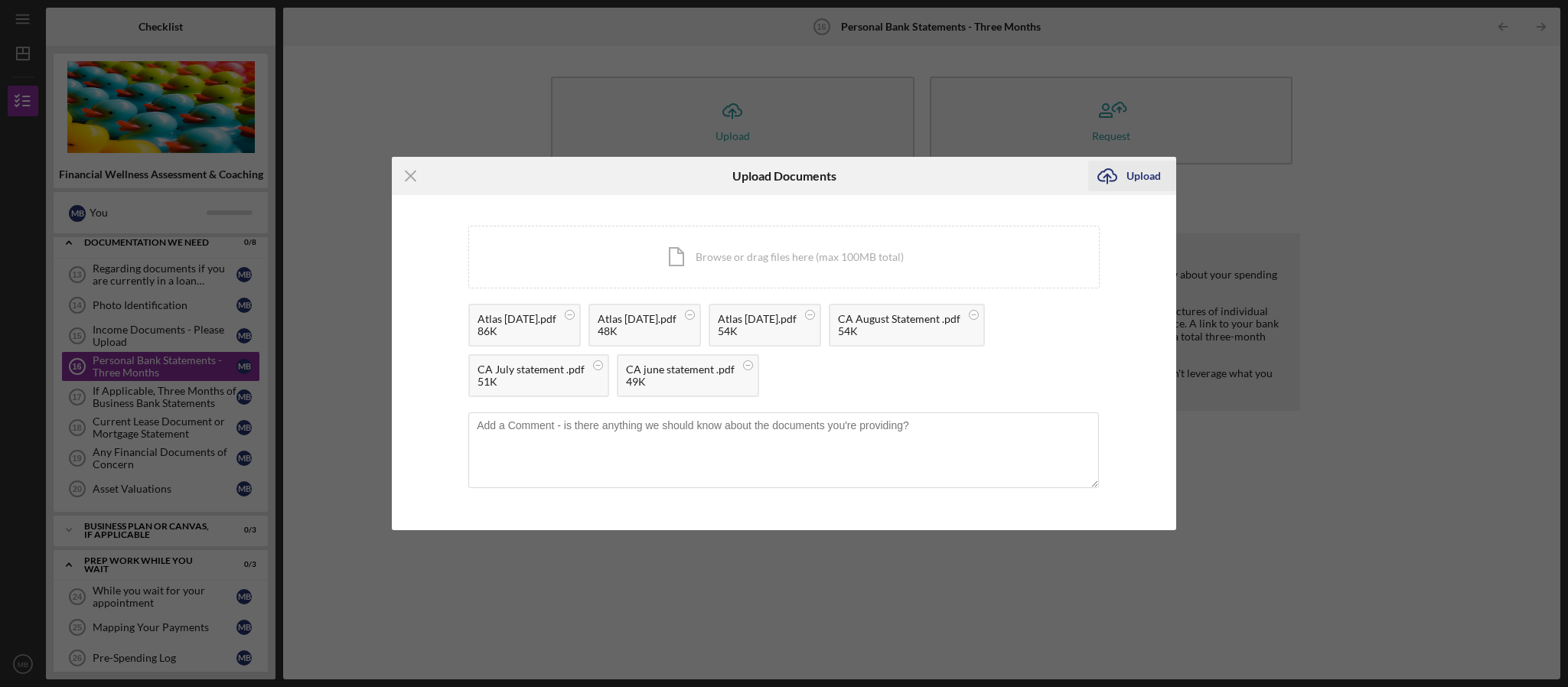
click at [1126, 170] on div "Upload" at bounding box center [1143, 176] width 35 height 31
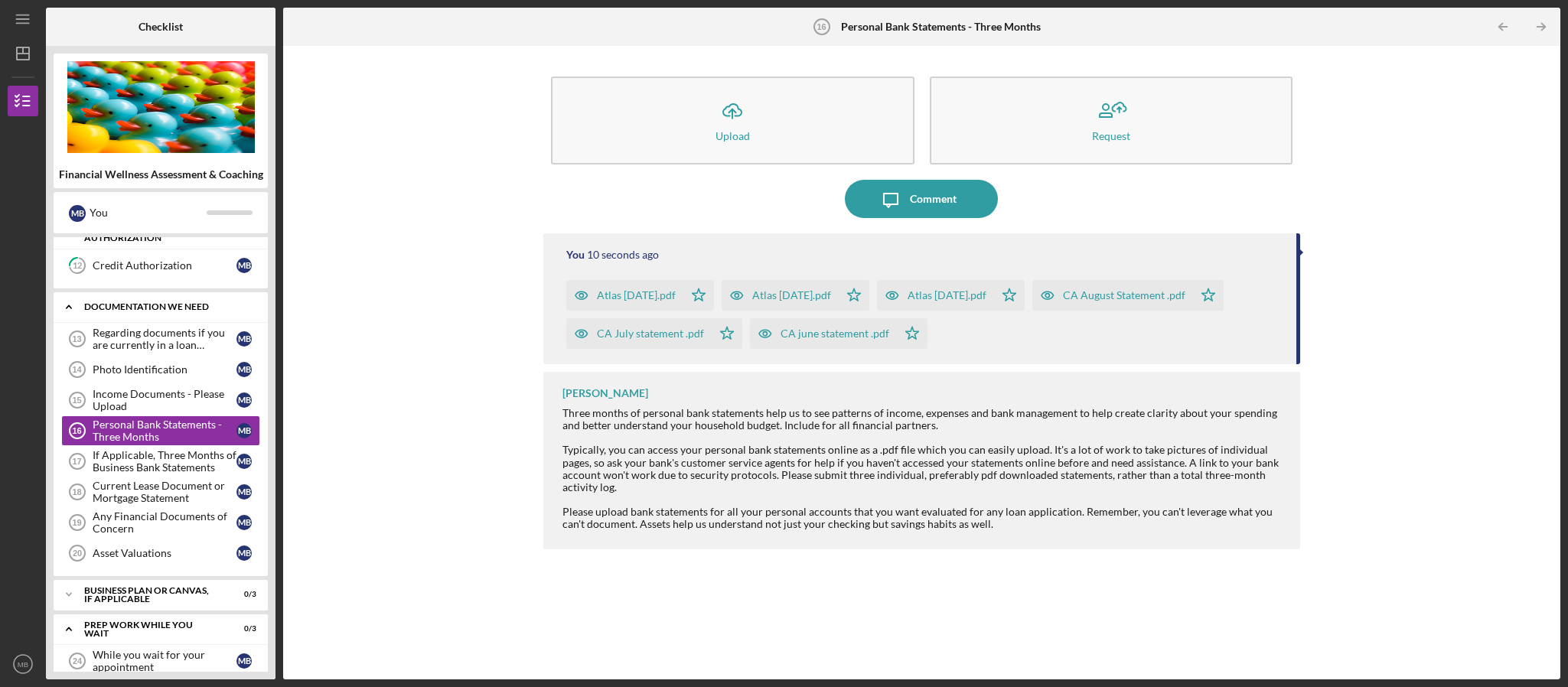
scroll to position [391, 0]
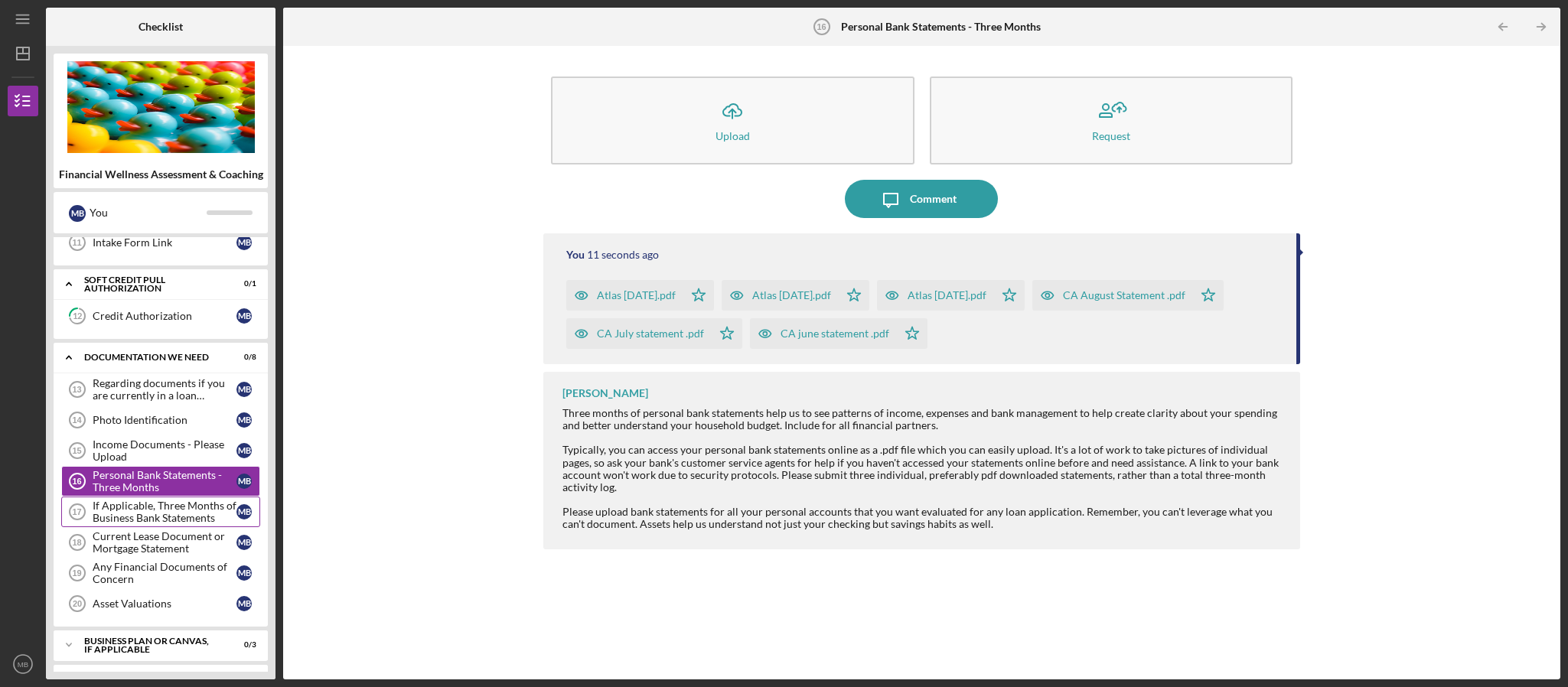
click at [153, 524] on div "If Applicable, Three Months of Business Bank Statements" at bounding box center [164, 512] width 144 height 24
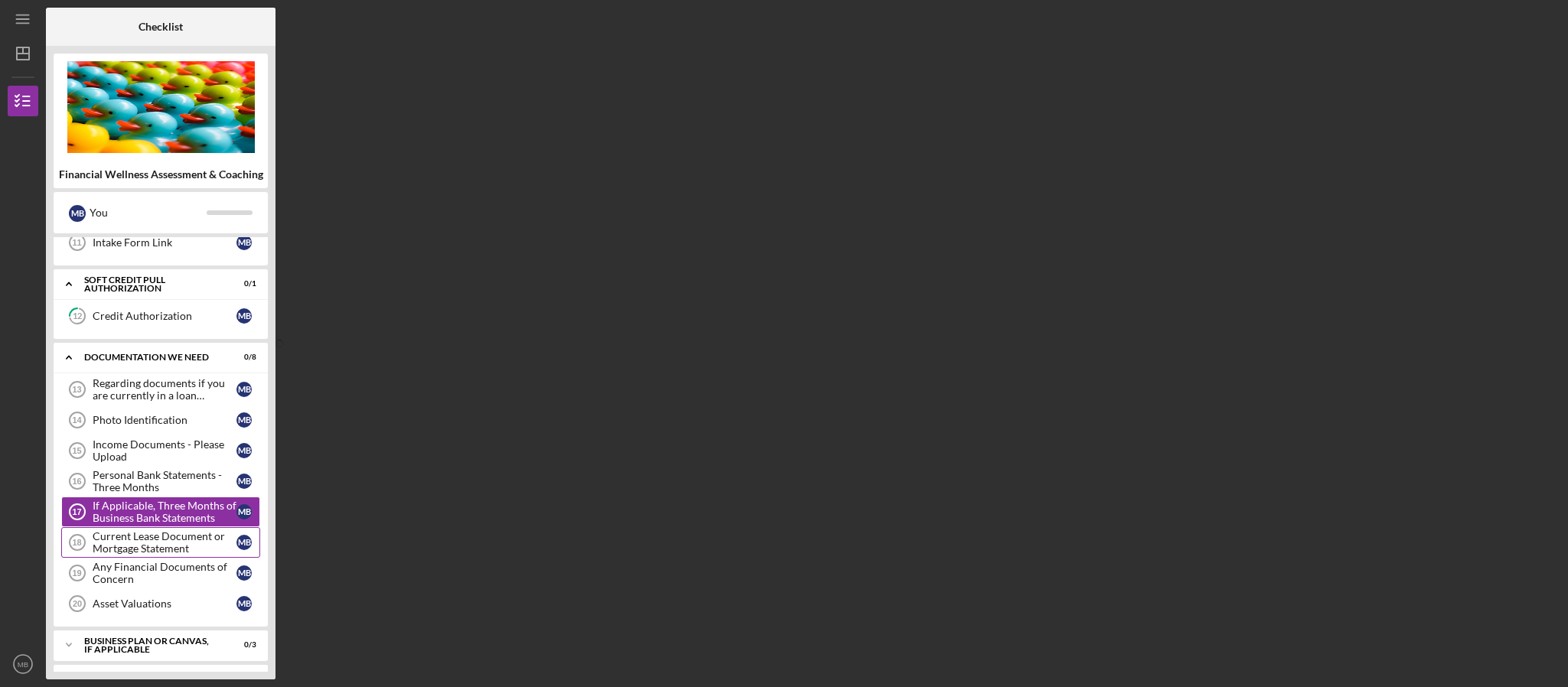
click at [170, 554] on div "Current Lease Document or Mortgage Statement" at bounding box center [164, 543] width 144 height 24
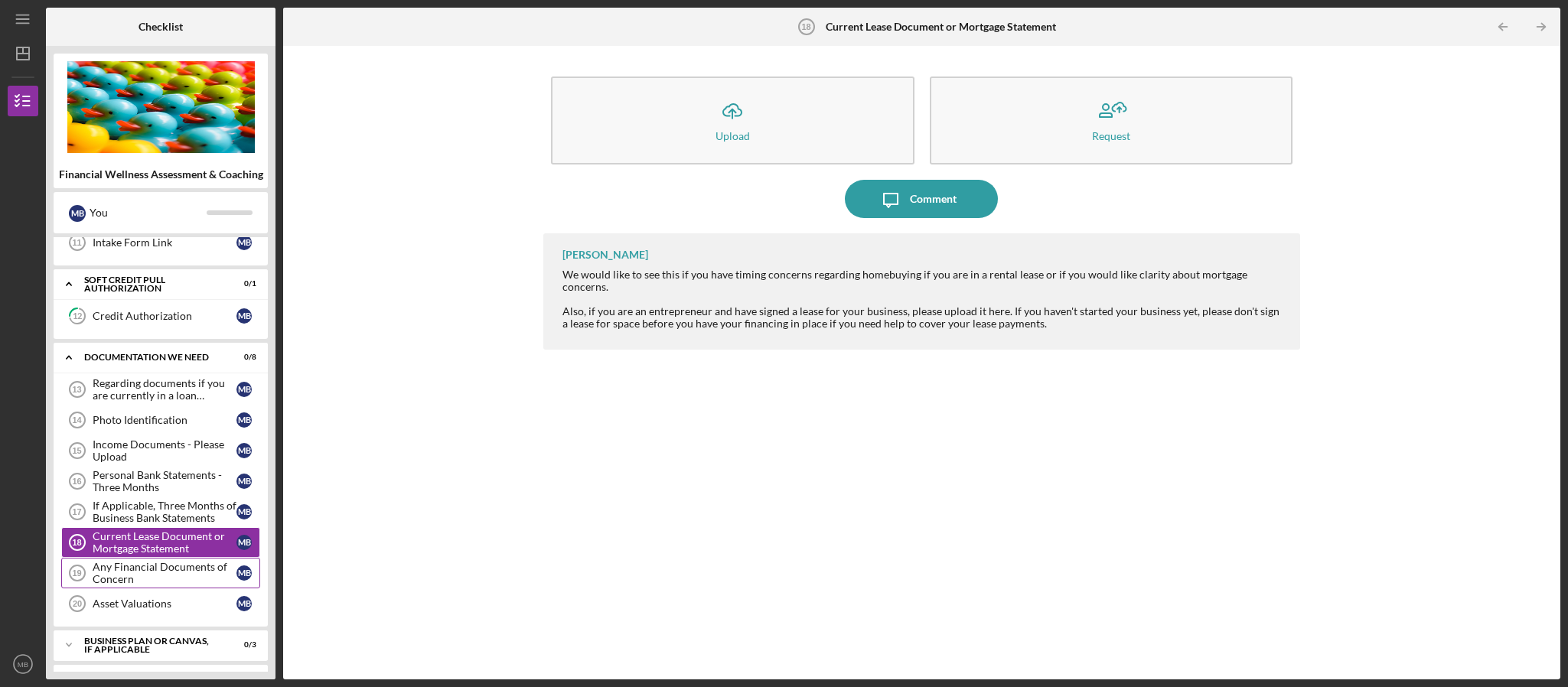
click at [168, 580] on div "Any Financial Documents of Concern" at bounding box center [164, 573] width 144 height 24
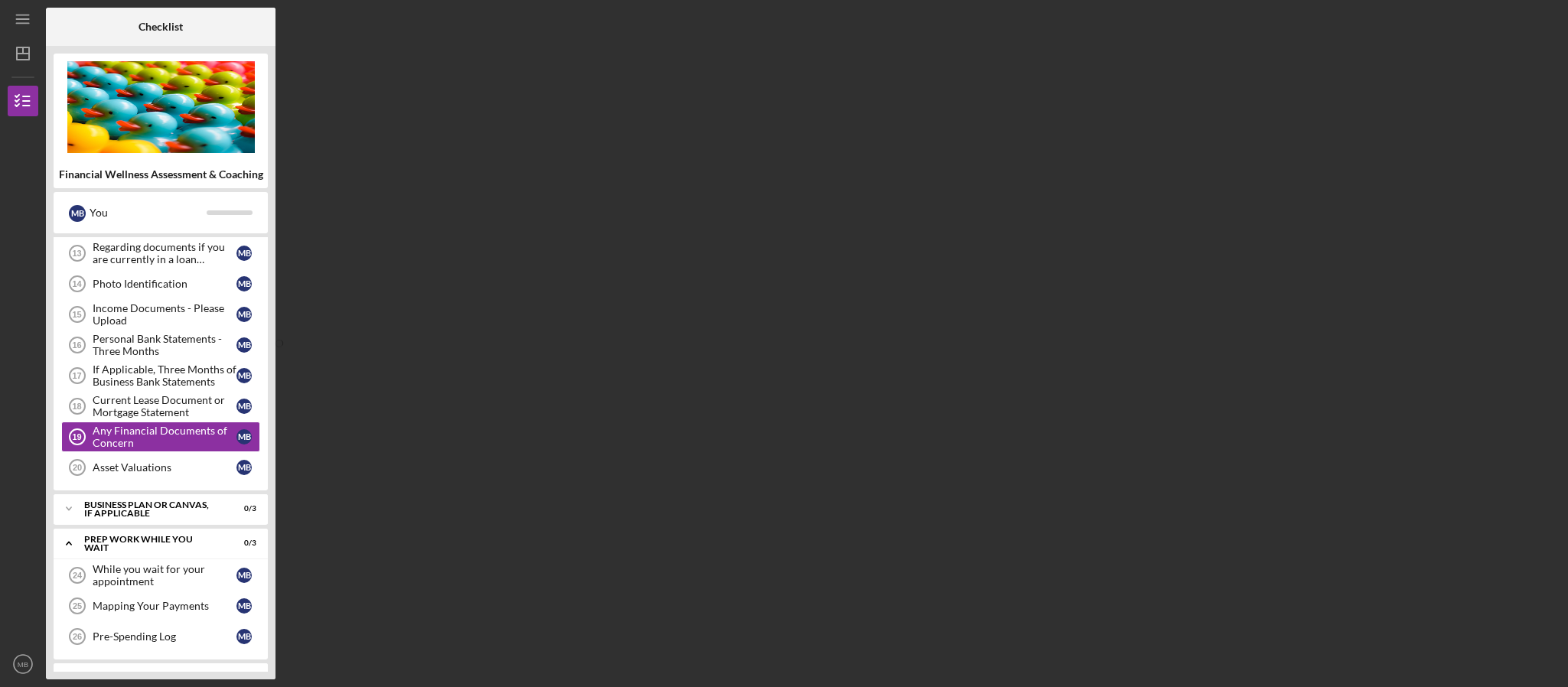
scroll to position [620, 0]
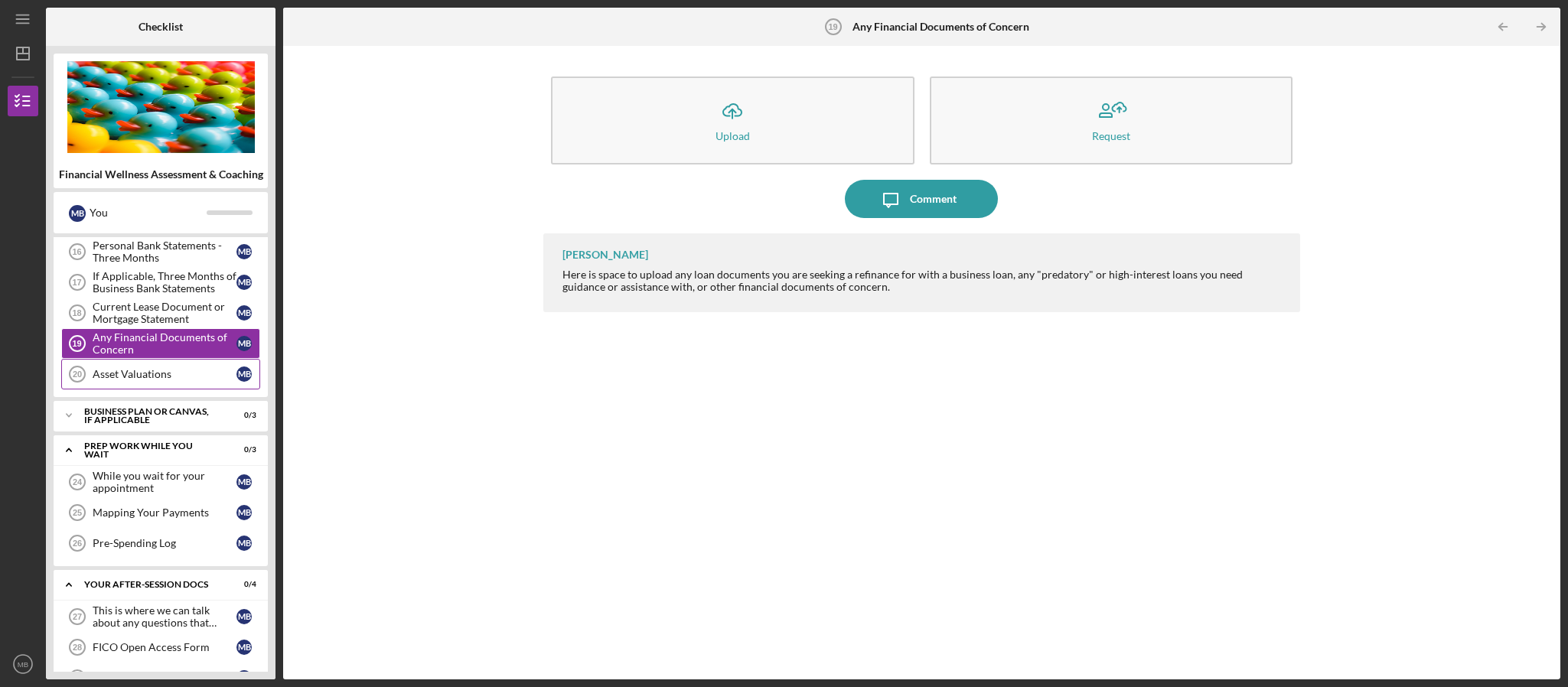
click at [143, 380] on div "Asset Valuations" at bounding box center [164, 374] width 144 height 12
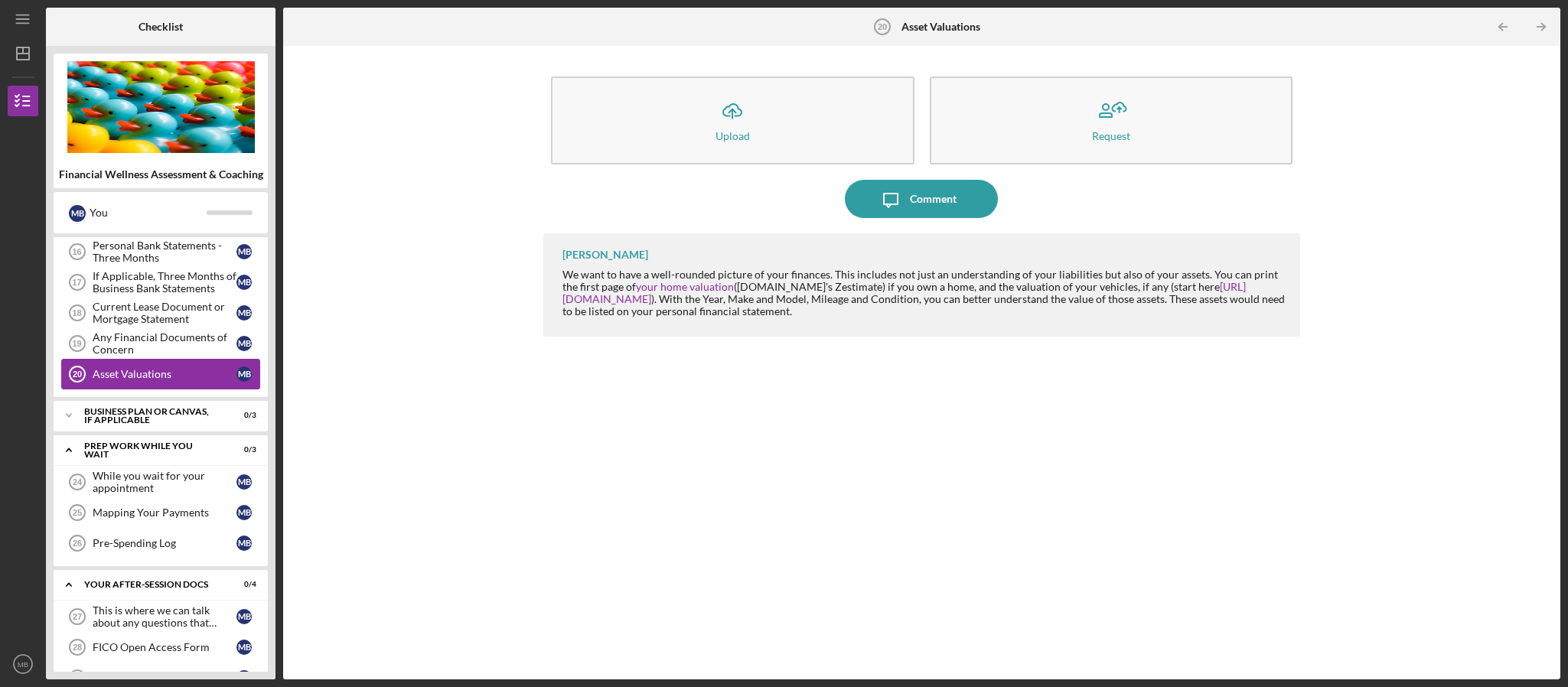
scroll to position [735, 0]
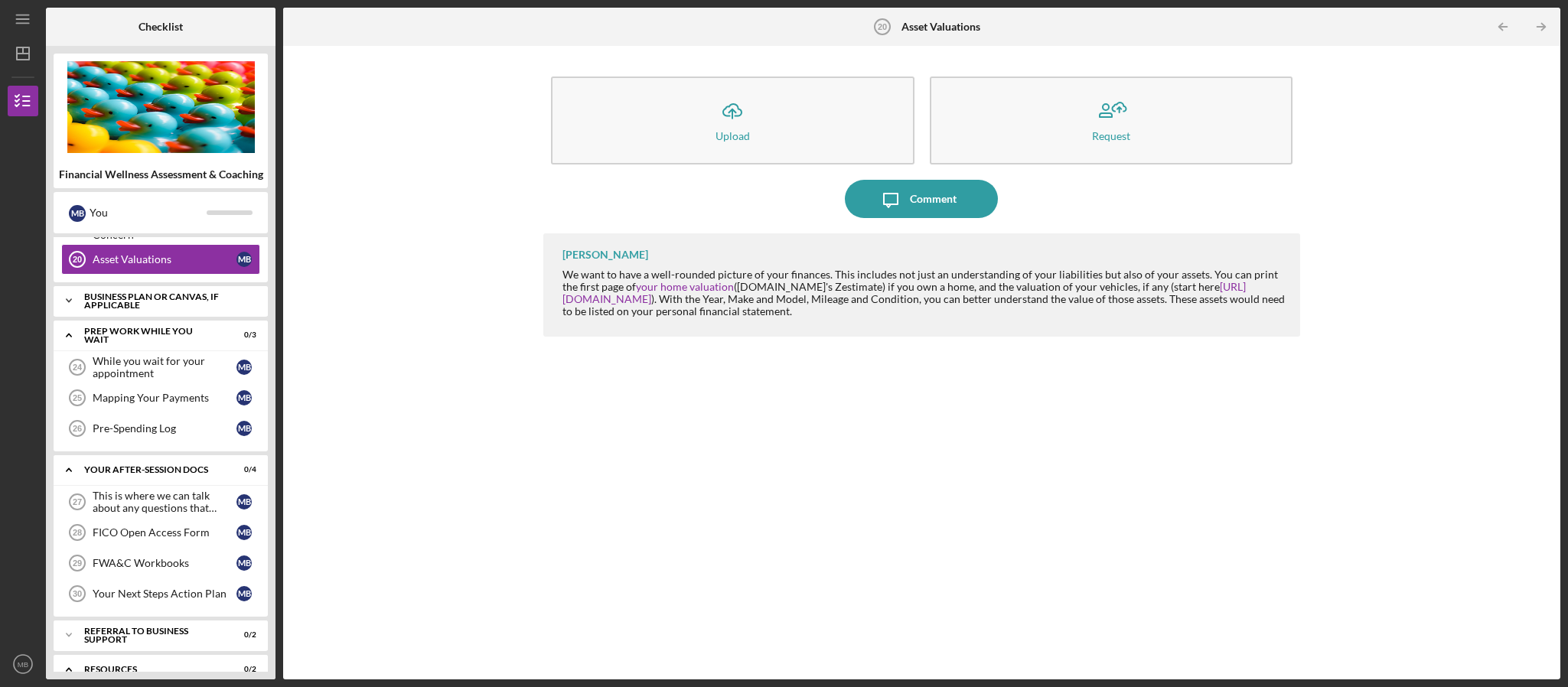
click at [97, 310] on div "Business Plan or Canvas, if applicable" at bounding box center [166, 301] width 165 height 18
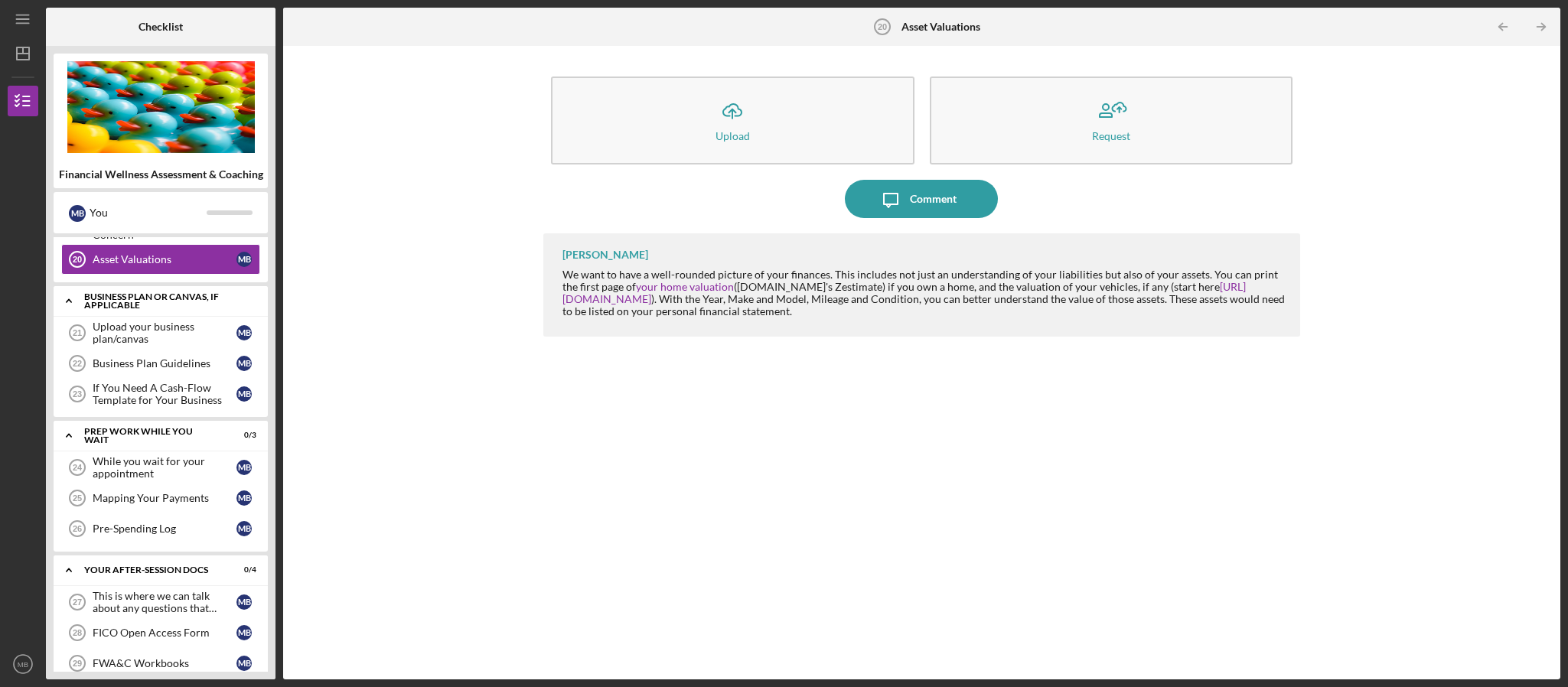
click at [97, 310] on div "Business Plan or Canvas, if applicable" at bounding box center [166, 301] width 165 height 18
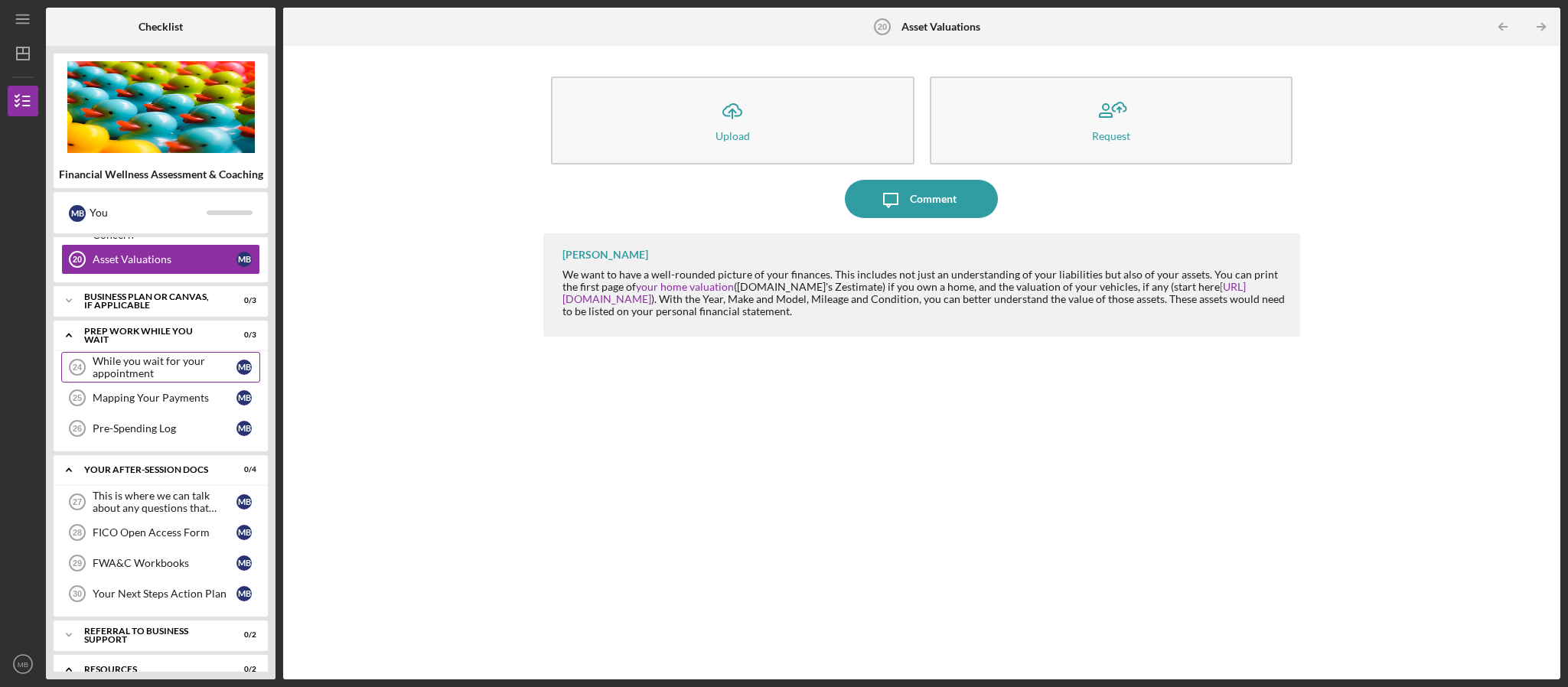
click at [118, 379] on div "While you wait for your appointment" at bounding box center [164, 367] width 144 height 24
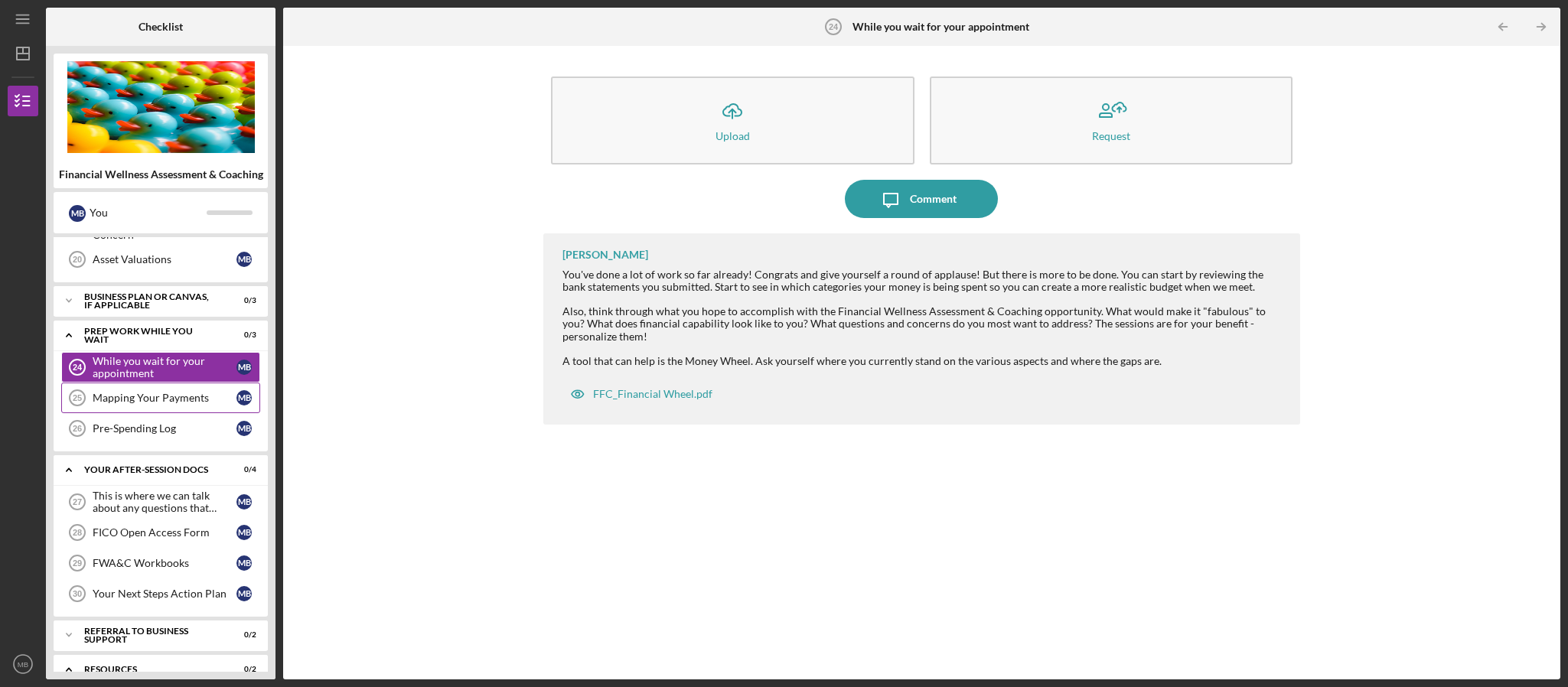
click at [118, 407] on link "Mapping Your Payments 25 Mapping Your Payments M B" at bounding box center [160, 398] width 198 height 31
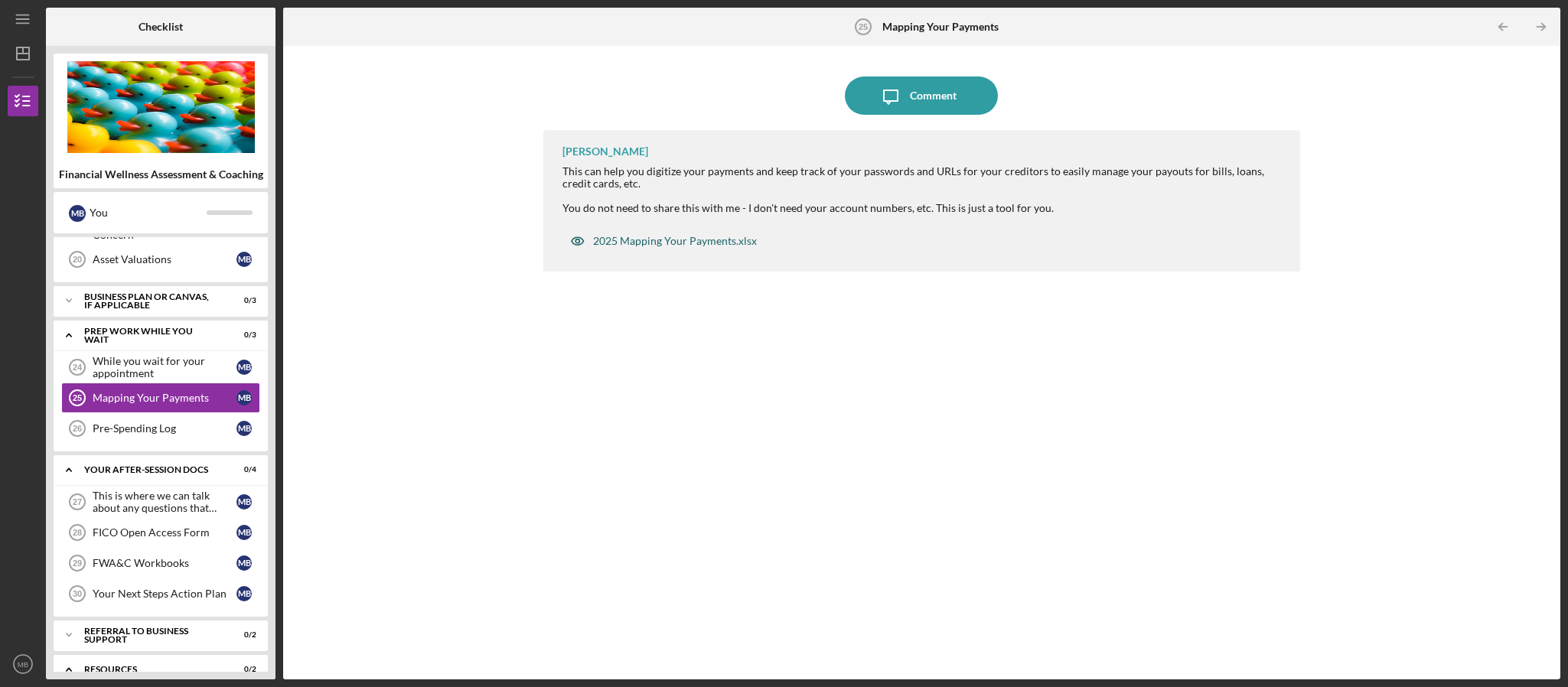
click at [703, 244] on div "2025 Mapping Your Payments.xlsx" at bounding box center [674, 241] width 164 height 12
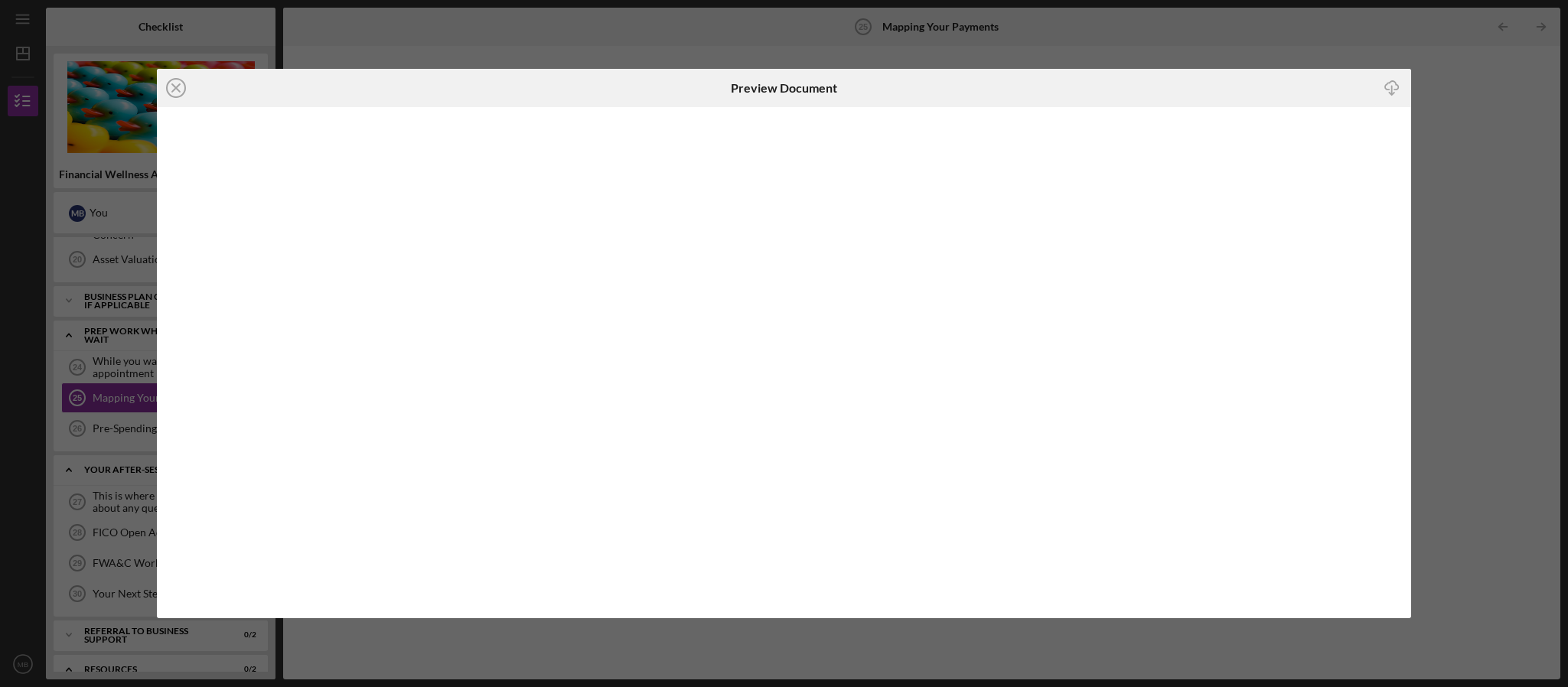
click at [1560, 413] on div "Icon/Close Preview Document Icon/Download" at bounding box center [784, 344] width 1568 height 687
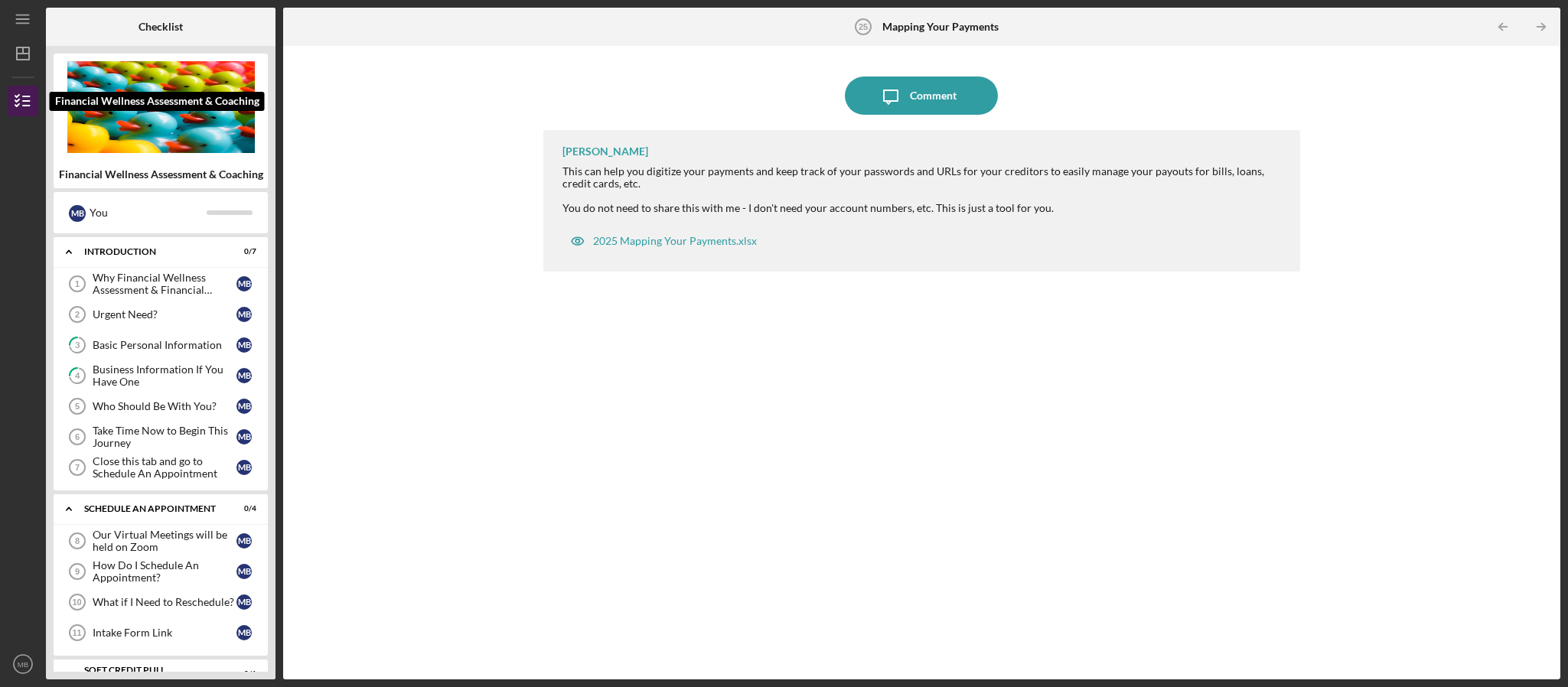
click at [26, 104] on icon "button" at bounding box center [23, 101] width 39 height 39
